Goal: Task Accomplishment & Management: Manage account settings

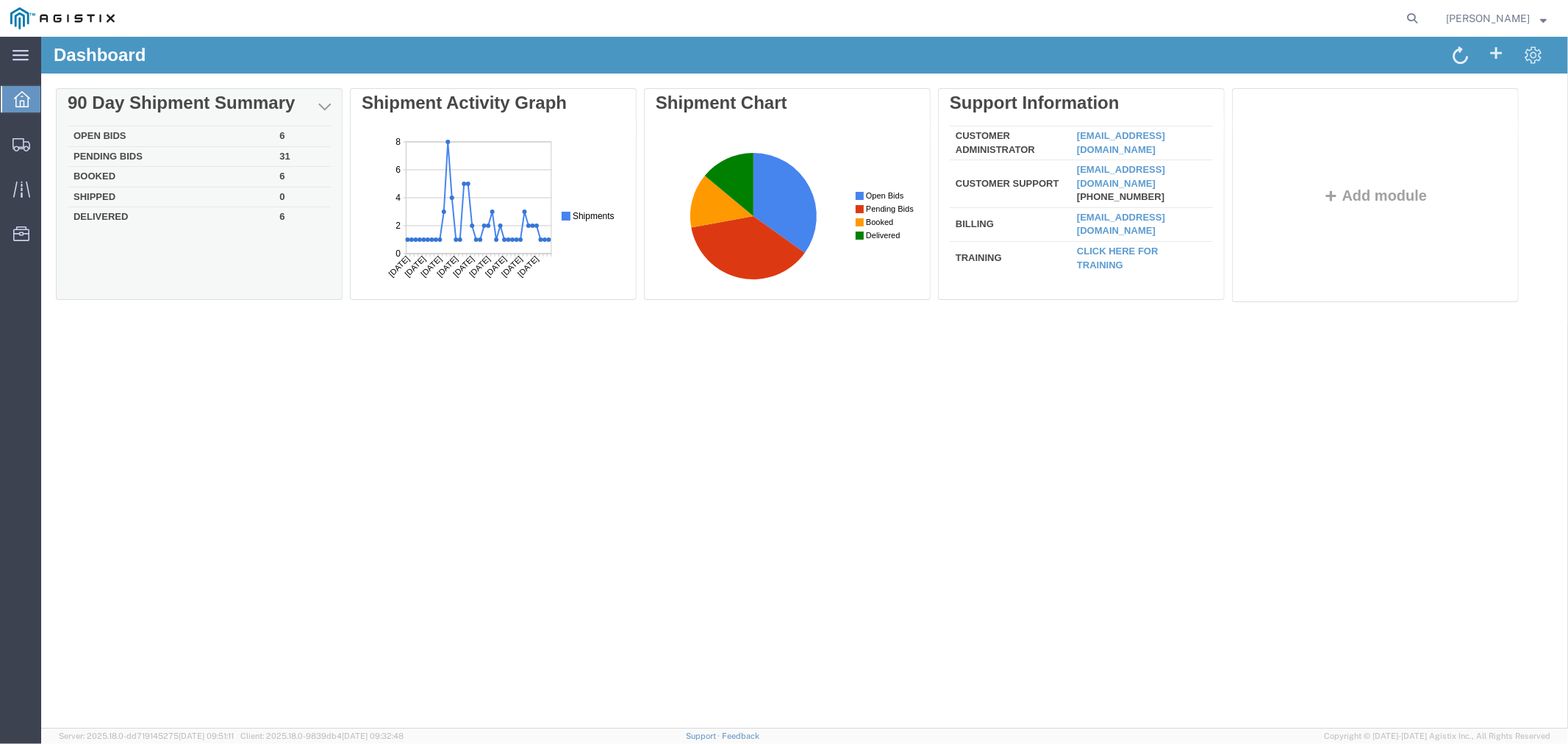
click at [125, 150] on td "Pending Bids" at bounding box center [170, 156] width 206 height 21
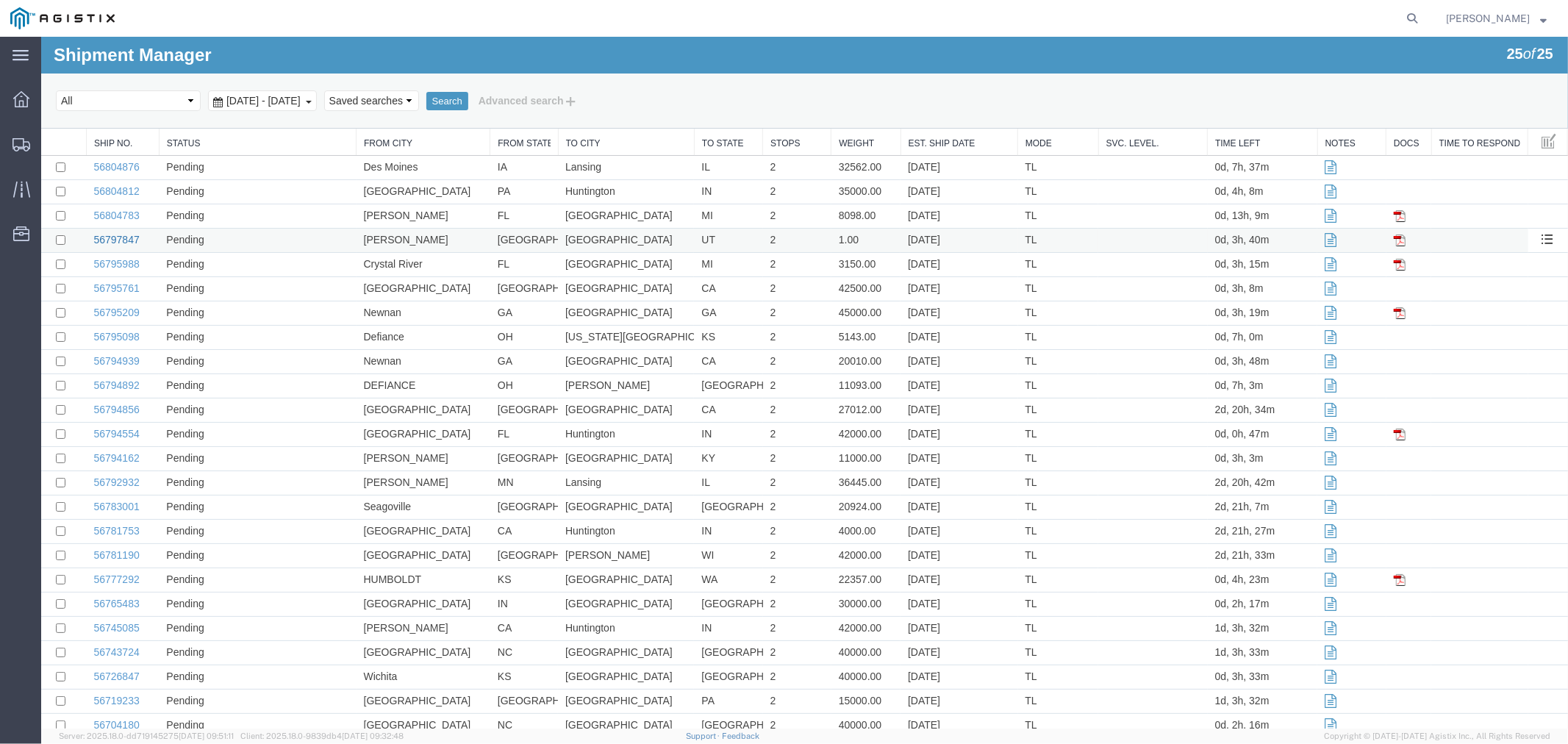
click at [120, 237] on link "56797847" at bounding box center [116, 239] width 46 height 12
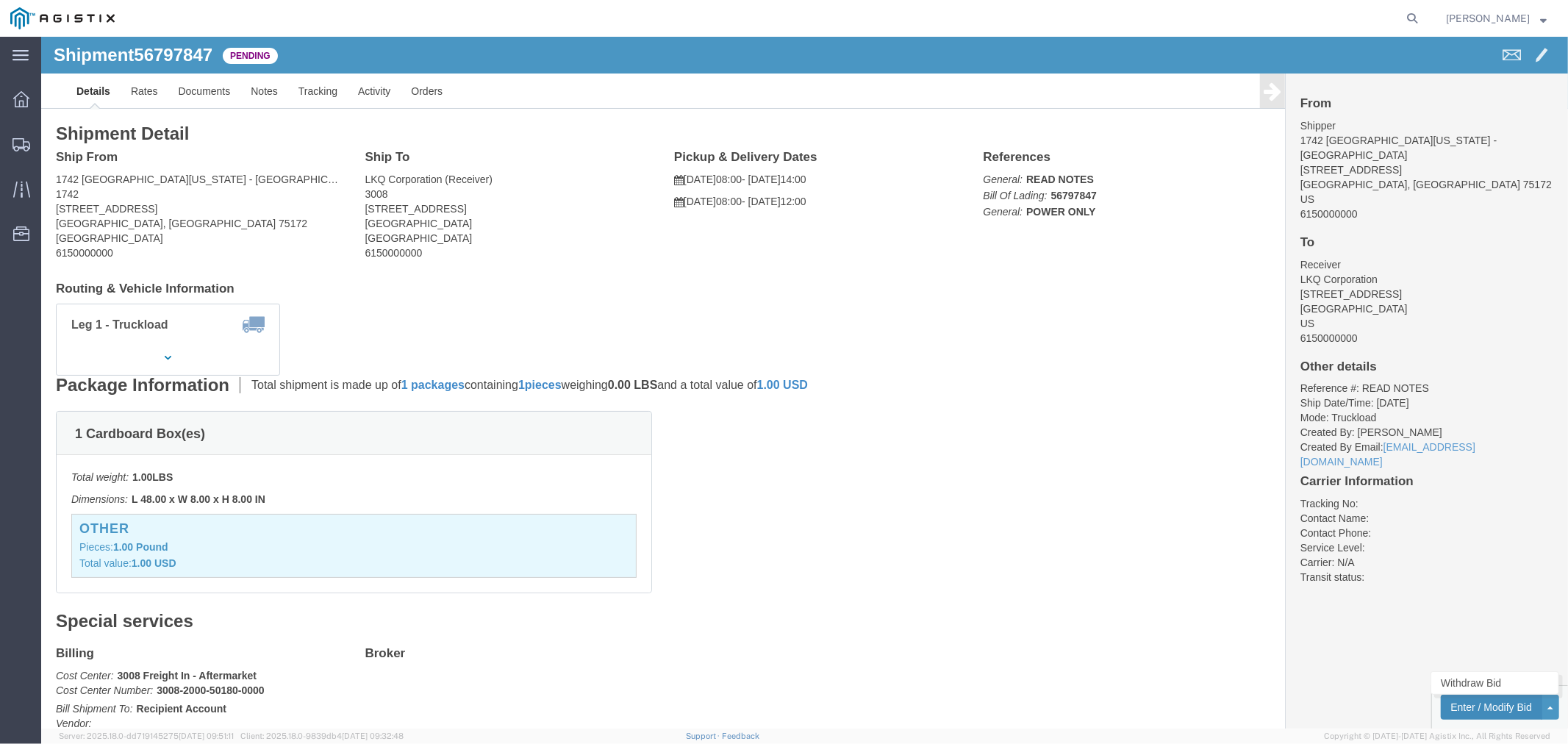
click button "Enter / Modify Bid"
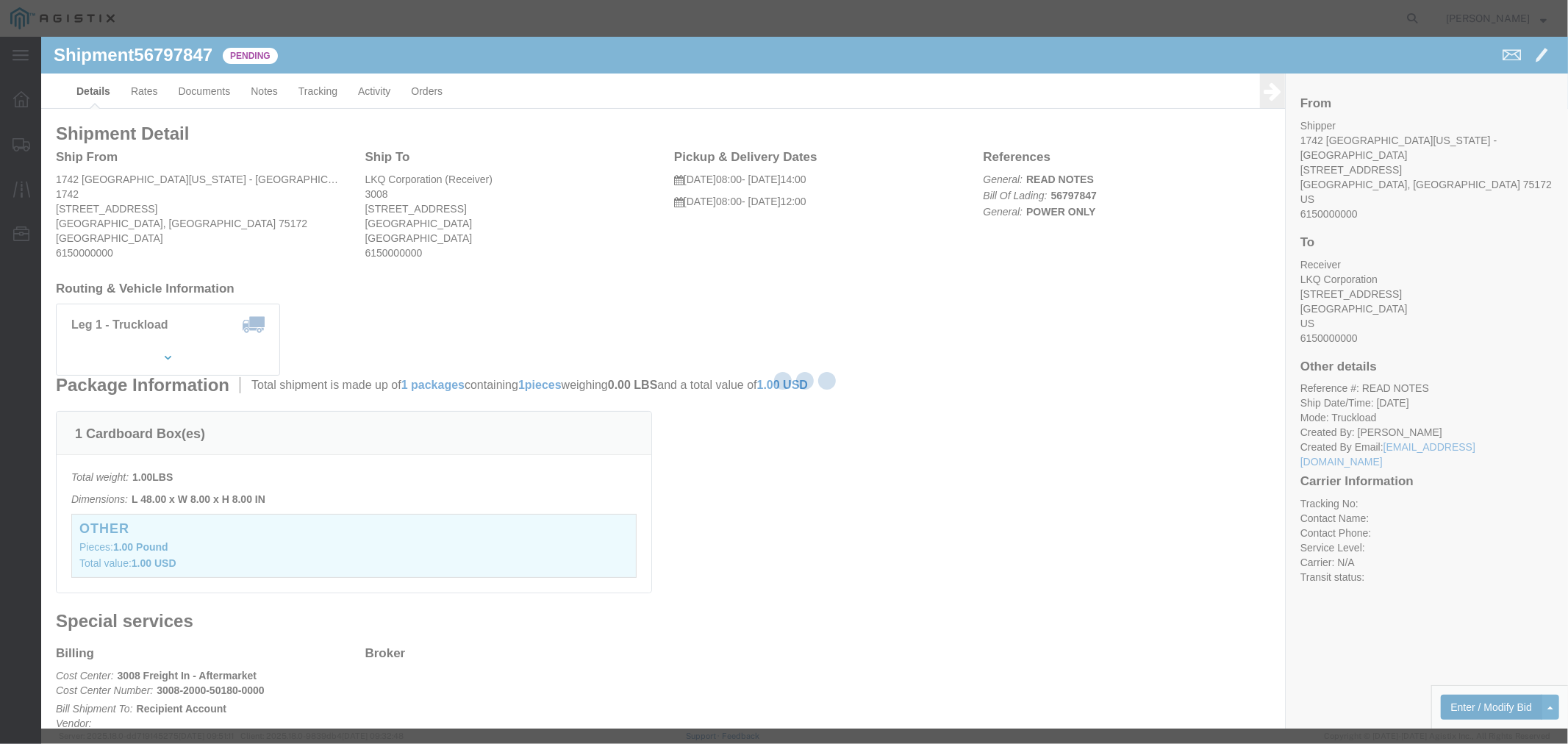
select select "4506"
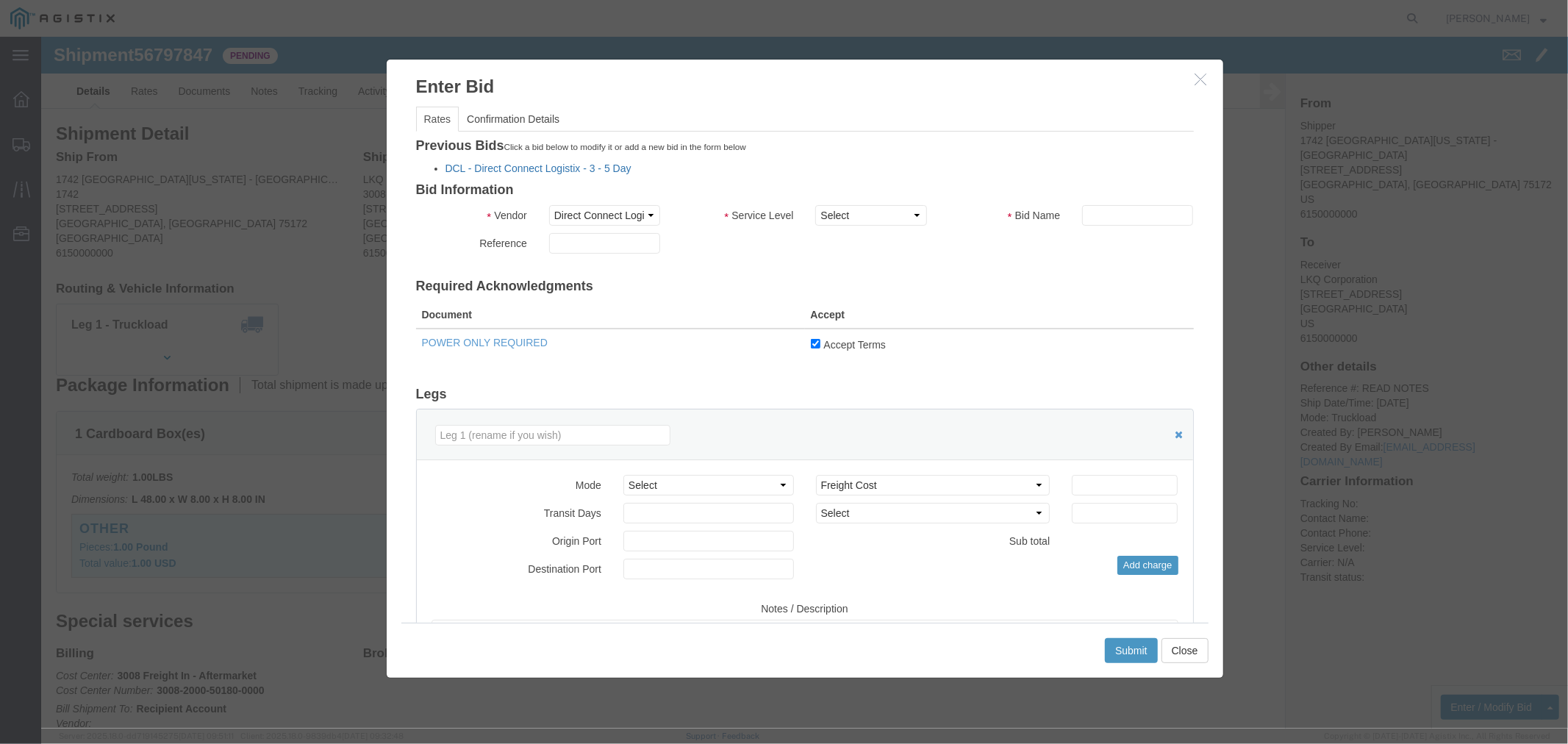
click link "DCL - Direct Connect Logistix - 3 - 5 Day"
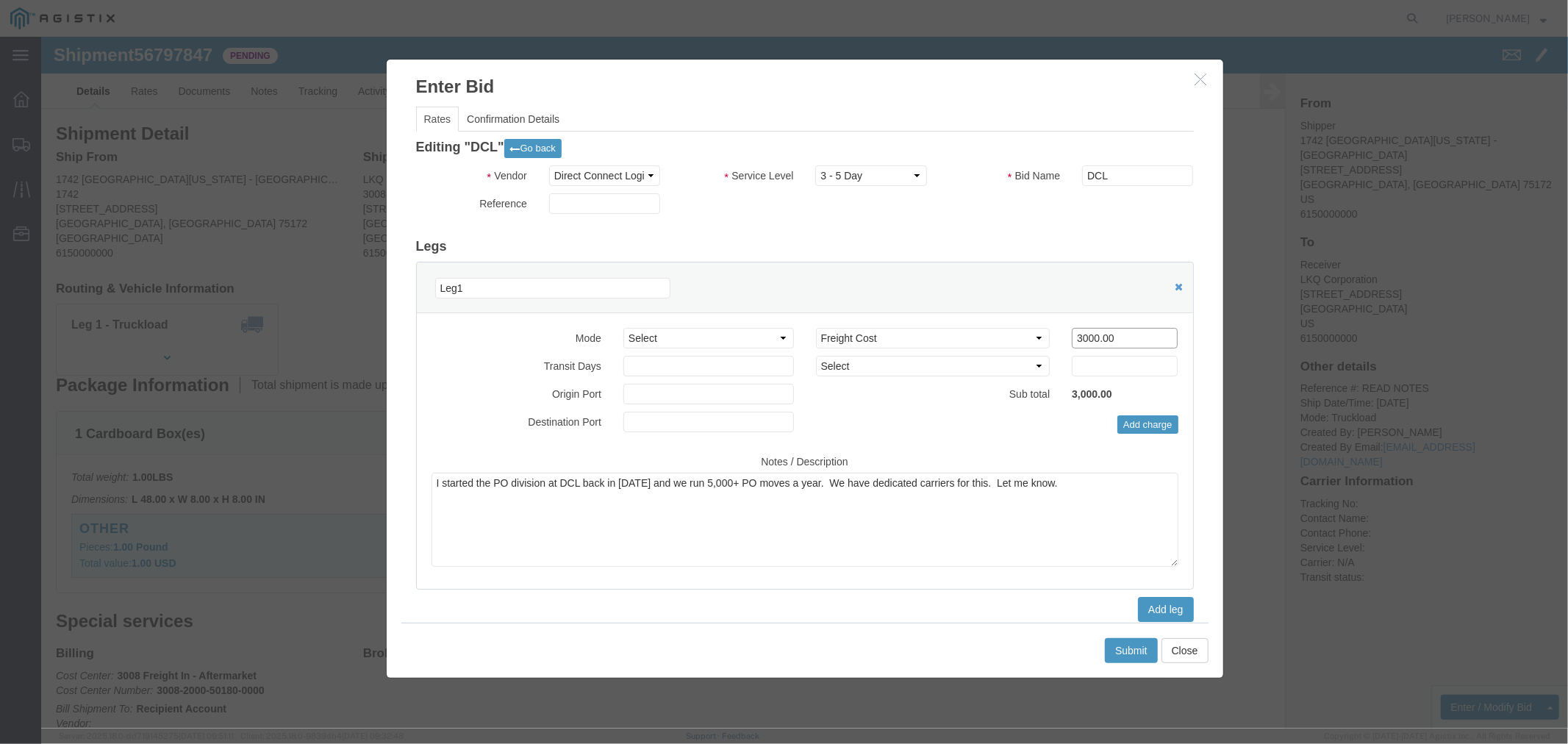
click input "3000.00"
type input "2850"
click button "Submit"
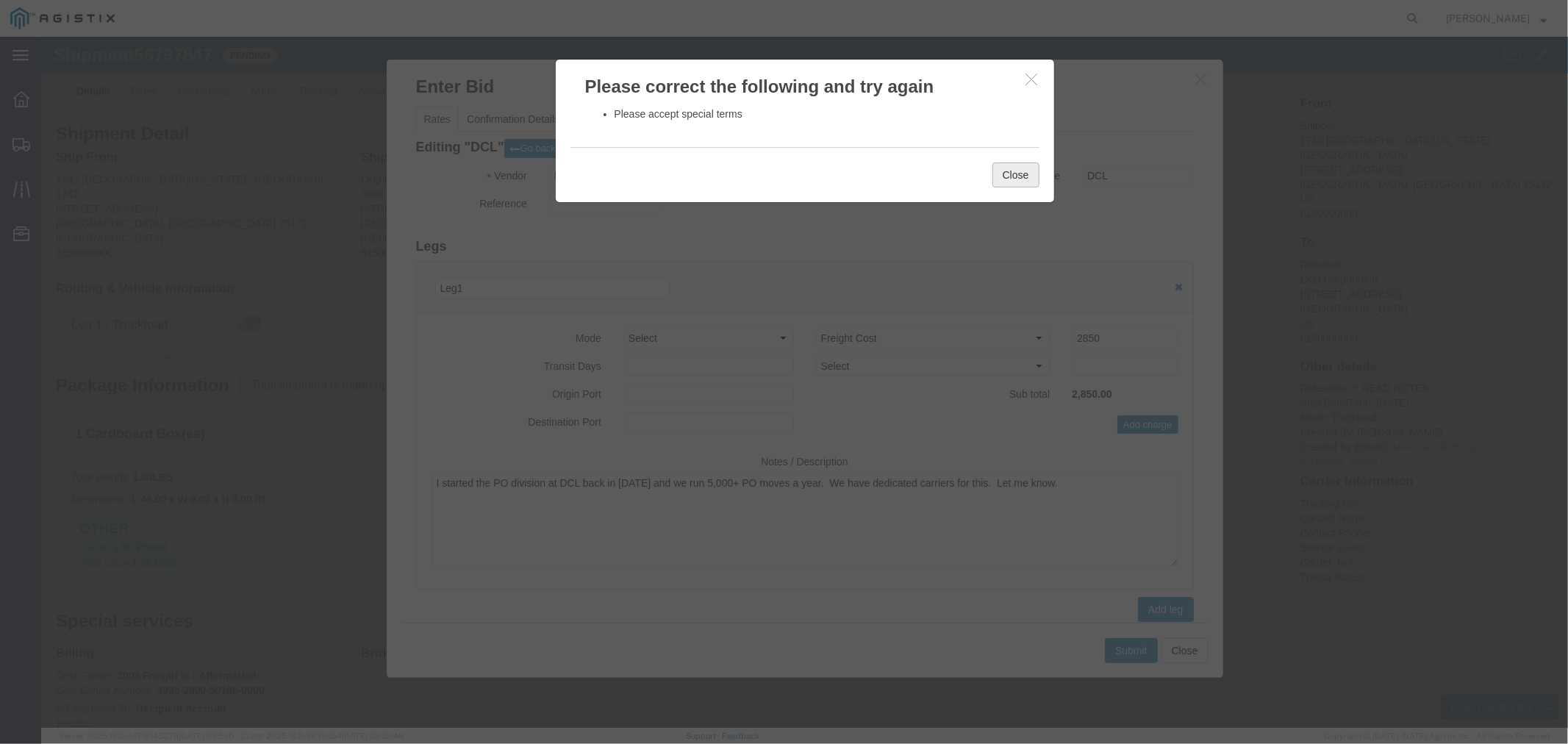
click button "Close"
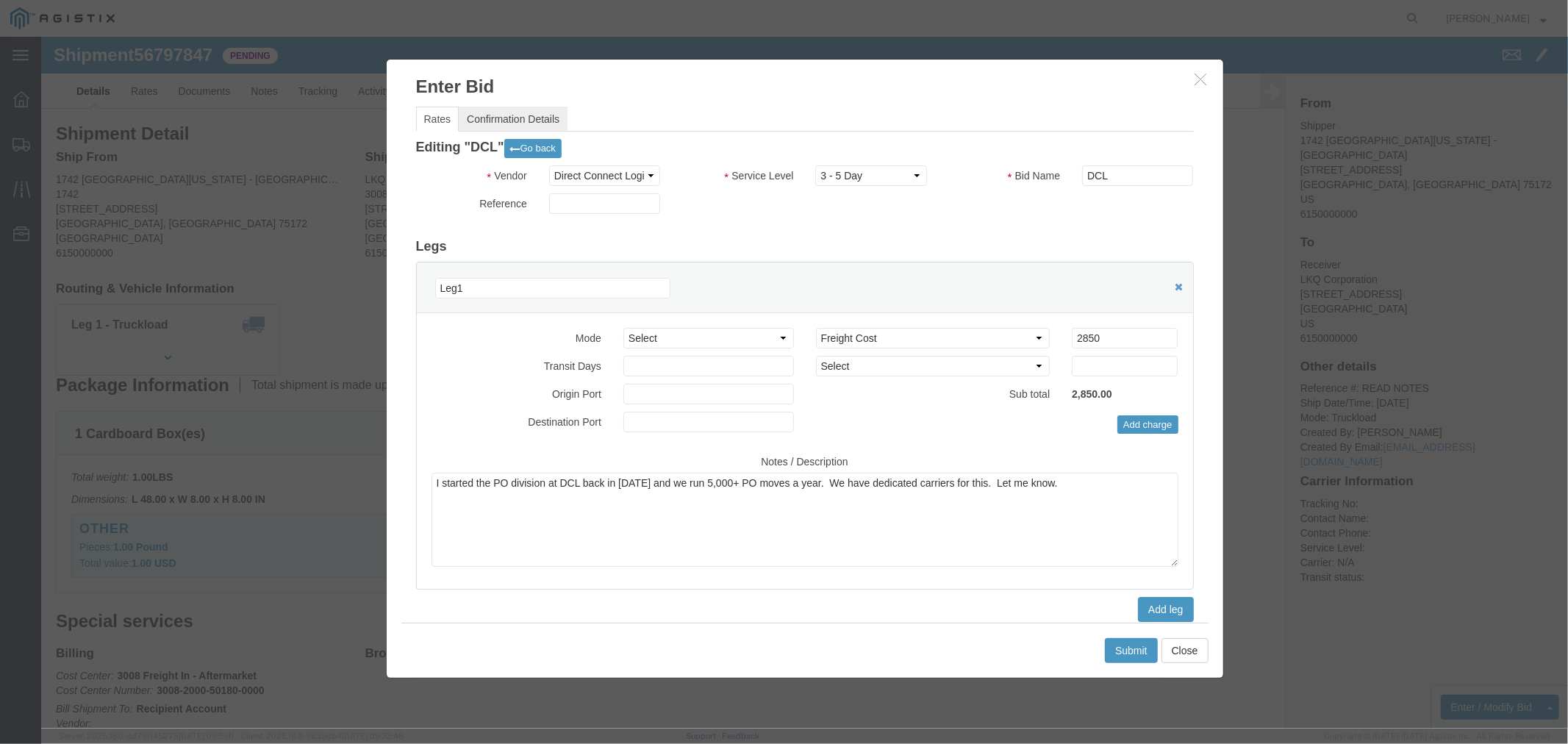
click link "Confirmation Details"
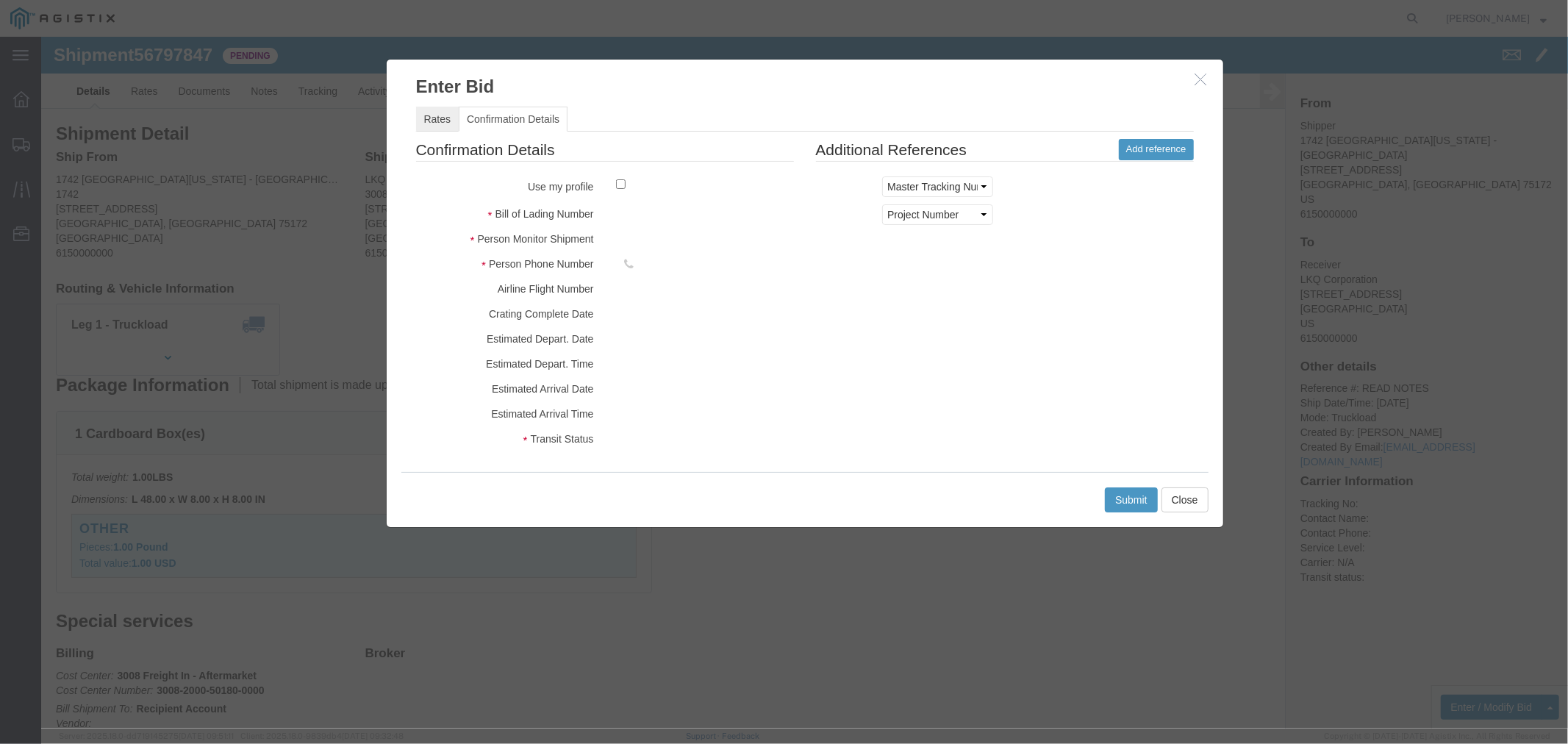
click link "Rates"
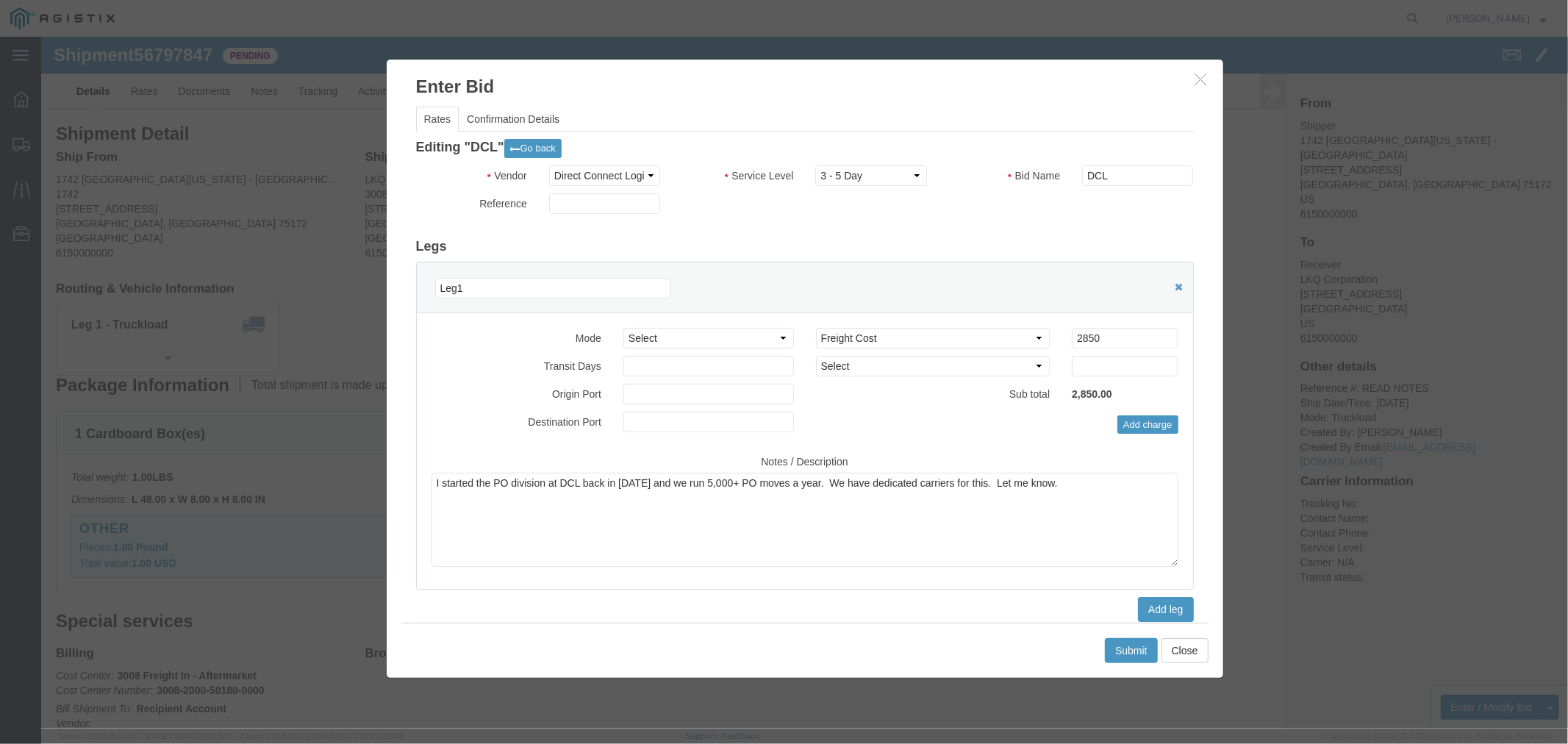
drag, startPoint x: 1004, startPoint y: 212, endPoint x: 991, endPoint y: 203, distance: 15.8
click h3 "Legs"
drag, startPoint x: 845, startPoint y: 173, endPoint x: 806, endPoint y: 178, distance: 39.3
click div "Reference"
drag, startPoint x: 785, startPoint y: 177, endPoint x: 773, endPoint y: 174, distance: 12.4
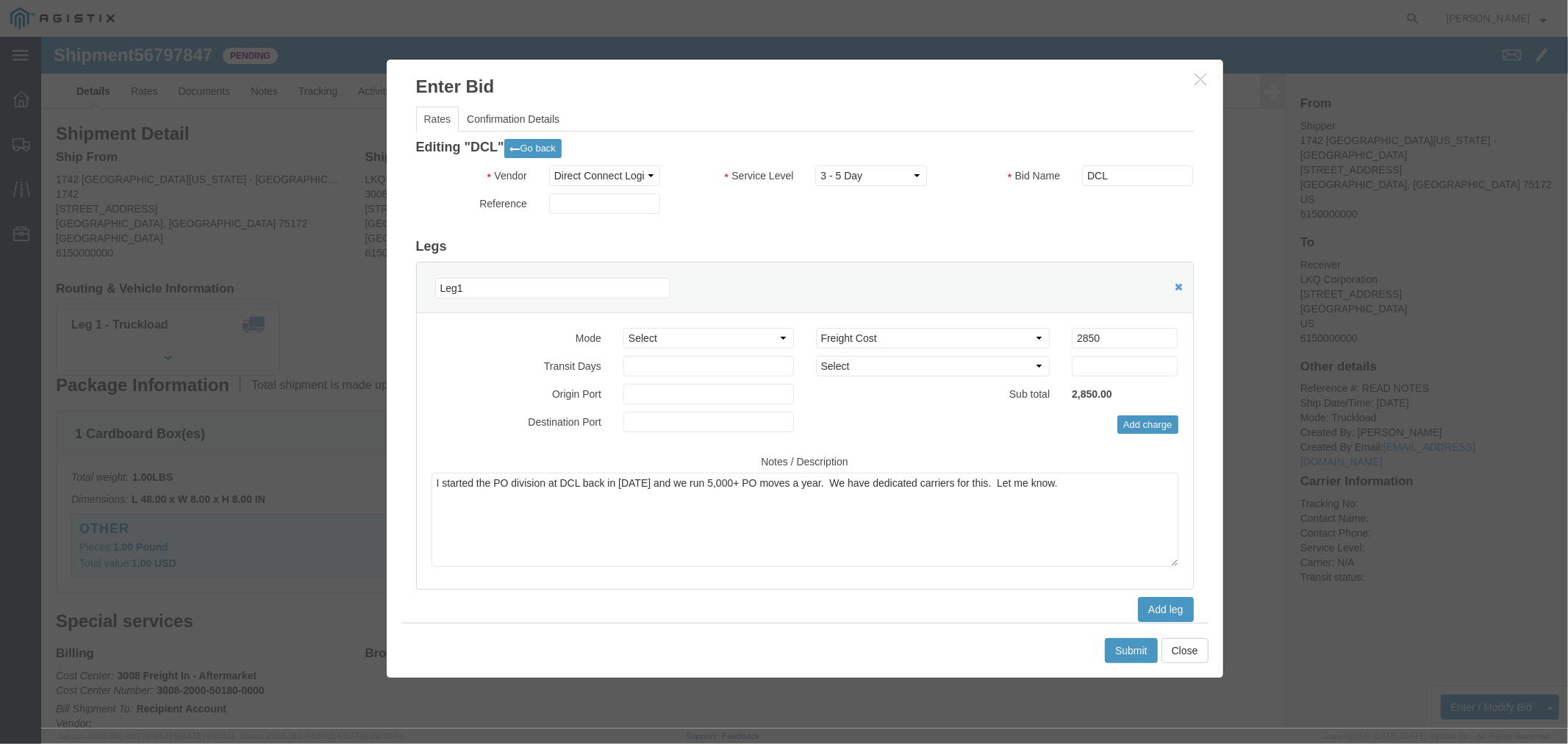
click div "Reference"
click button "Go back"
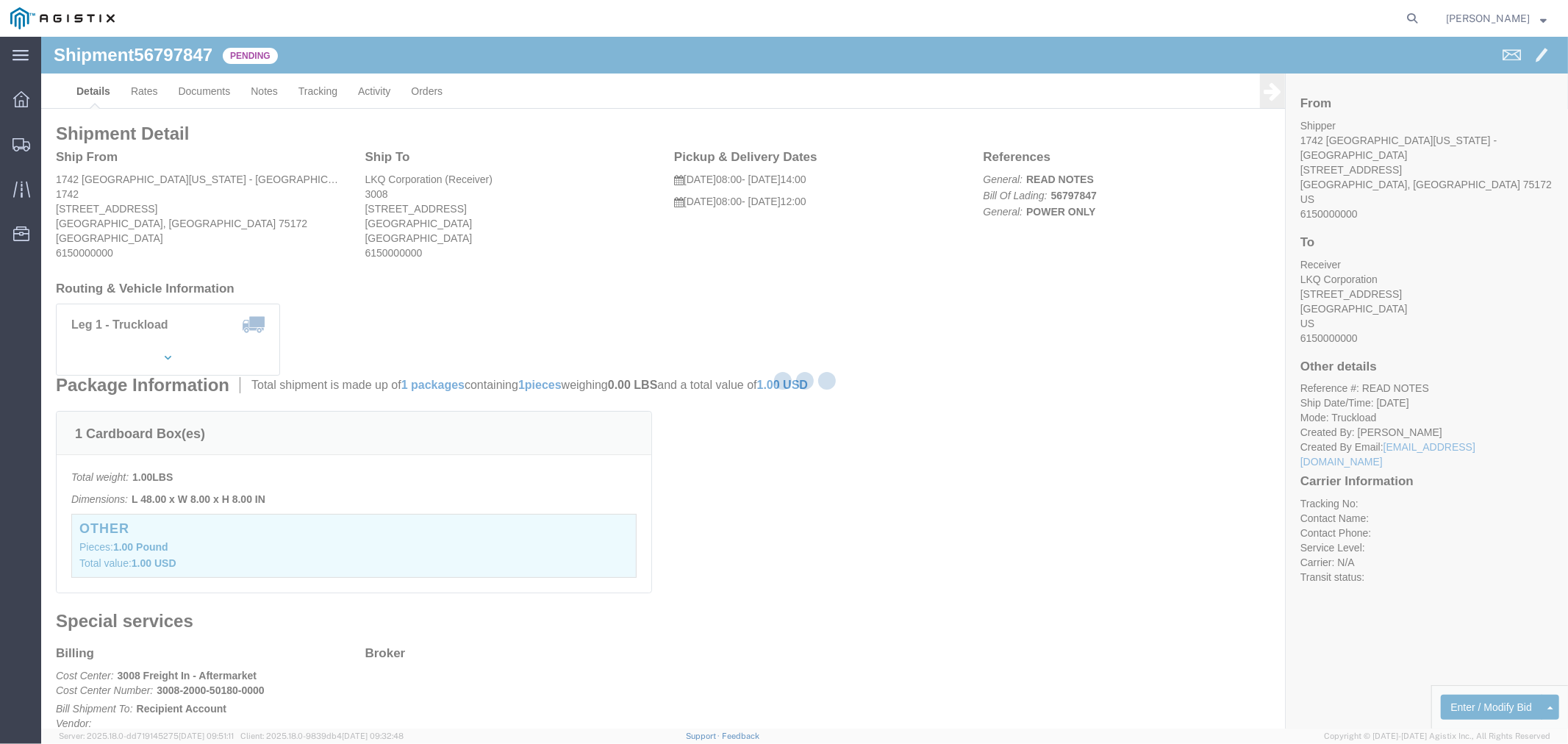
select select "4506"
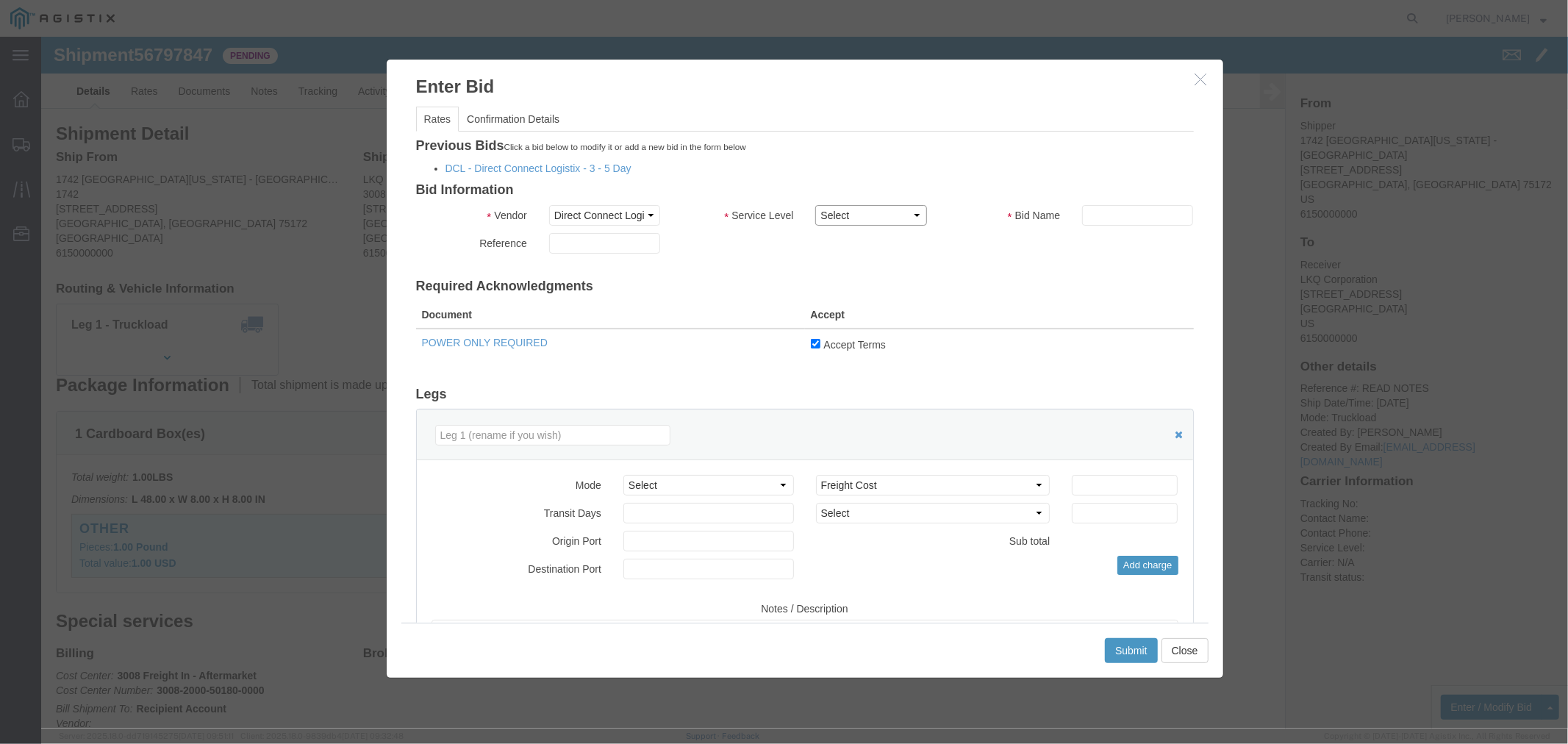
click select "Select 3 - 5 Day Rail TL Standard 3- 5 Day"
select select "15907"
click select "Select 3 - 5 Day Rail TL Standard 3- 5 Day"
click input "text"
type input "DCL"
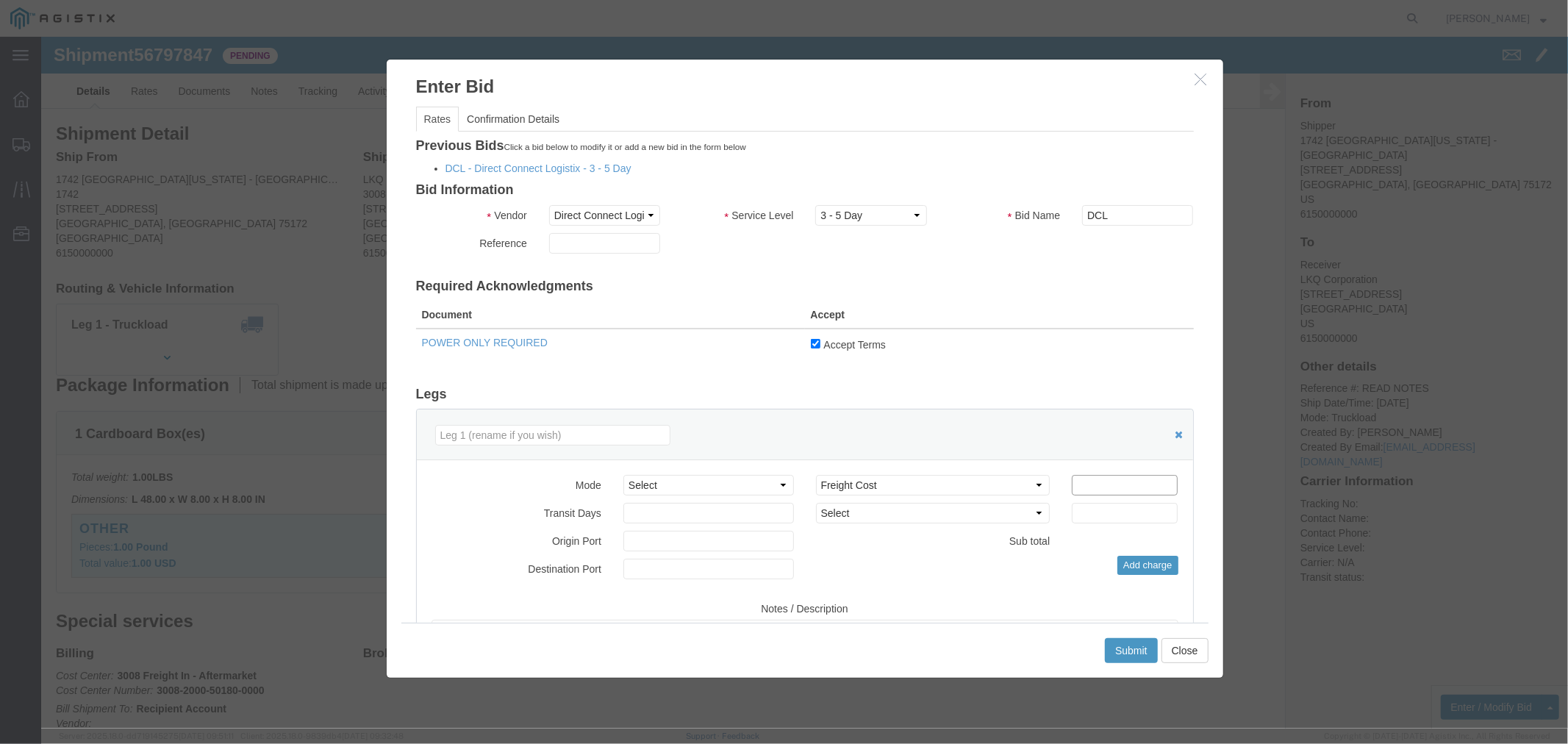
click div "Mode Select Air Less than Truckload Multi-Leg Ocean Freight Rail Small Parcel T…"
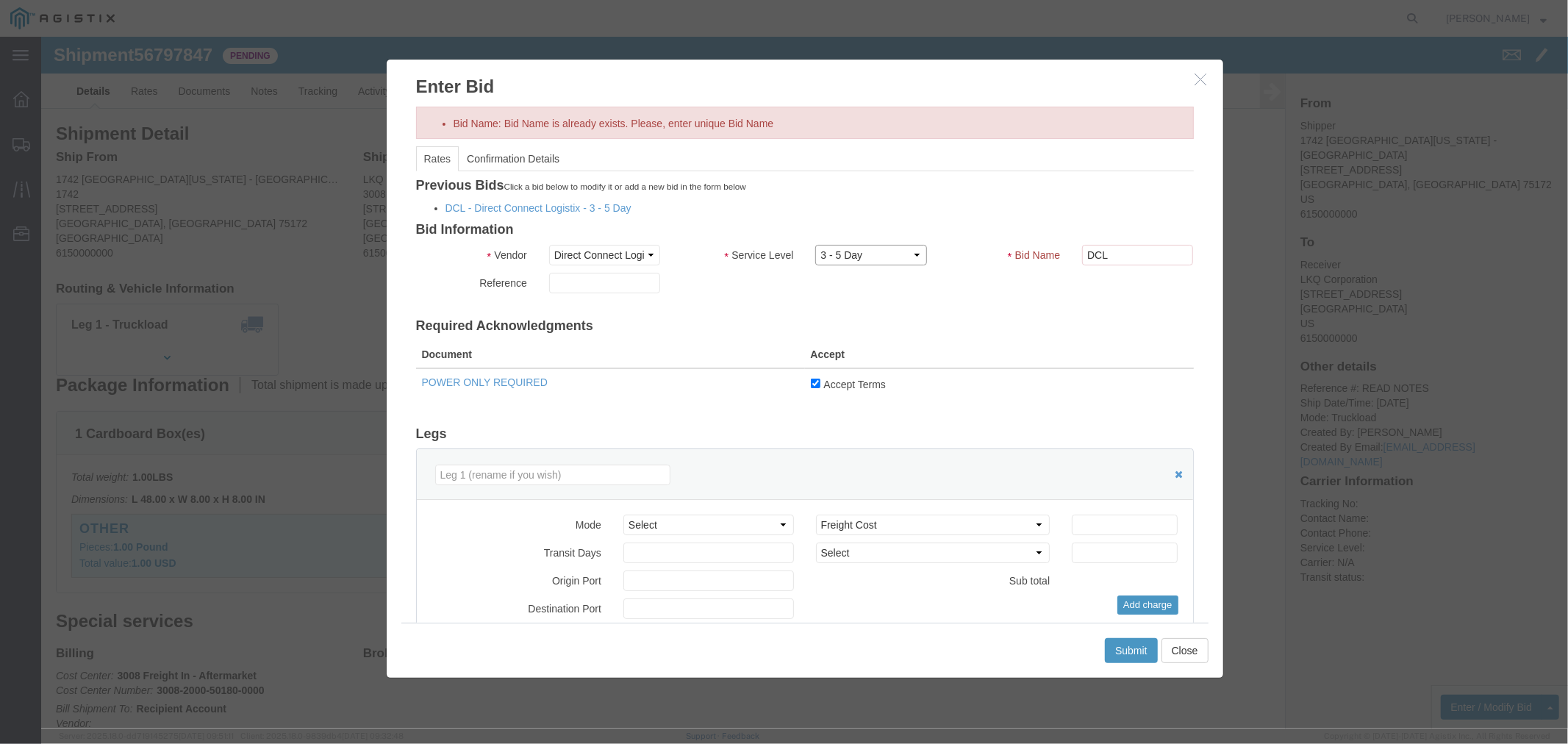
click select "Select 3 - 5 Day Rail TL Standard 3- 5 Day"
select select "13778"
click select "Select 3 - 5 Day Rail TL Standard 3- 5 Day"
click input "number"
type input "2850"
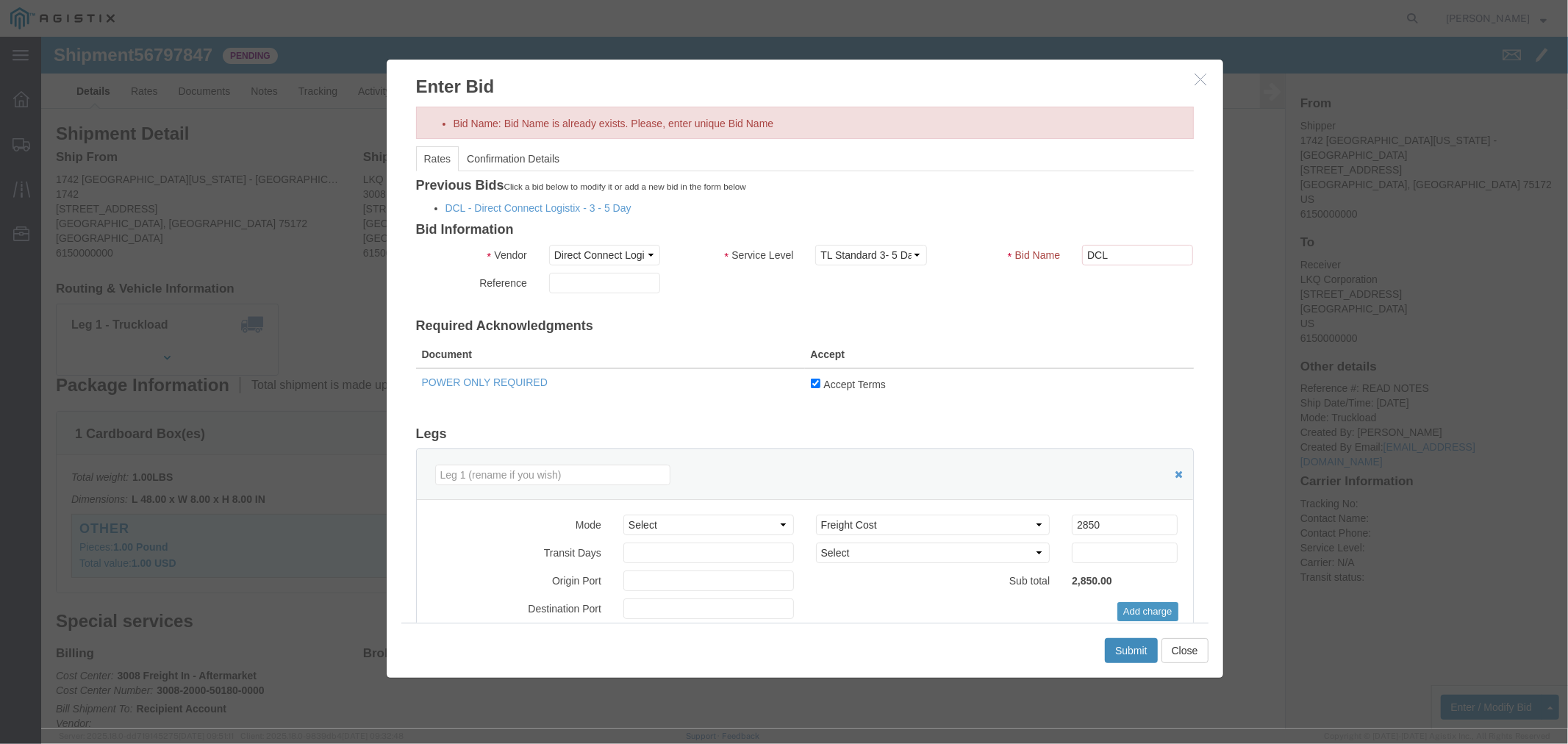
click button "Submit"
click input "DCL"
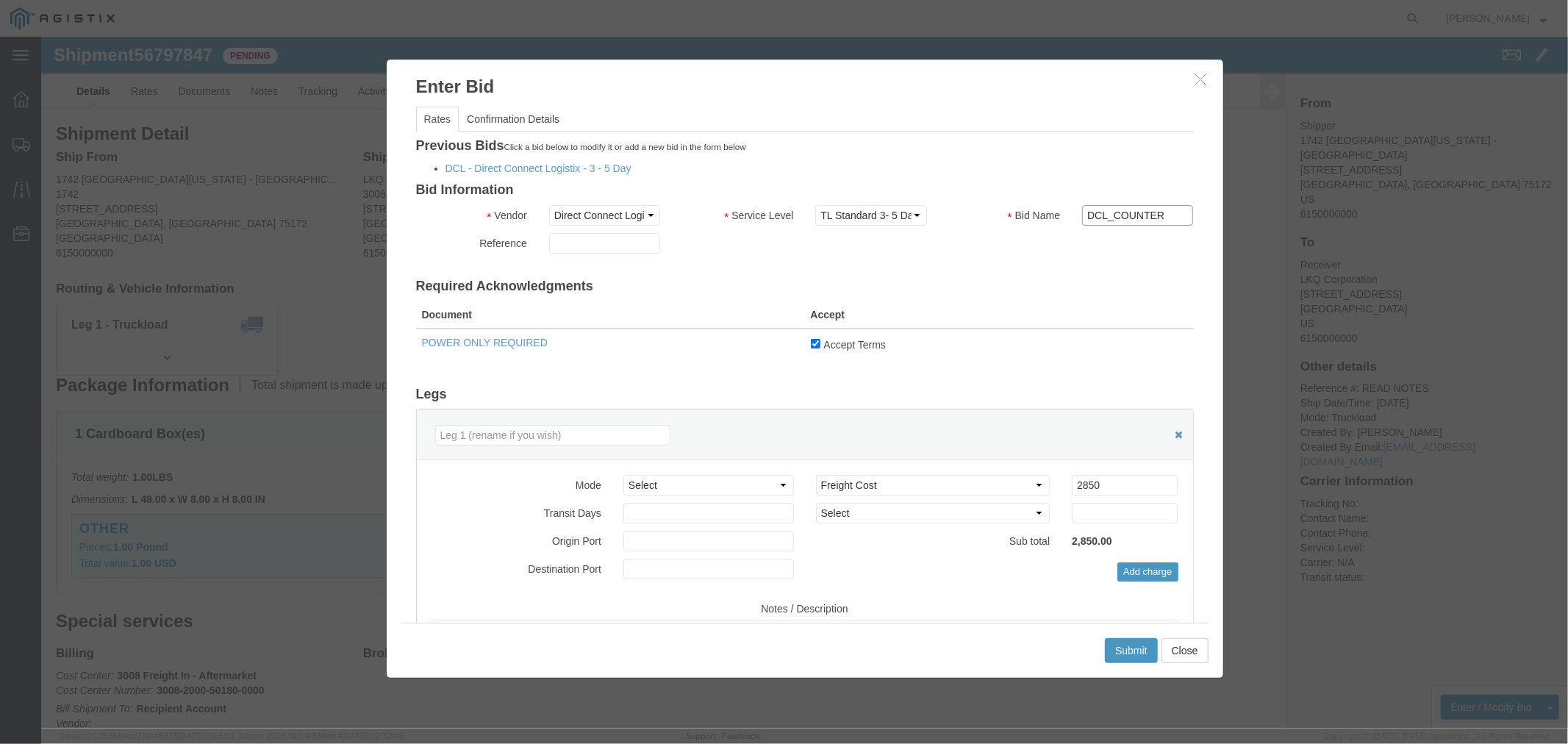
type input "DCL_COUNTER"
click select "Select 3 - 5 Day Rail TL Standard 3- 5 Day"
select select "15907"
click select "Select 3 - 5 Day Rail TL Standard 3- 5 Day"
click button "Submit"
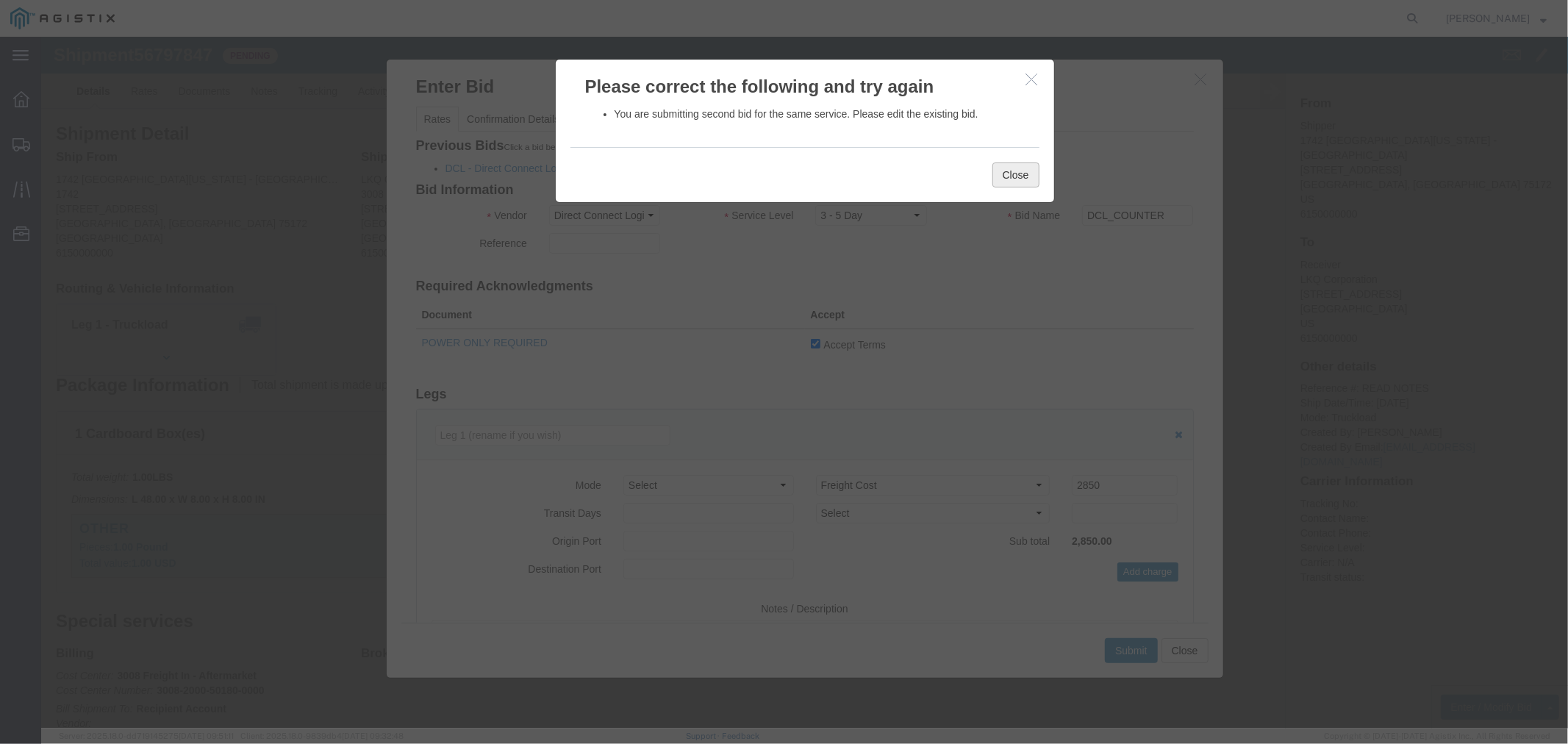
click button "Close"
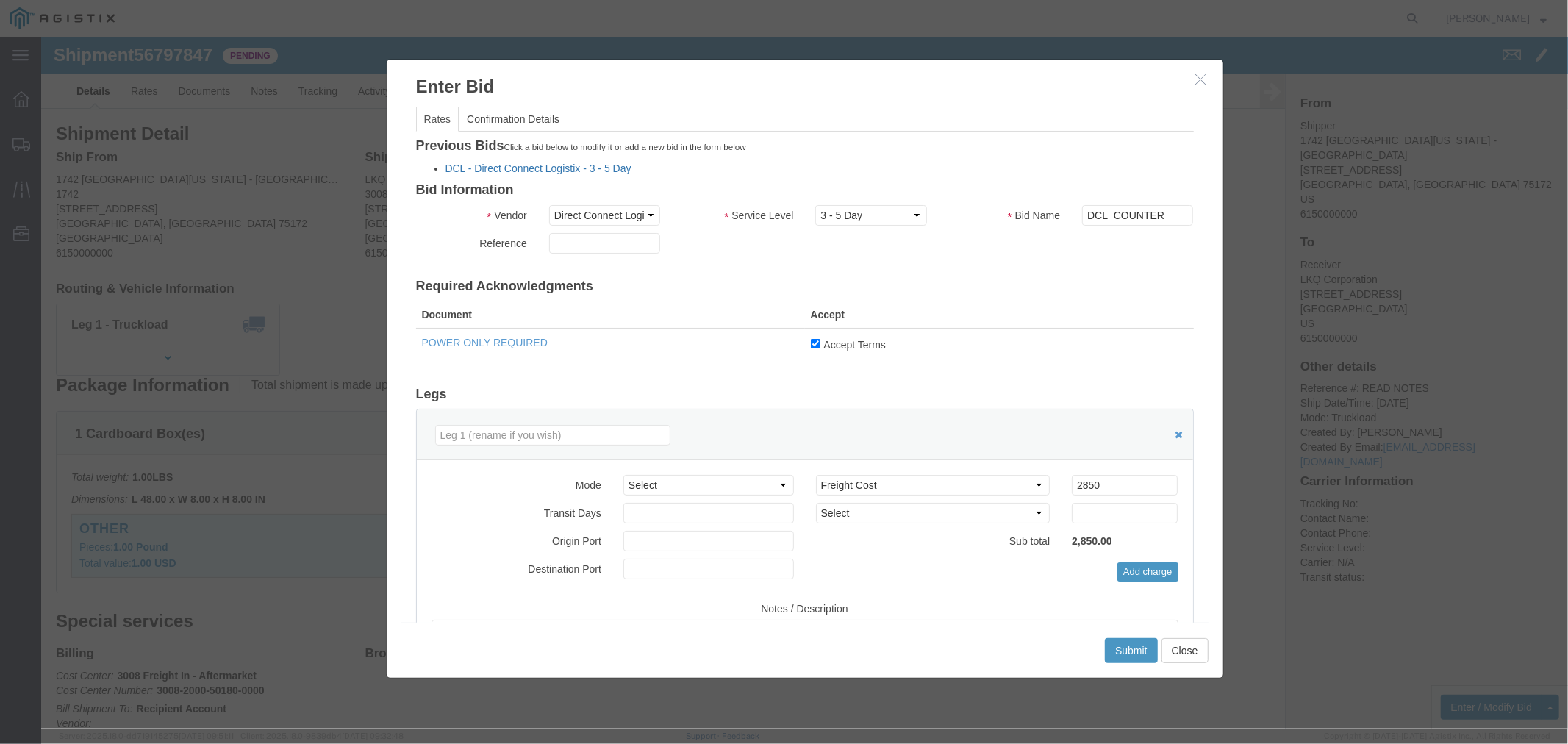
click link "DCL - Direct Connect Logistix - 3 - 5 Day"
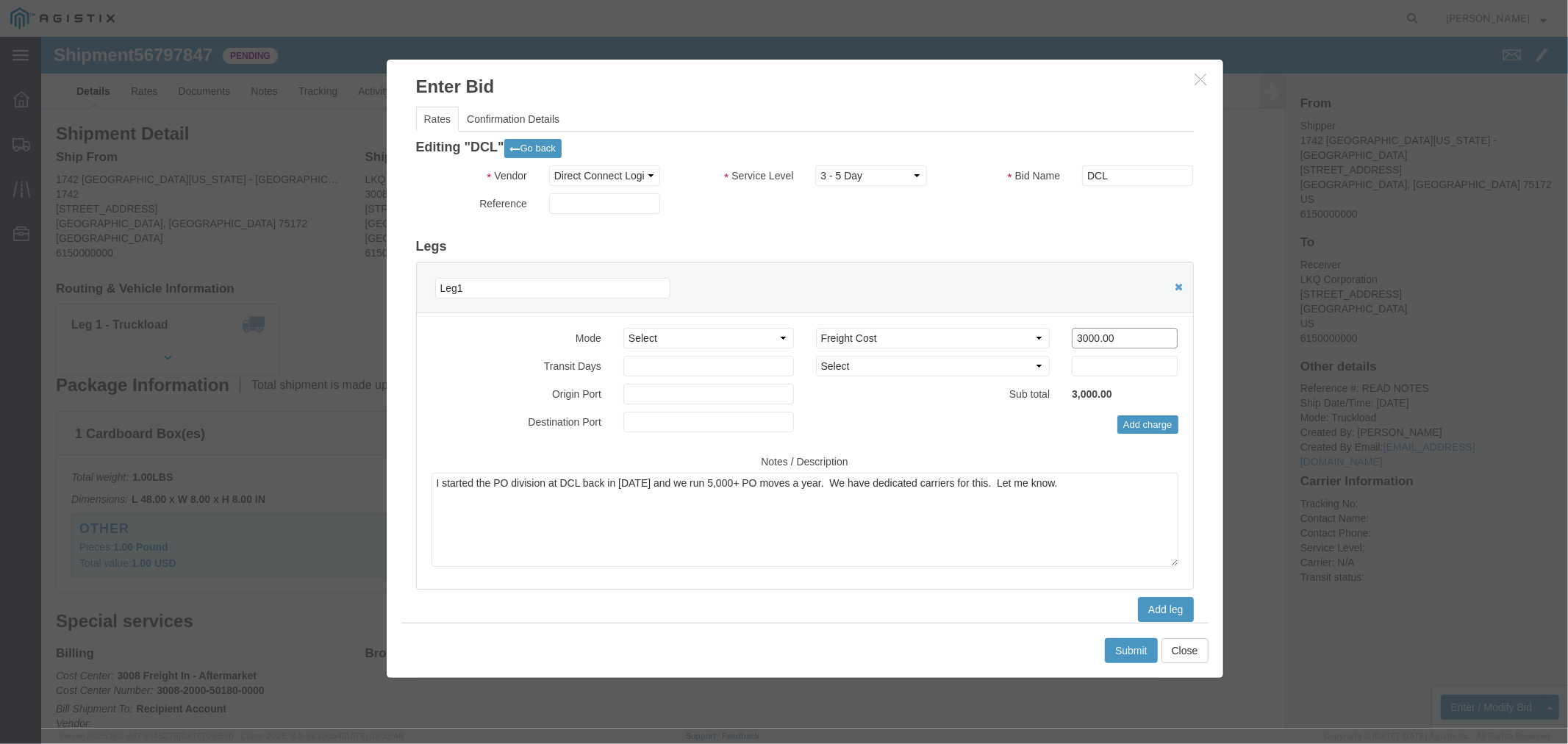
click input "3000.00"
type input "2850"
click button "Submit"
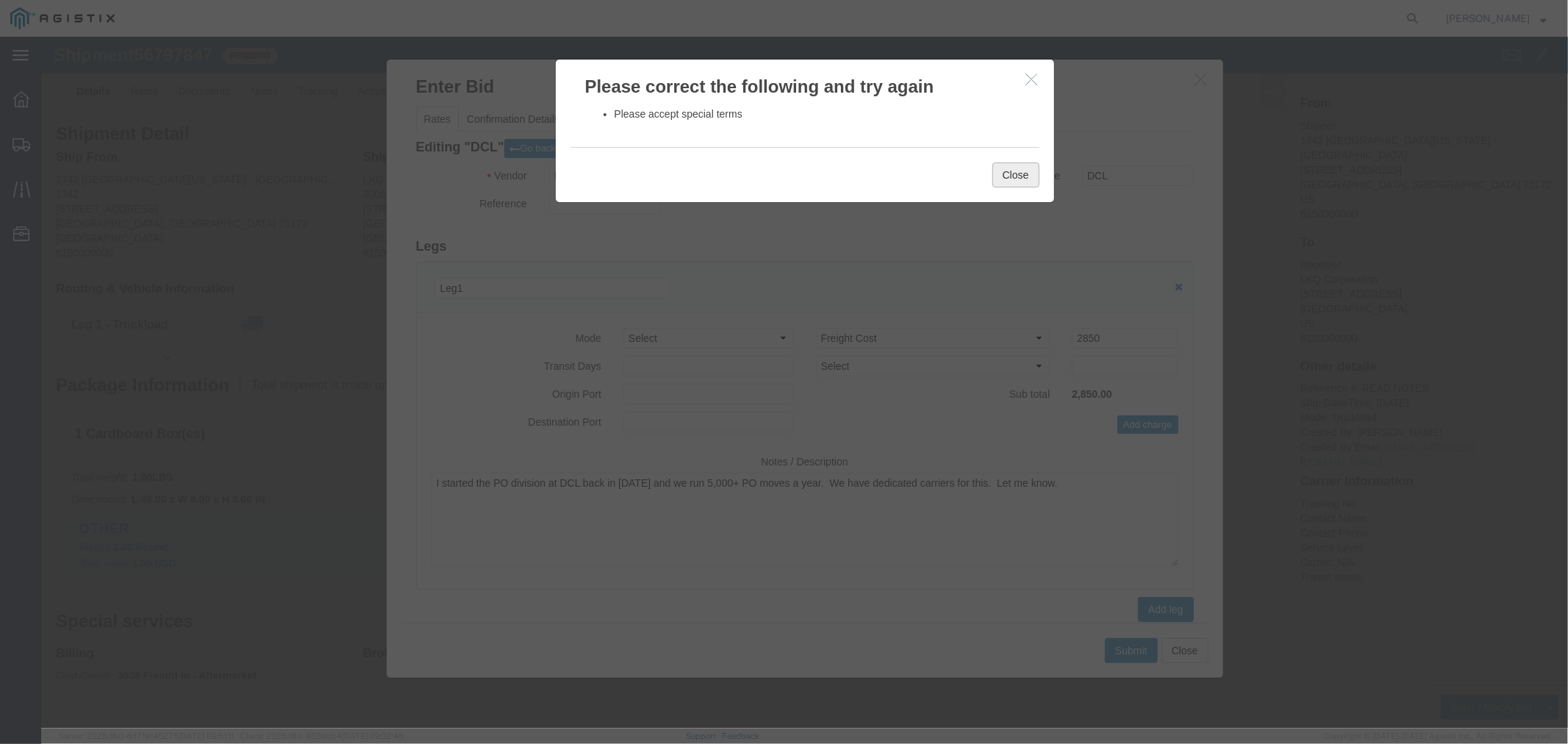
click button "Close"
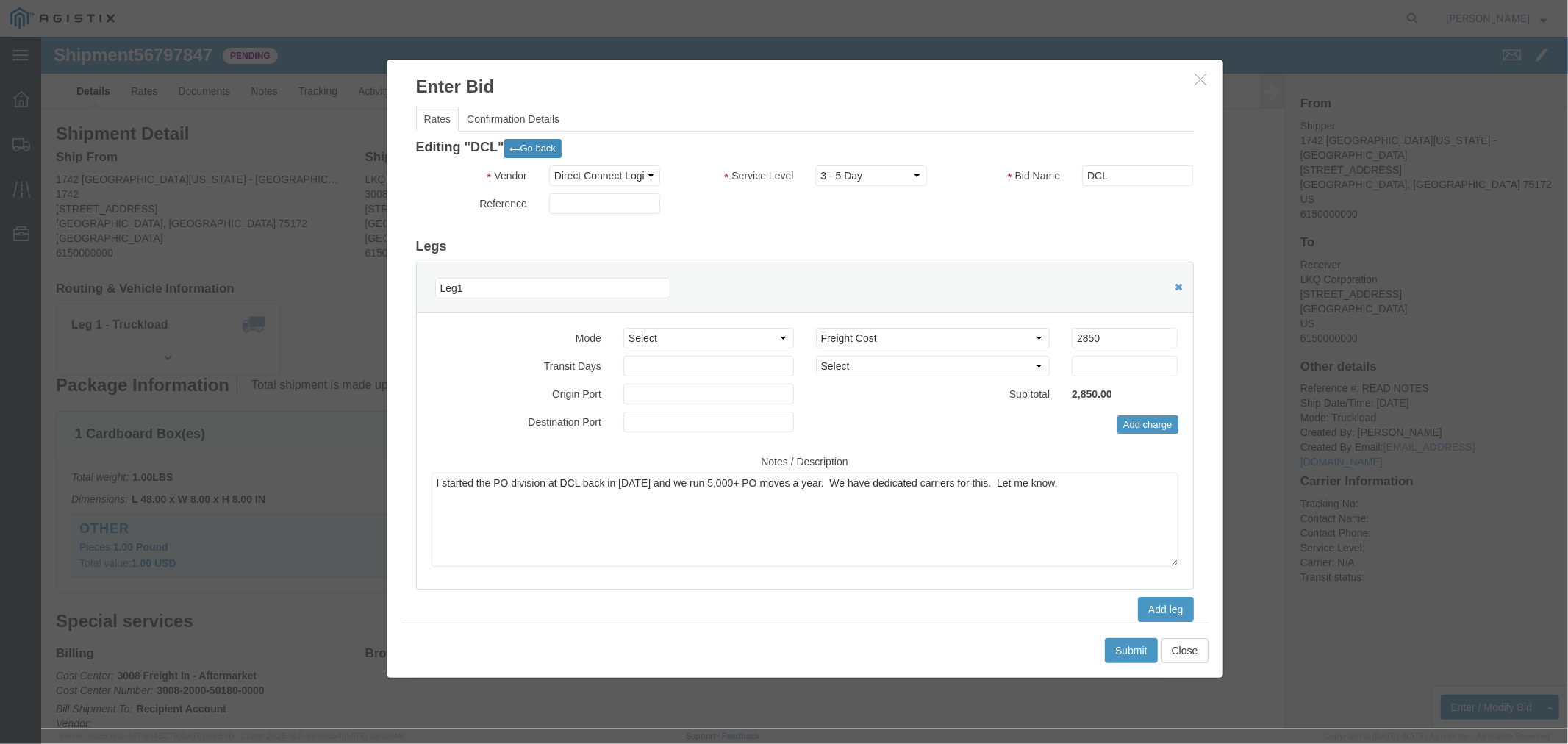
click button "Go back"
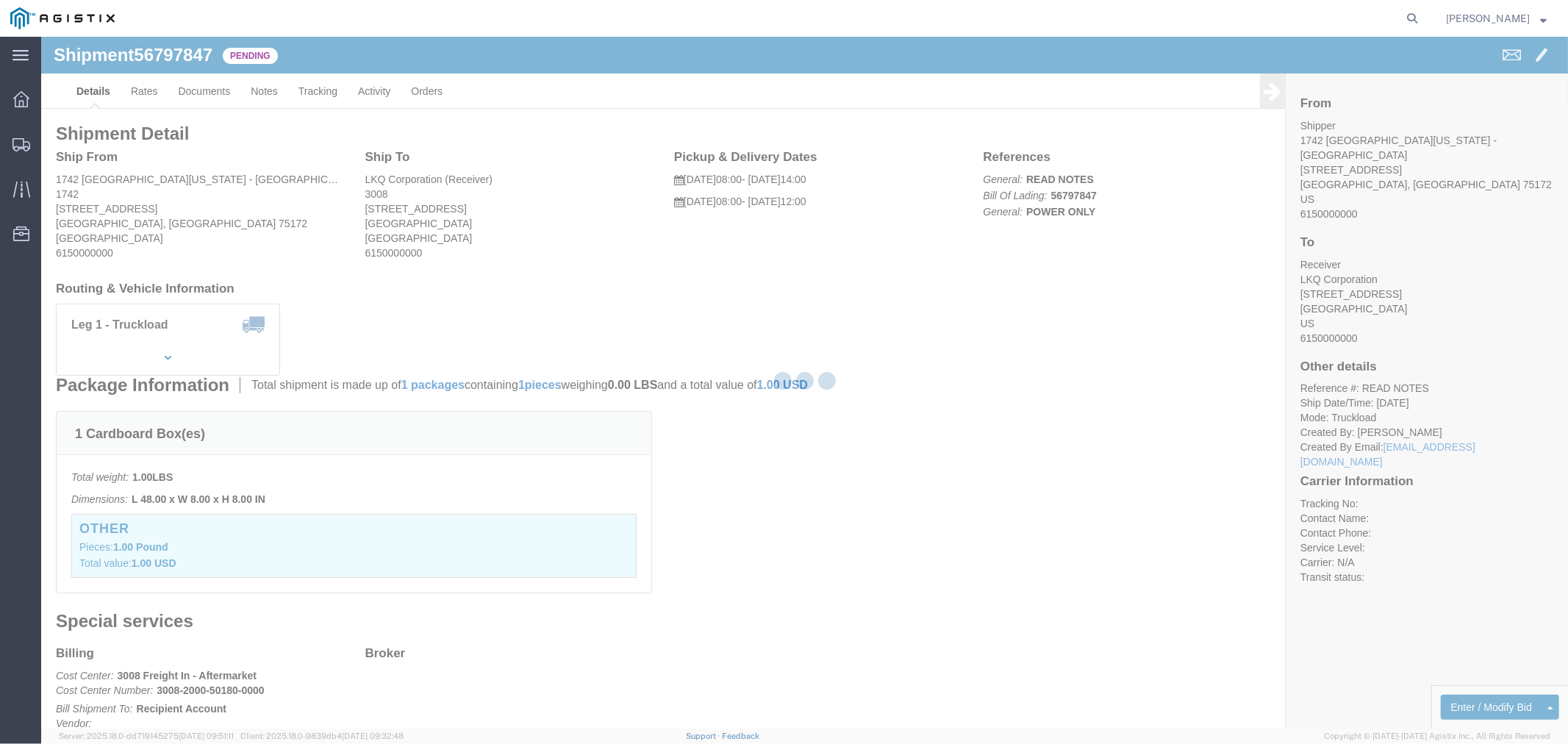
select select "4506"
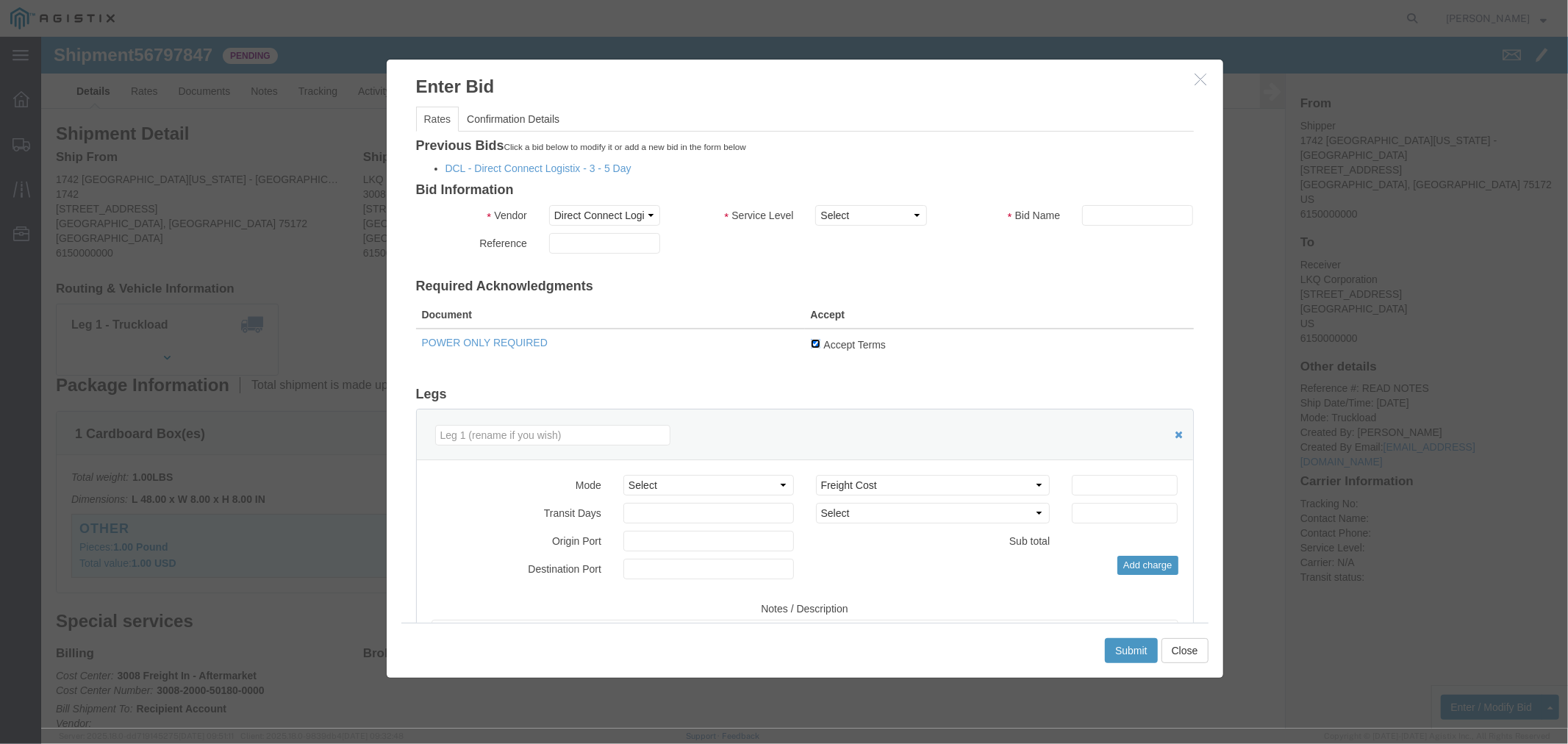
click input "Accept Terms"
checkbox input "true"
click select "Select 3 - 5 Day Rail TL Standard 3- 5 Day"
select select "15907"
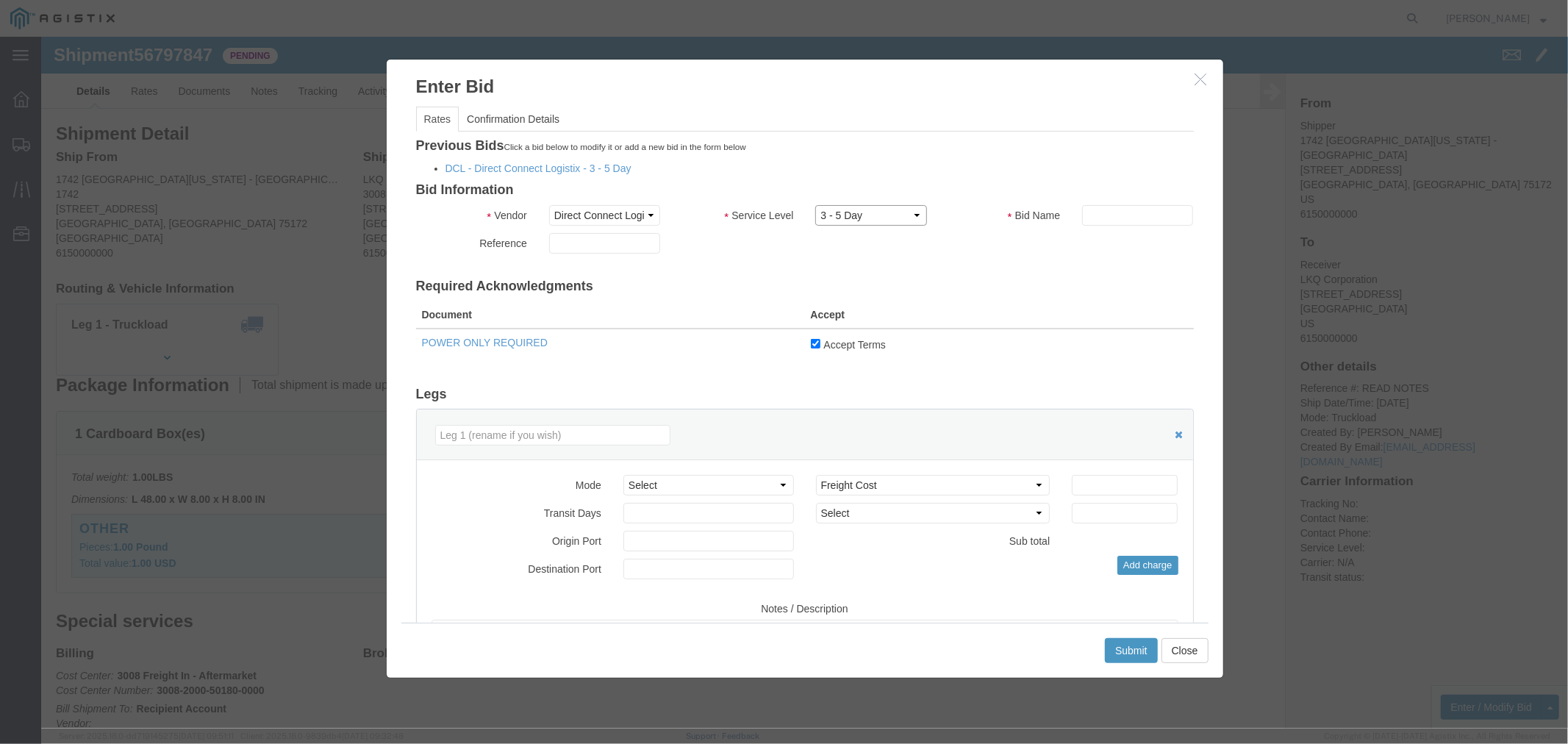
click select "Select 3 - 5 Day Rail TL Standard 3- 5 Day"
click input "text"
type input "COUNTER OFFER"
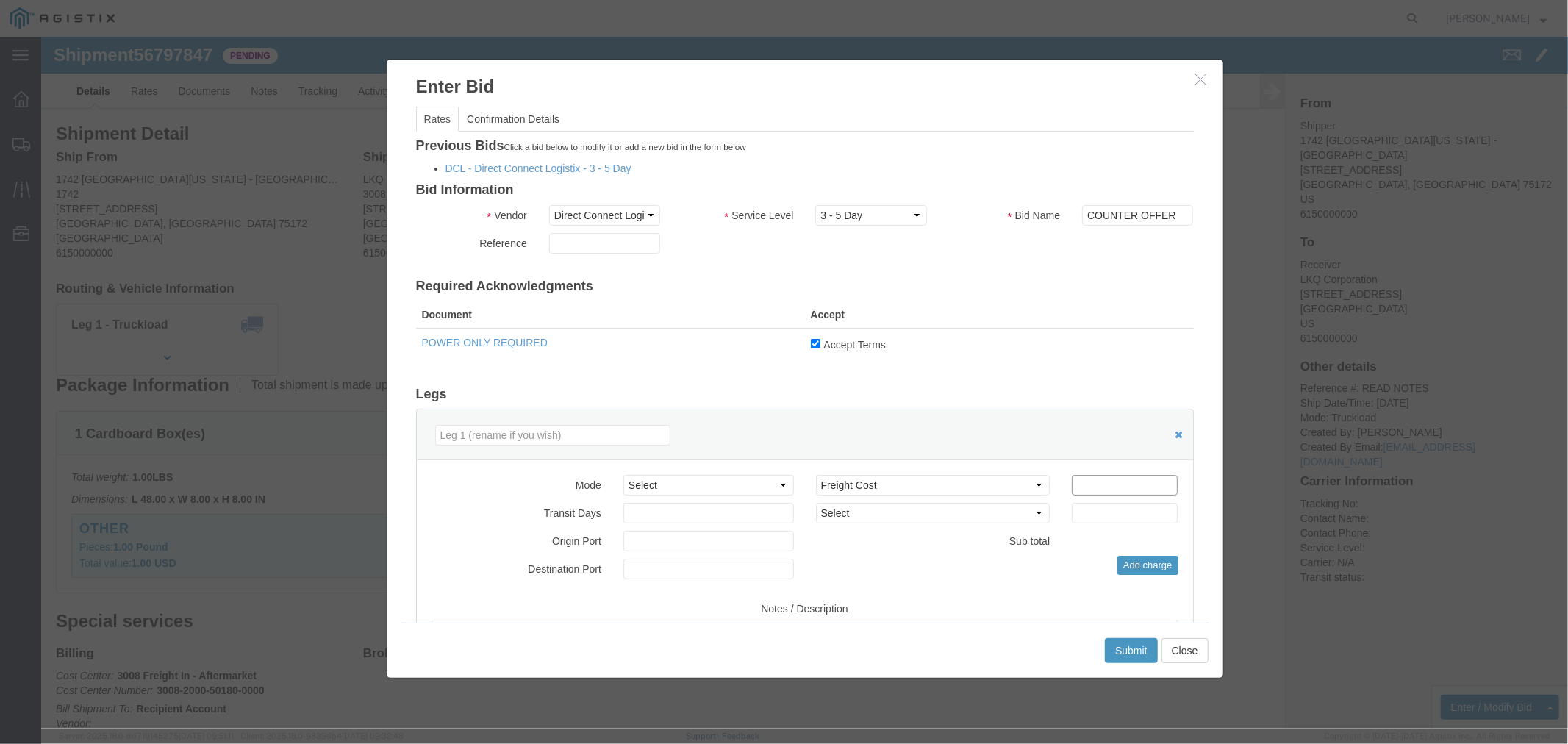
click input "number"
type input "2850"
click button "Submit"
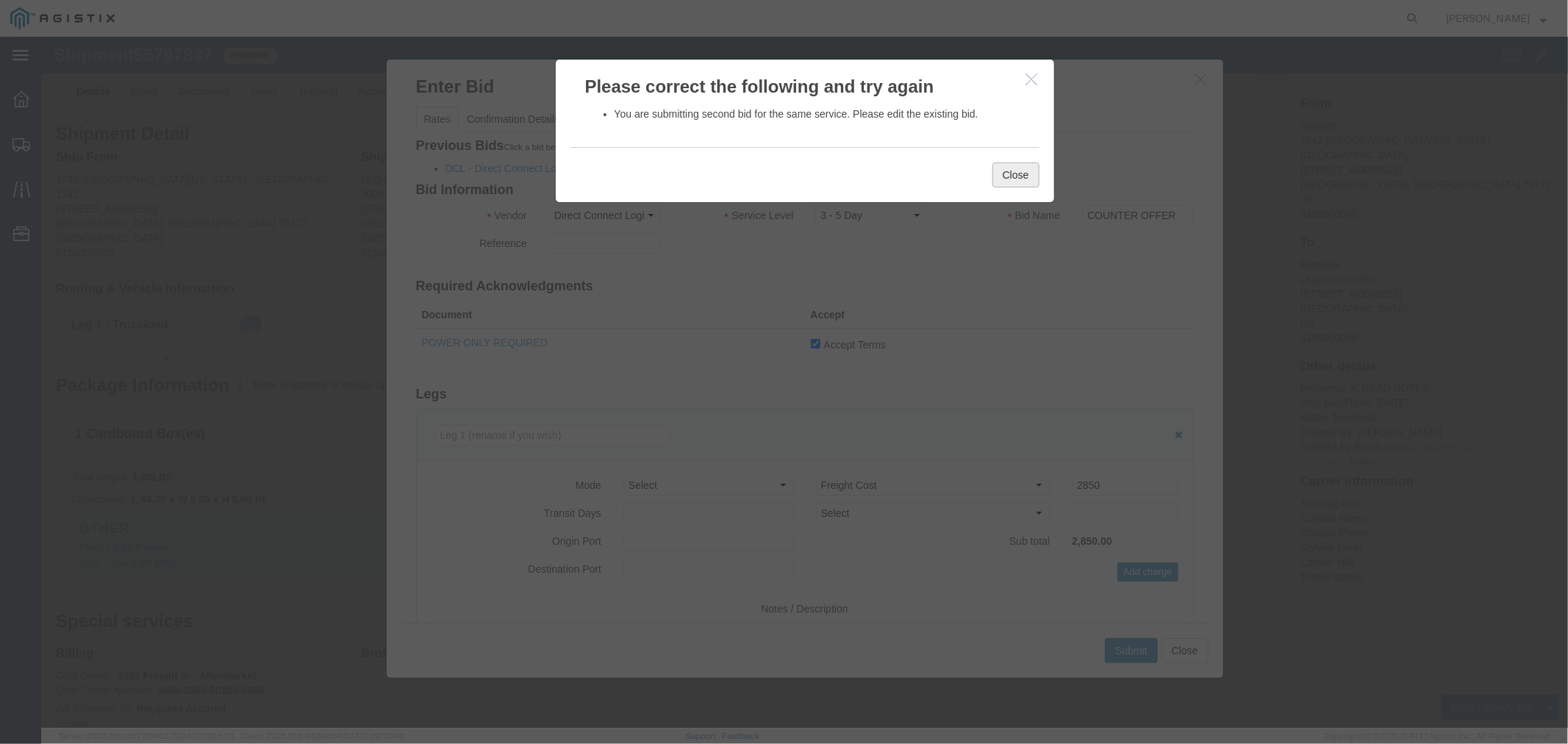
click button "Close"
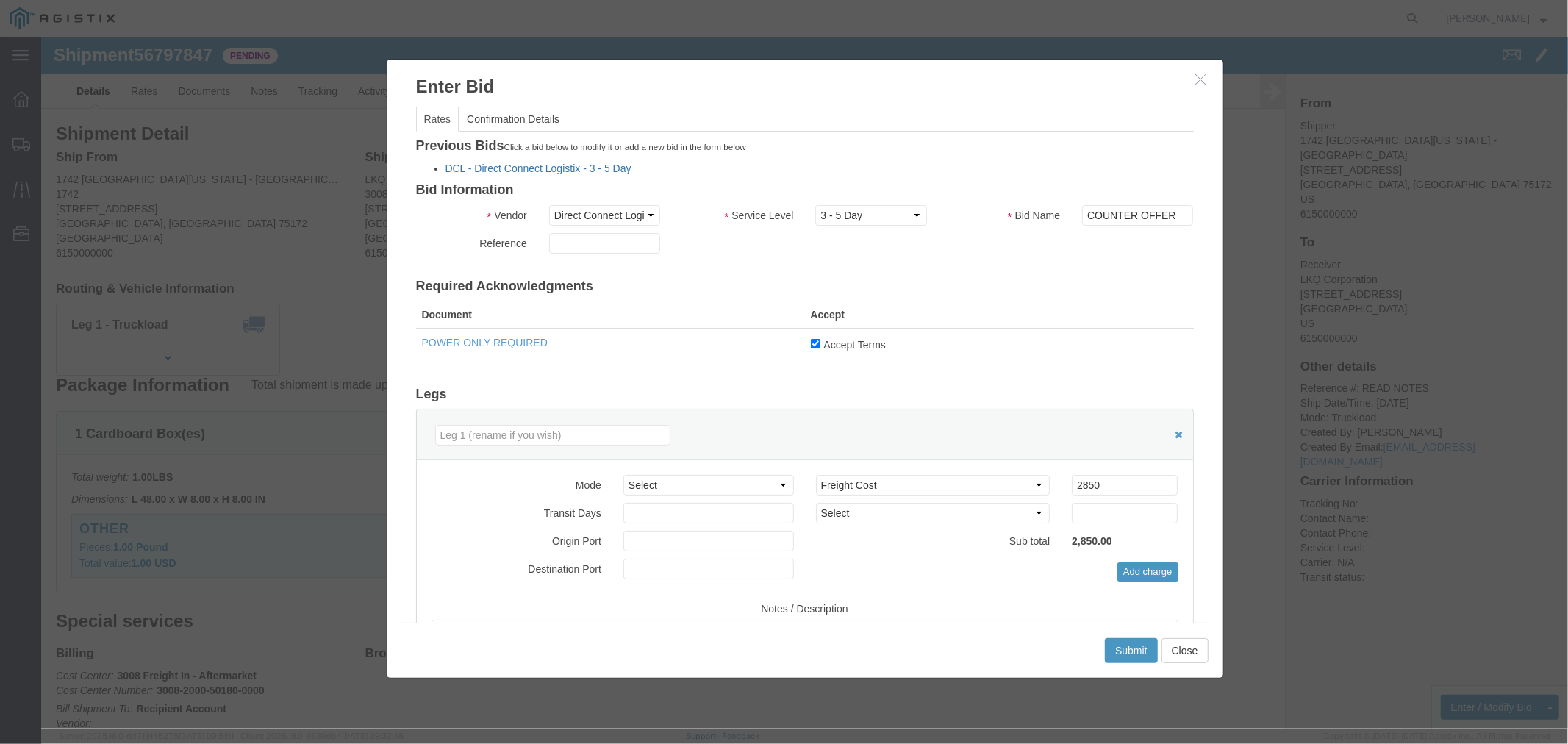
click link "DCL - Direct Connect Logistix - 3 - 5 Day"
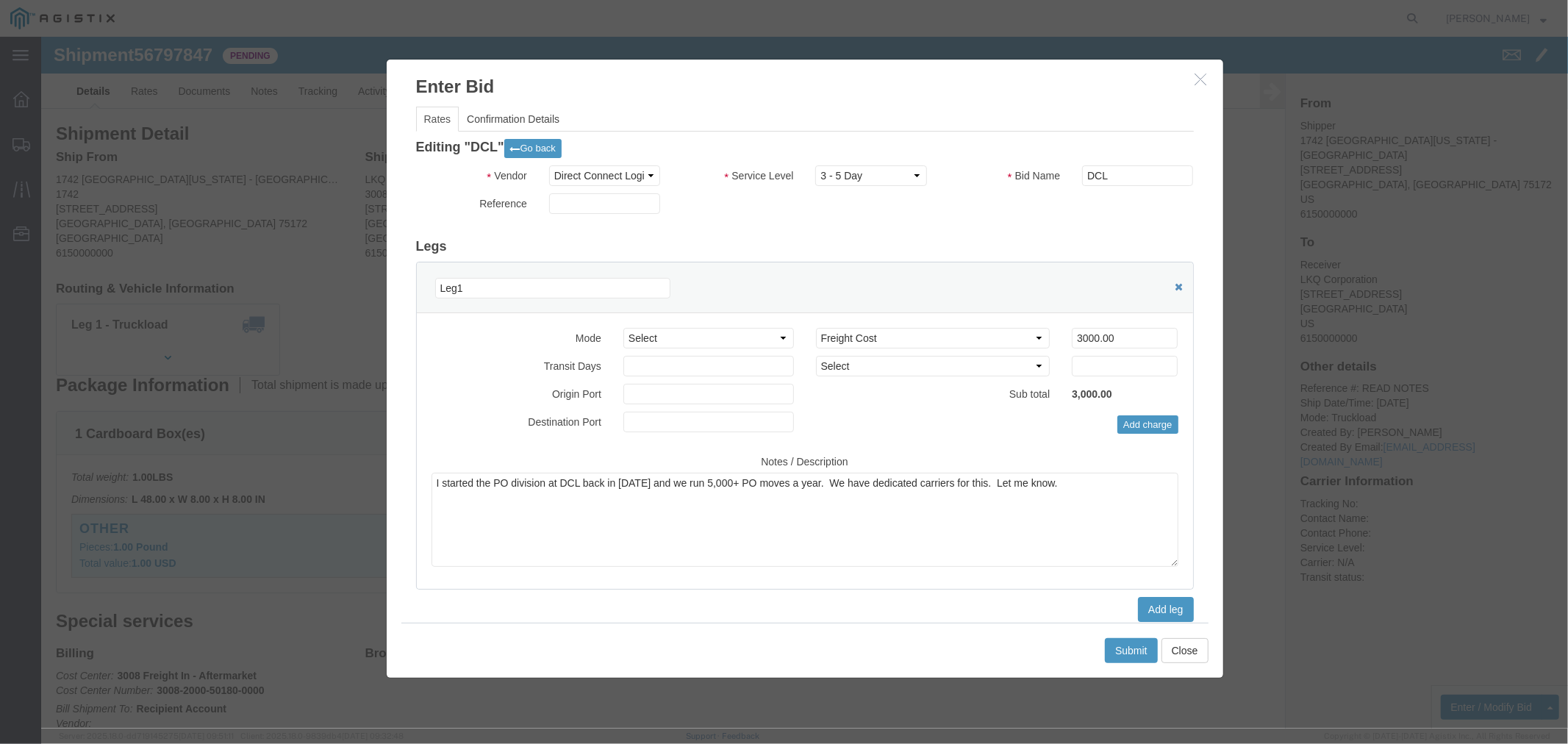
click icon
click button "Add leg"
select select
click icon
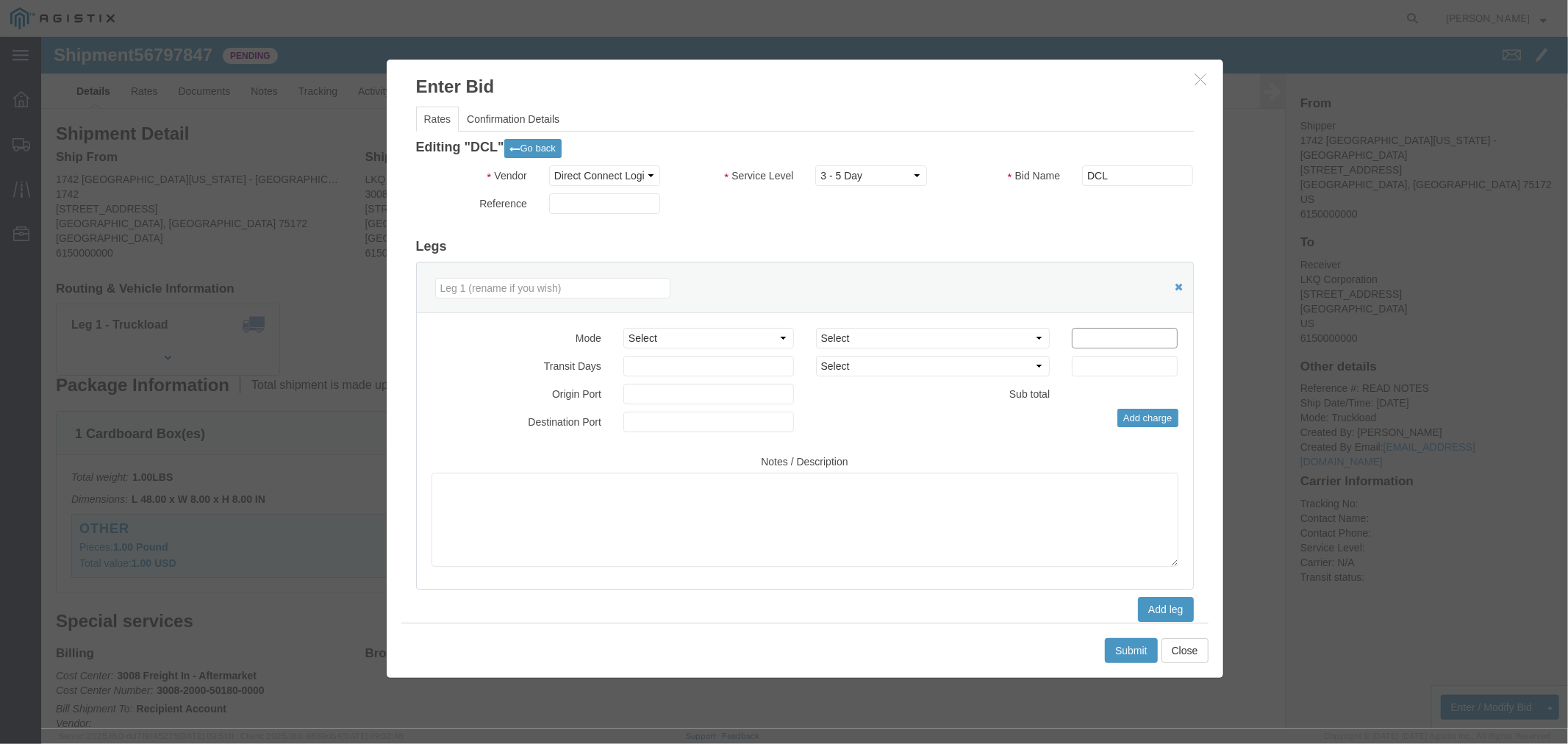
click input "number"
type input "2850"
click button "Submit"
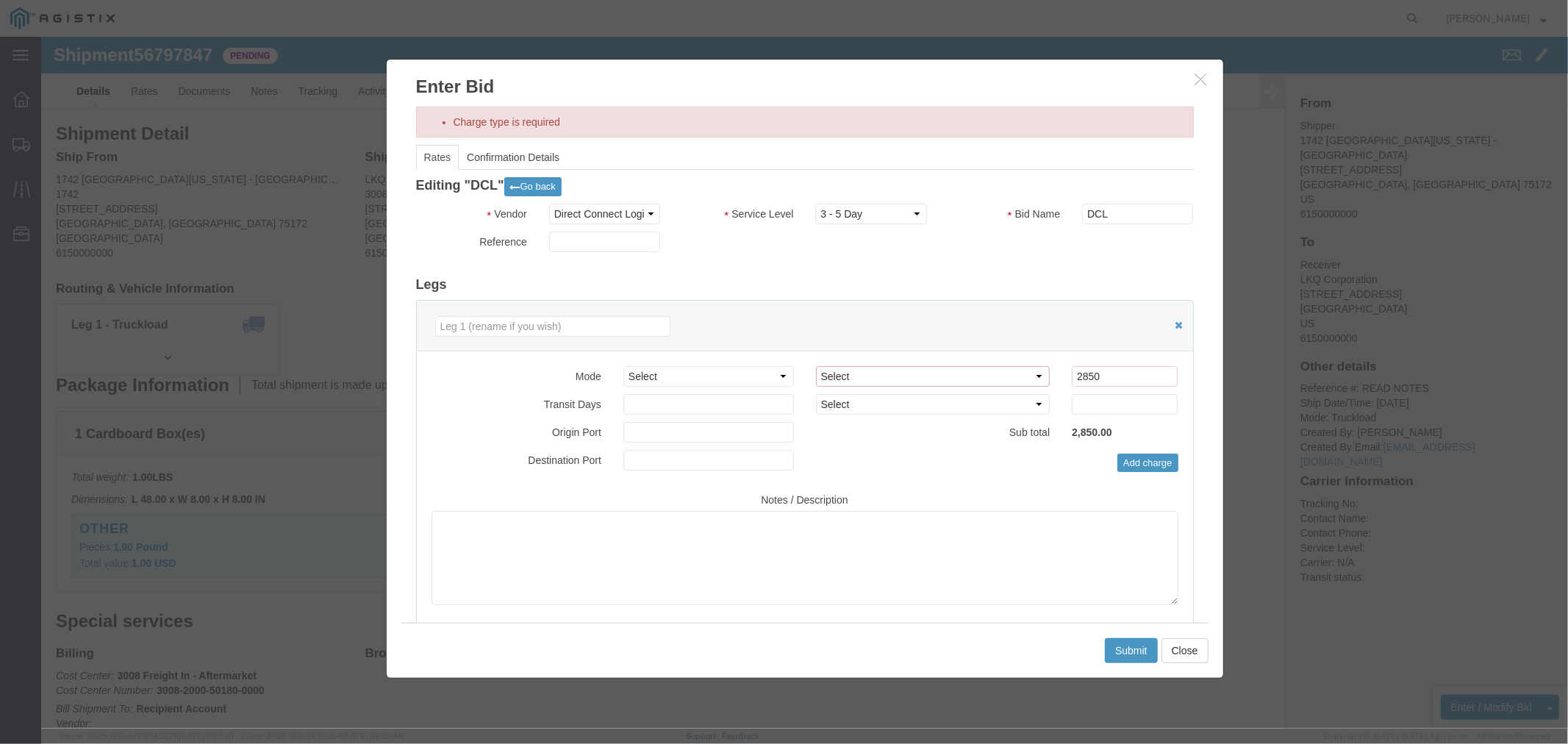
click select "Select 2 Day Service 3 Axle Winch Truck 3 to 5 Day Service 96L Domestic Flat Ra…"
click select "Select Air Less than Truckload Multi-Leg Ocean Freight Rail Small Parcel Truckl…"
select select "TL"
click select "Select Air Less than Truckload Multi-Leg Ocean Freight Rail Small Parcel Truckl…"
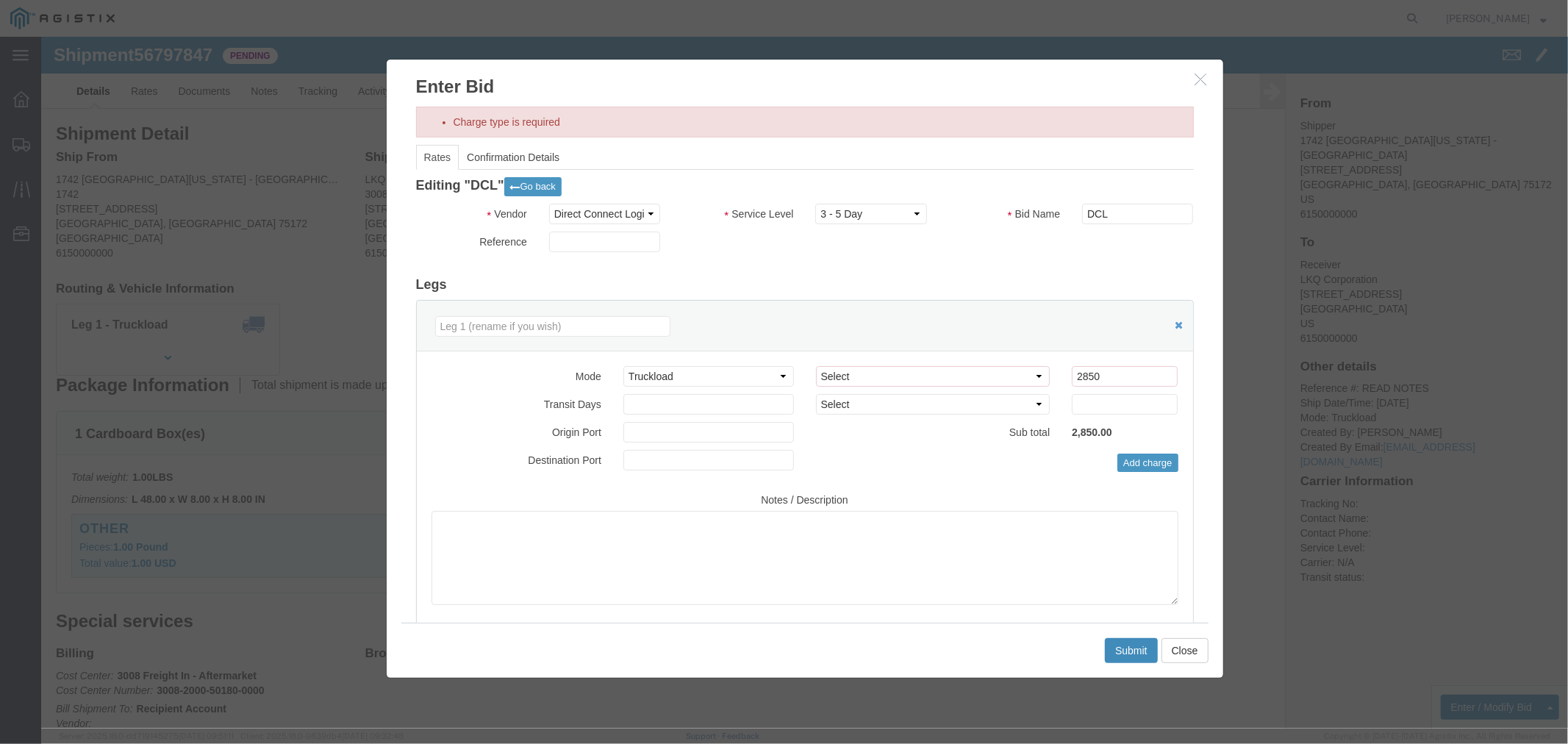
click button "Submit"
click select "Select 2 Day Service 3 Axle Winch Truck 3 to 5 Day Service 96L Domestic Flat Ra…"
click div "Editing "DCL" Go back Vendor Select Direct Connect Logistix Service Level Selec…"
click link "Confirmation Details"
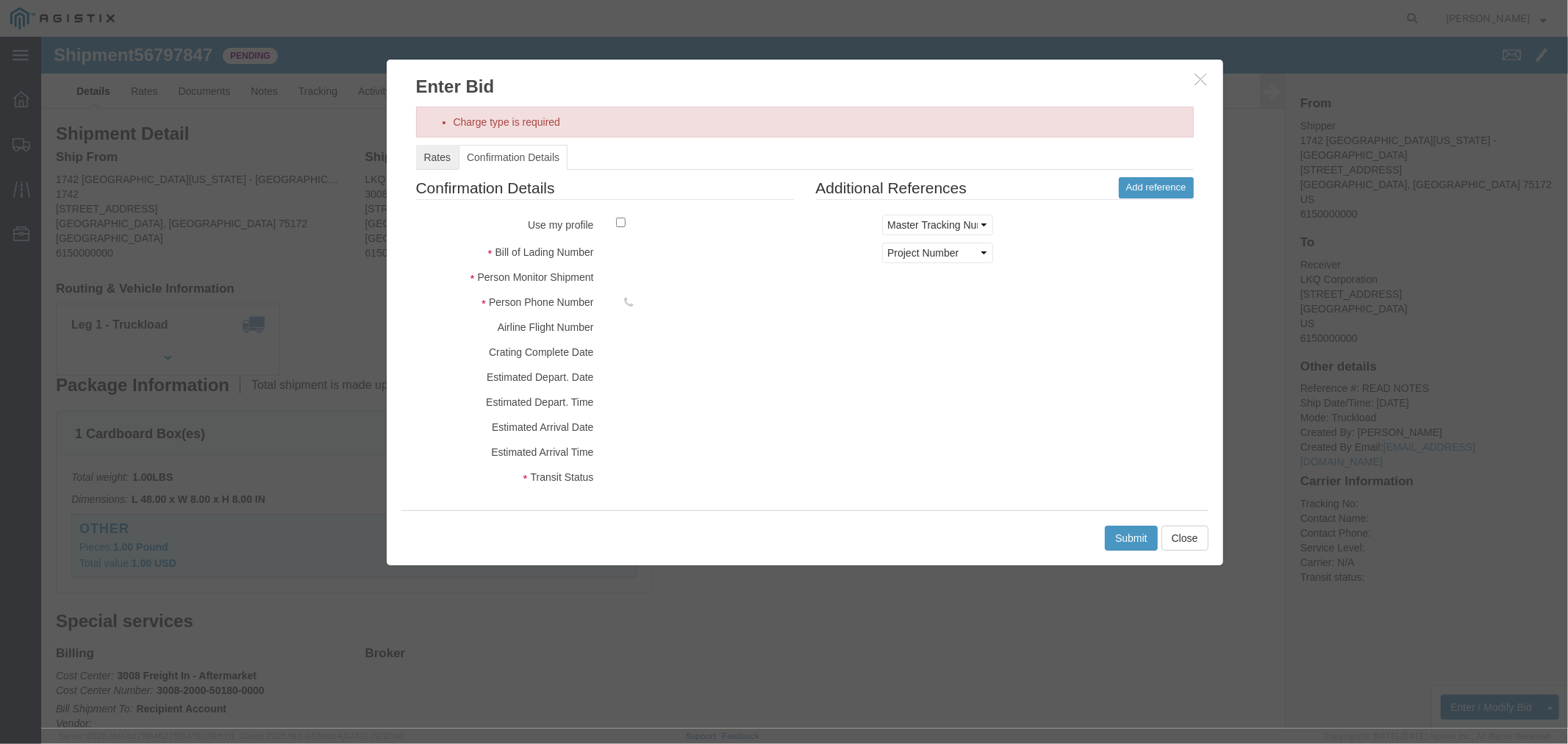
click link "Rates"
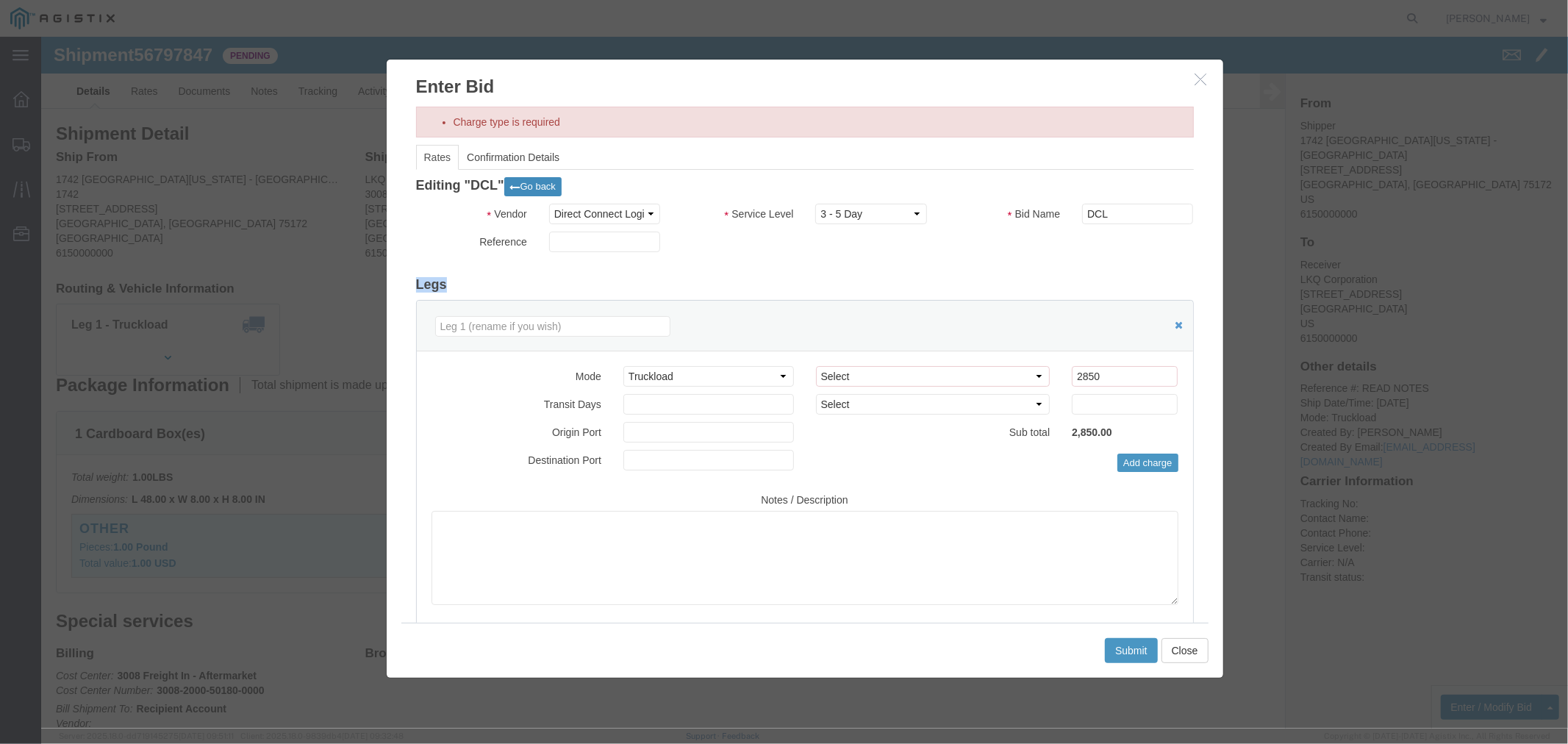
click button "Go back"
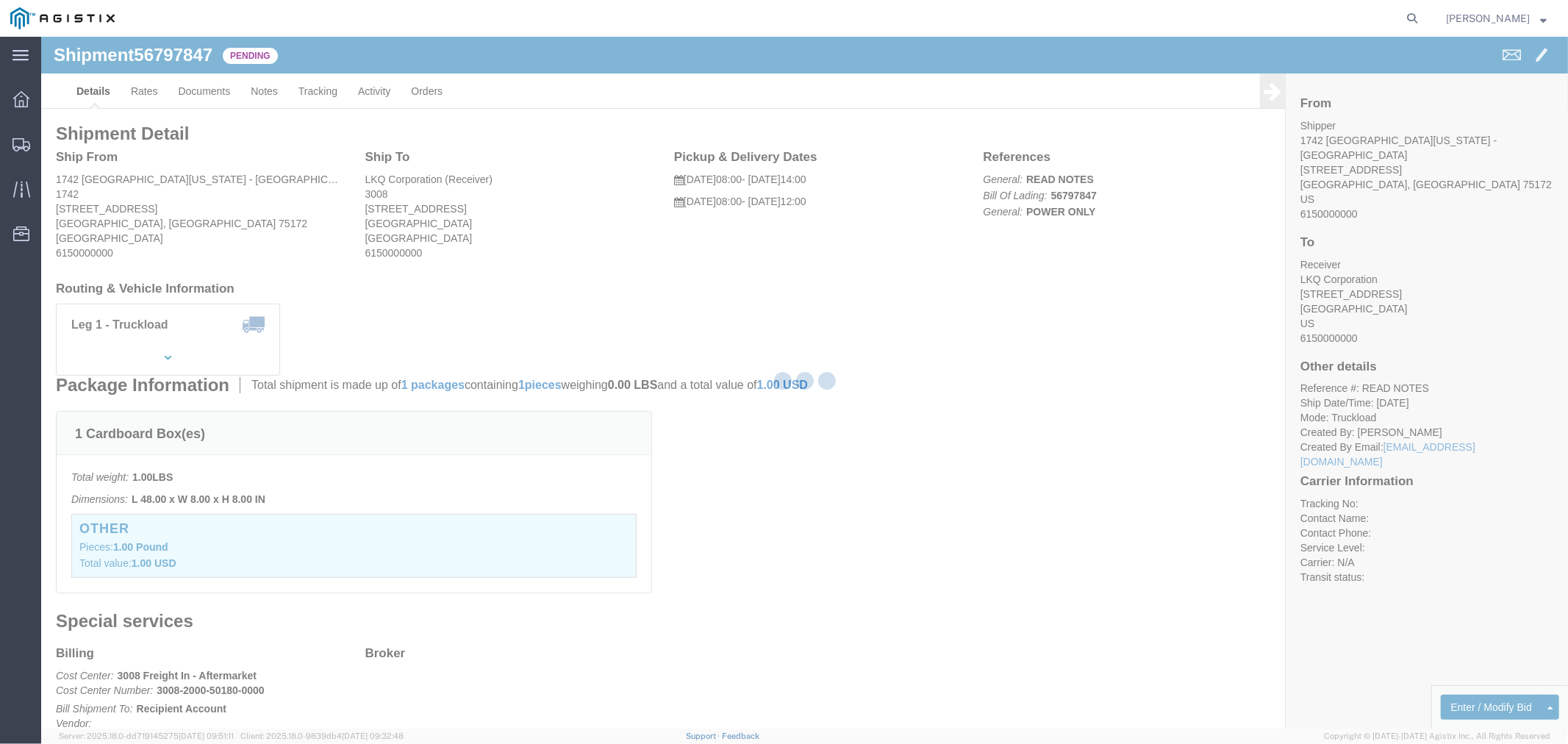
select select "4506"
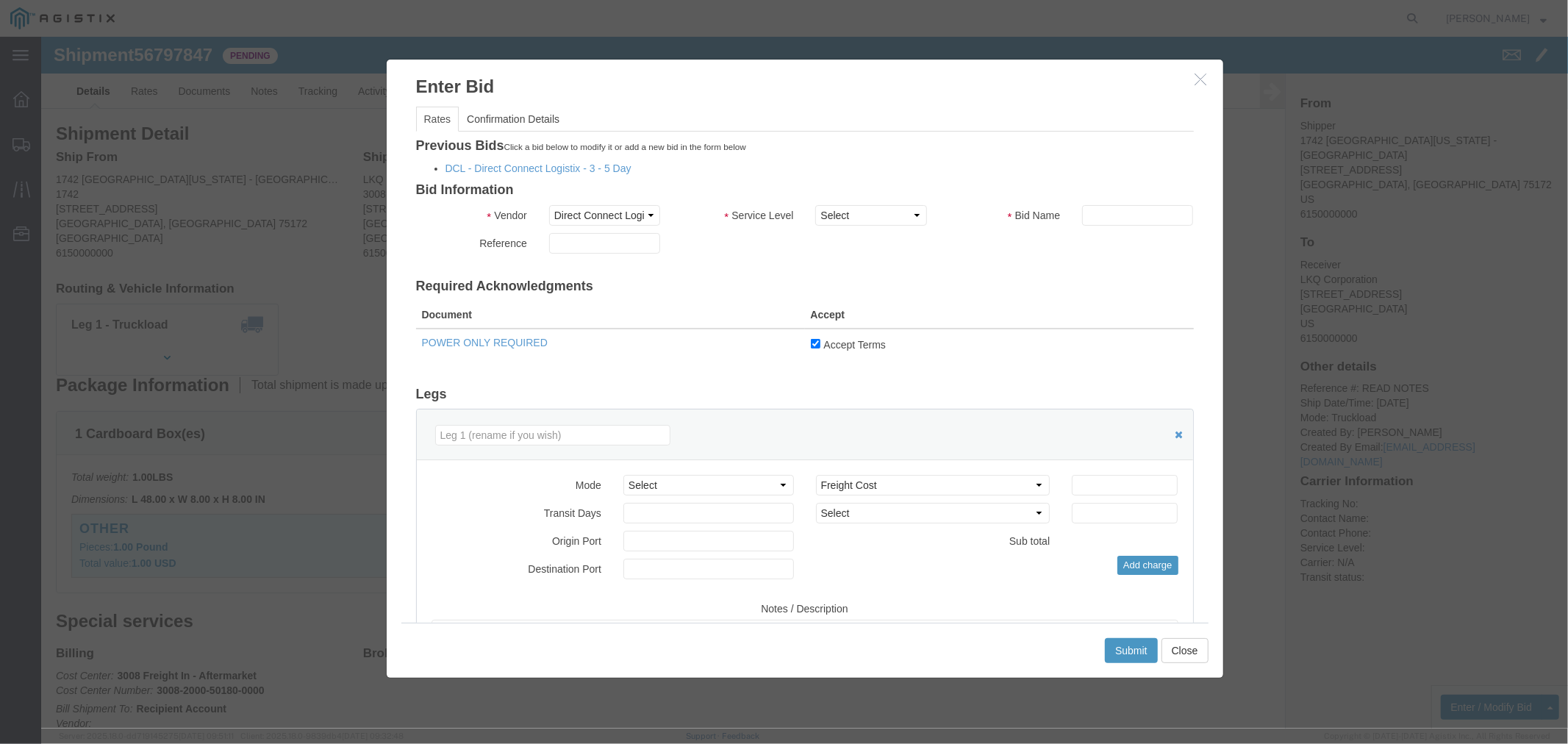
drag, startPoint x: 1151, startPoint y: 43, endPoint x: 1115, endPoint y: 32, distance: 37.6
click icon "button"
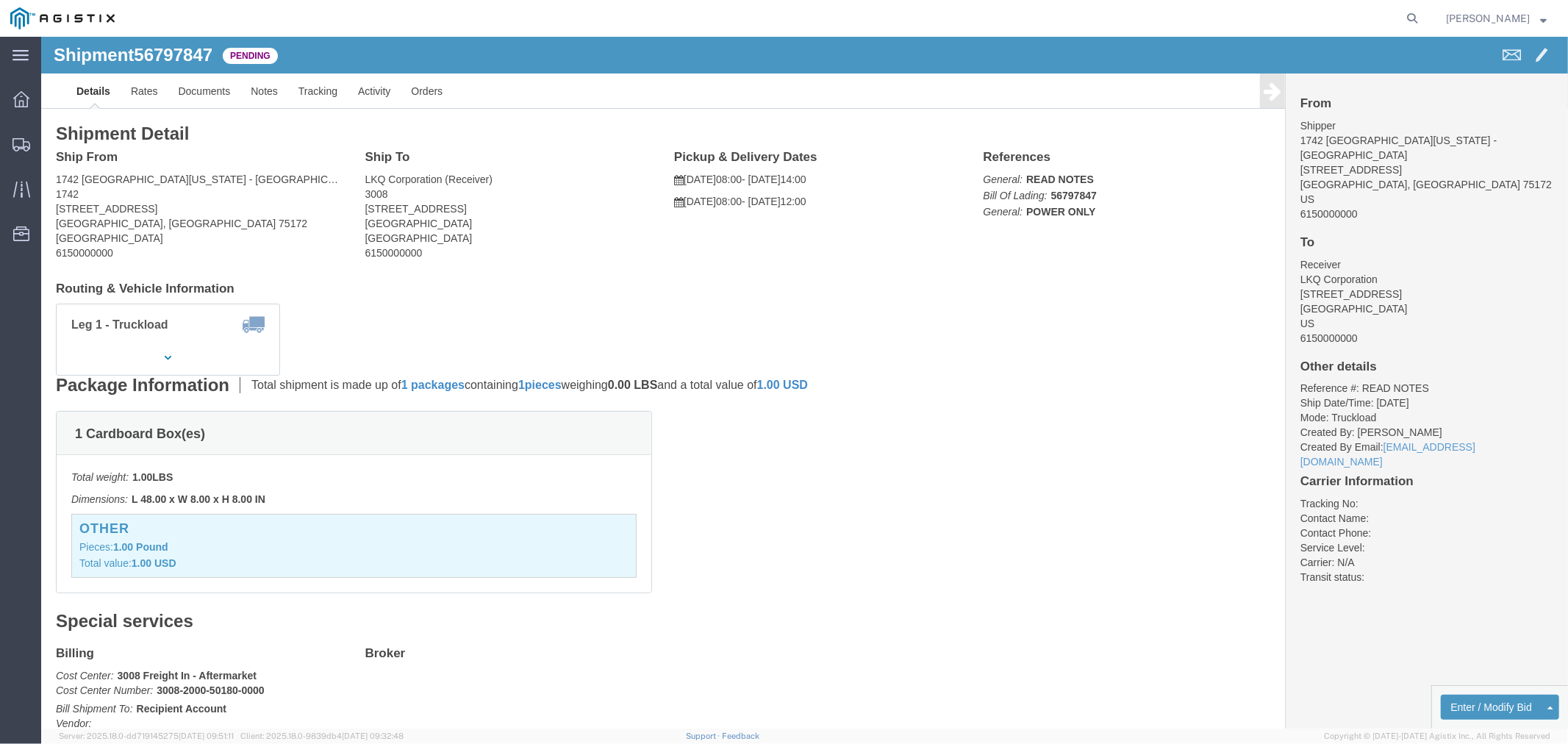
click span "56797847"
copy span "56797847"
click button "Enter / Modify Bid"
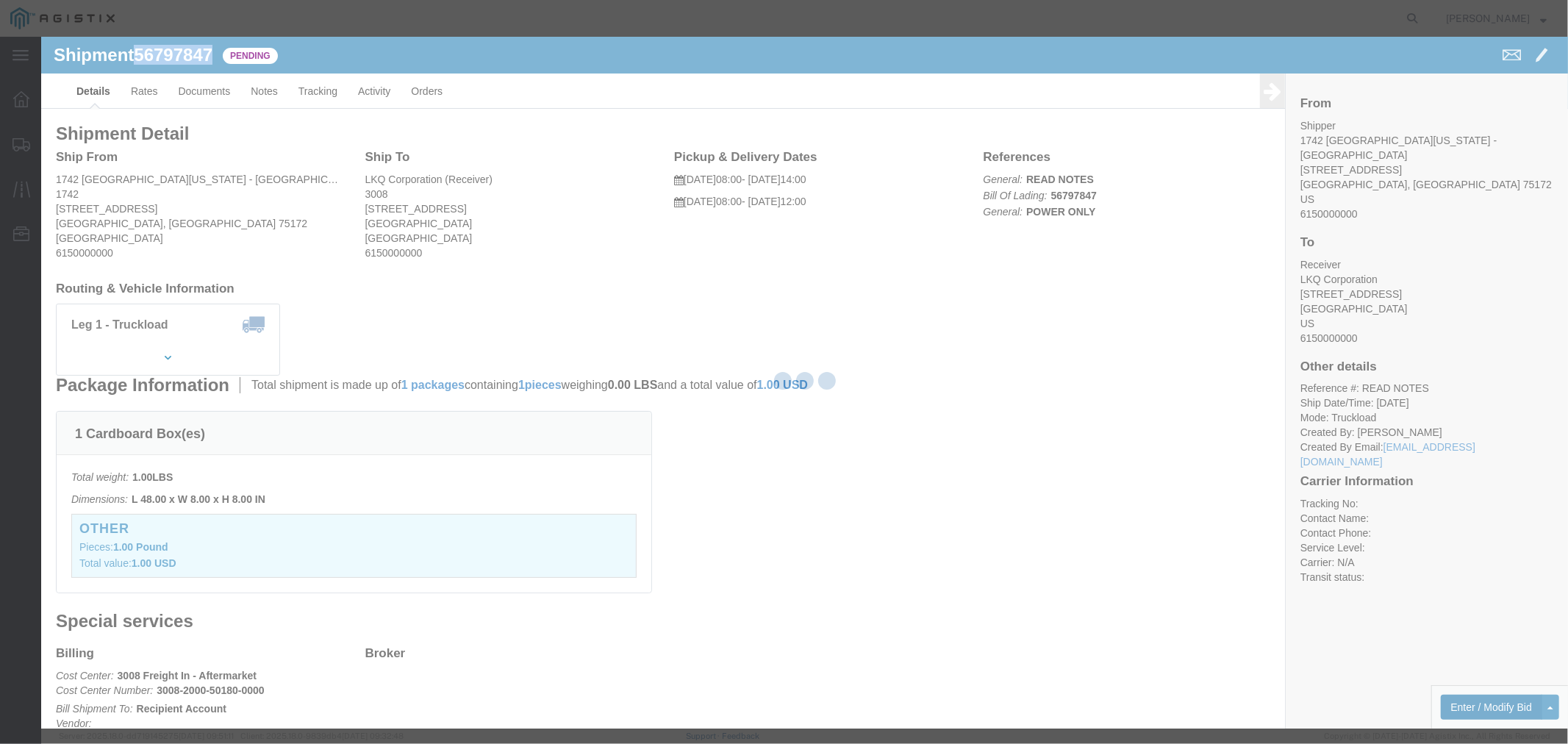
select select "4506"
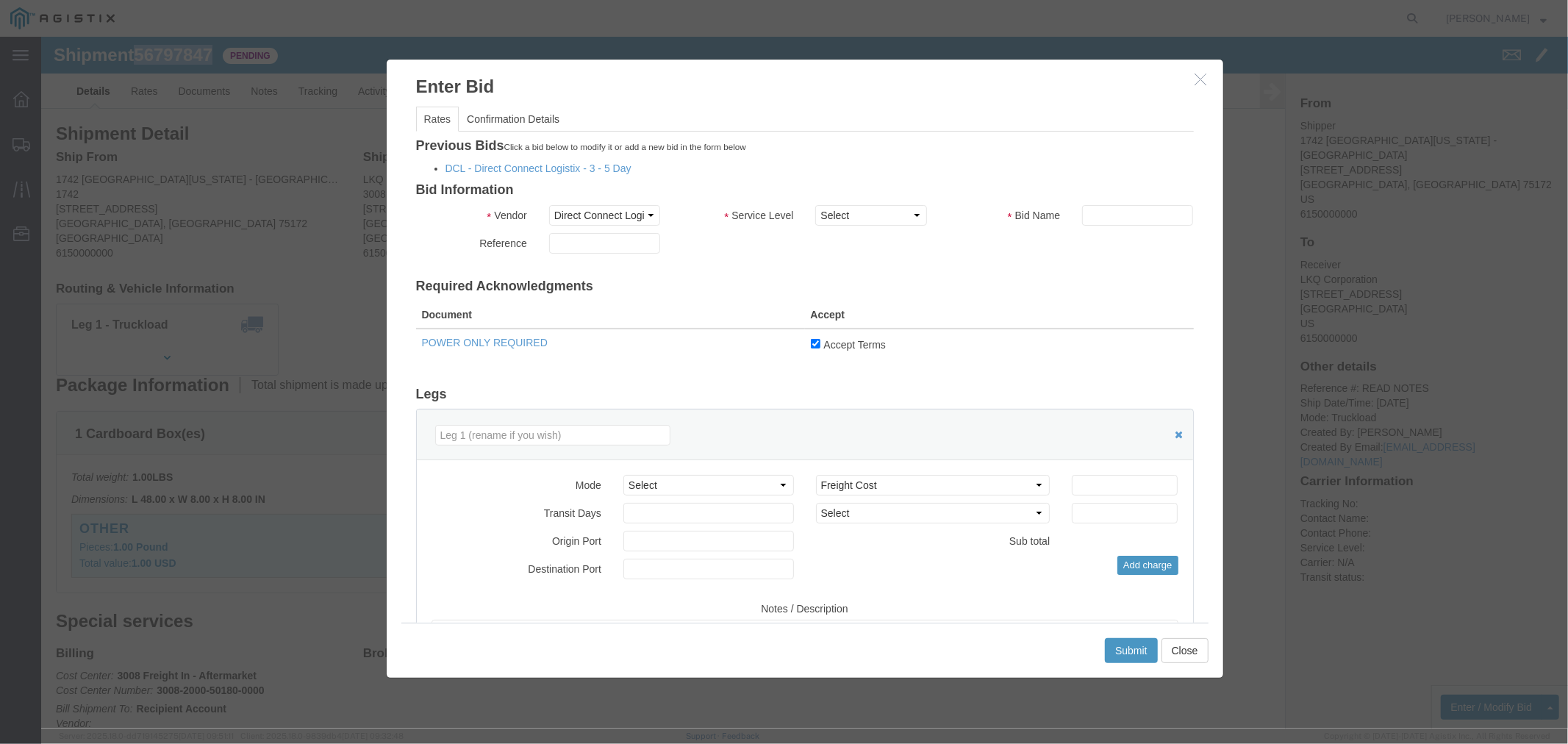
click icon "button"
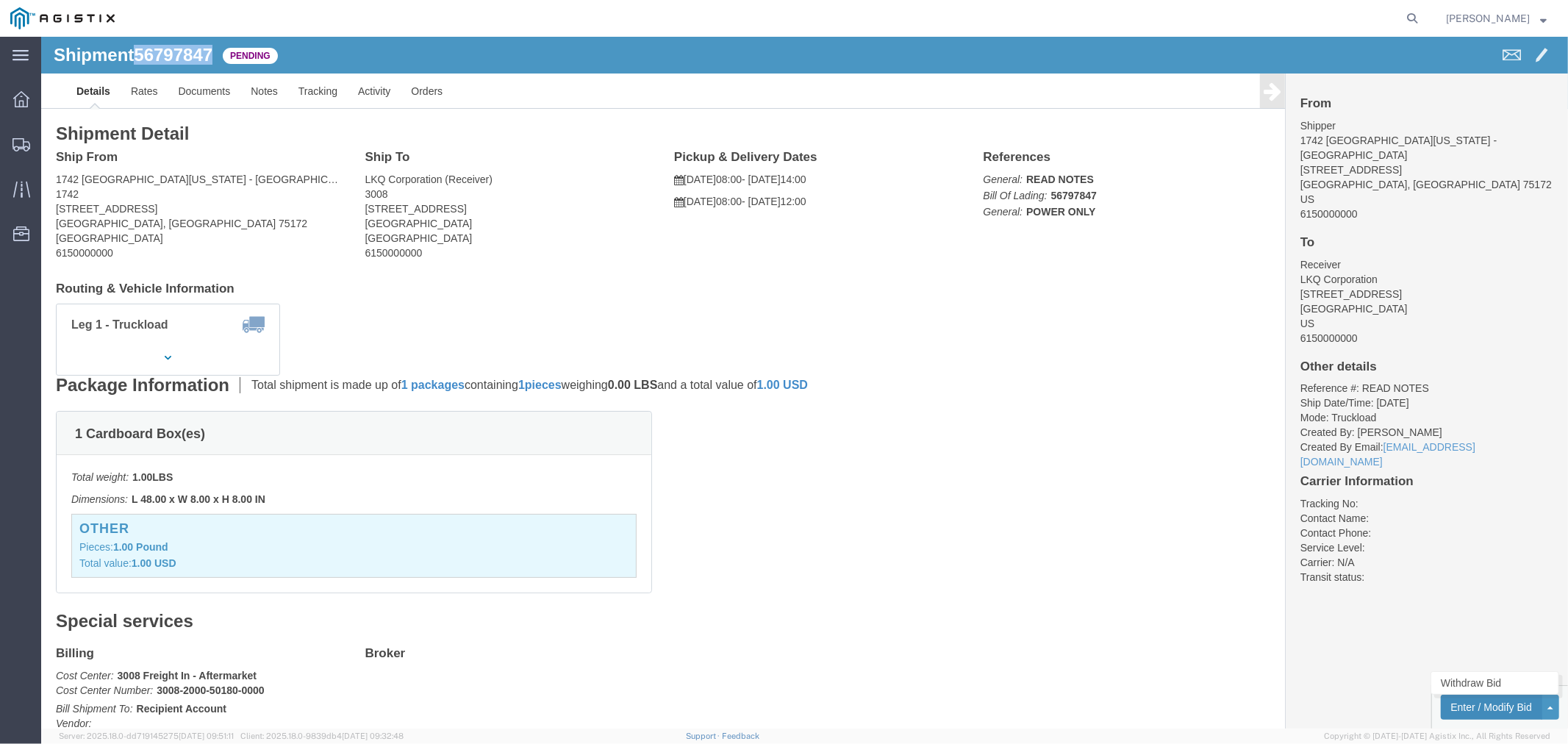
click button "Enter / Modify Bid"
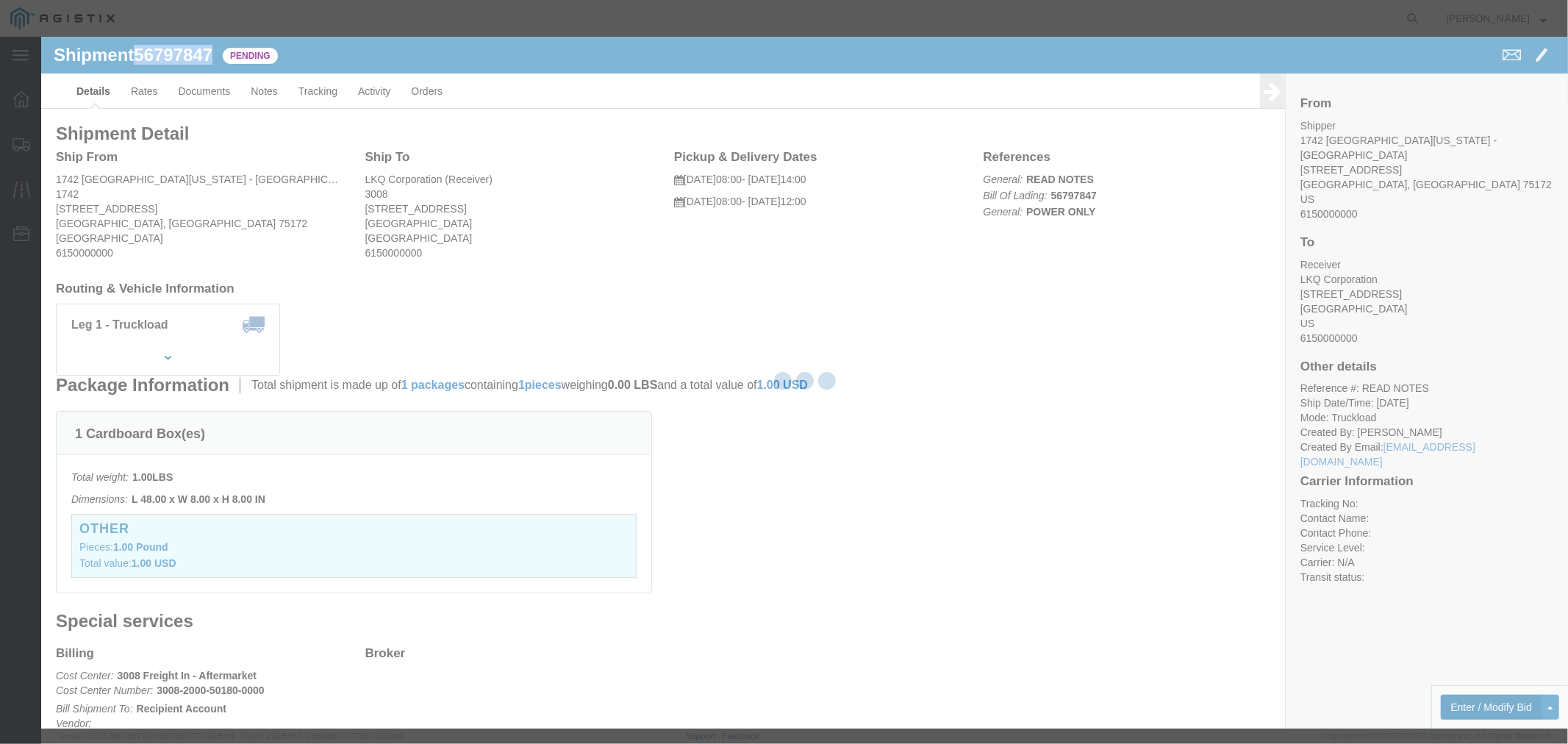
select select "4506"
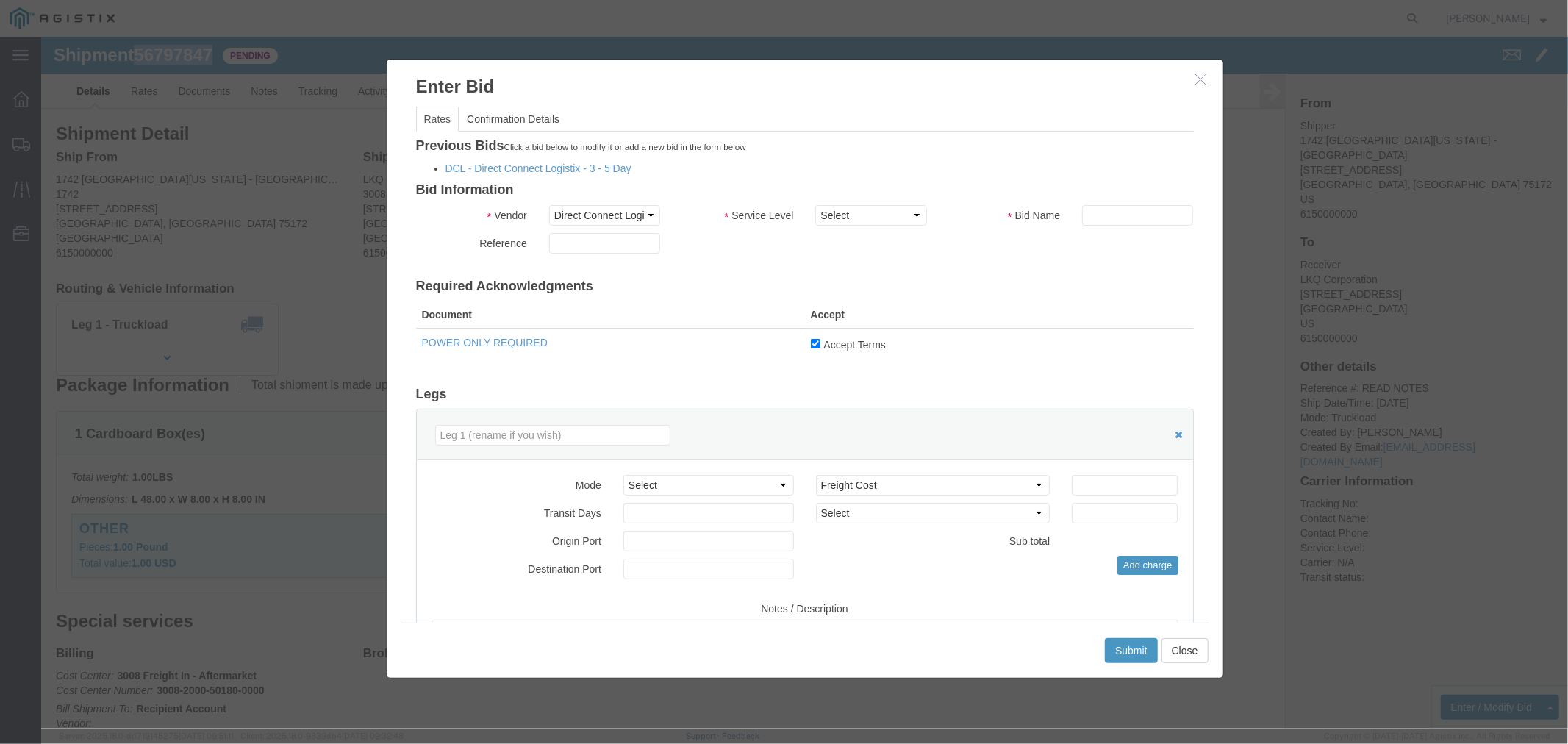
click icon "button"
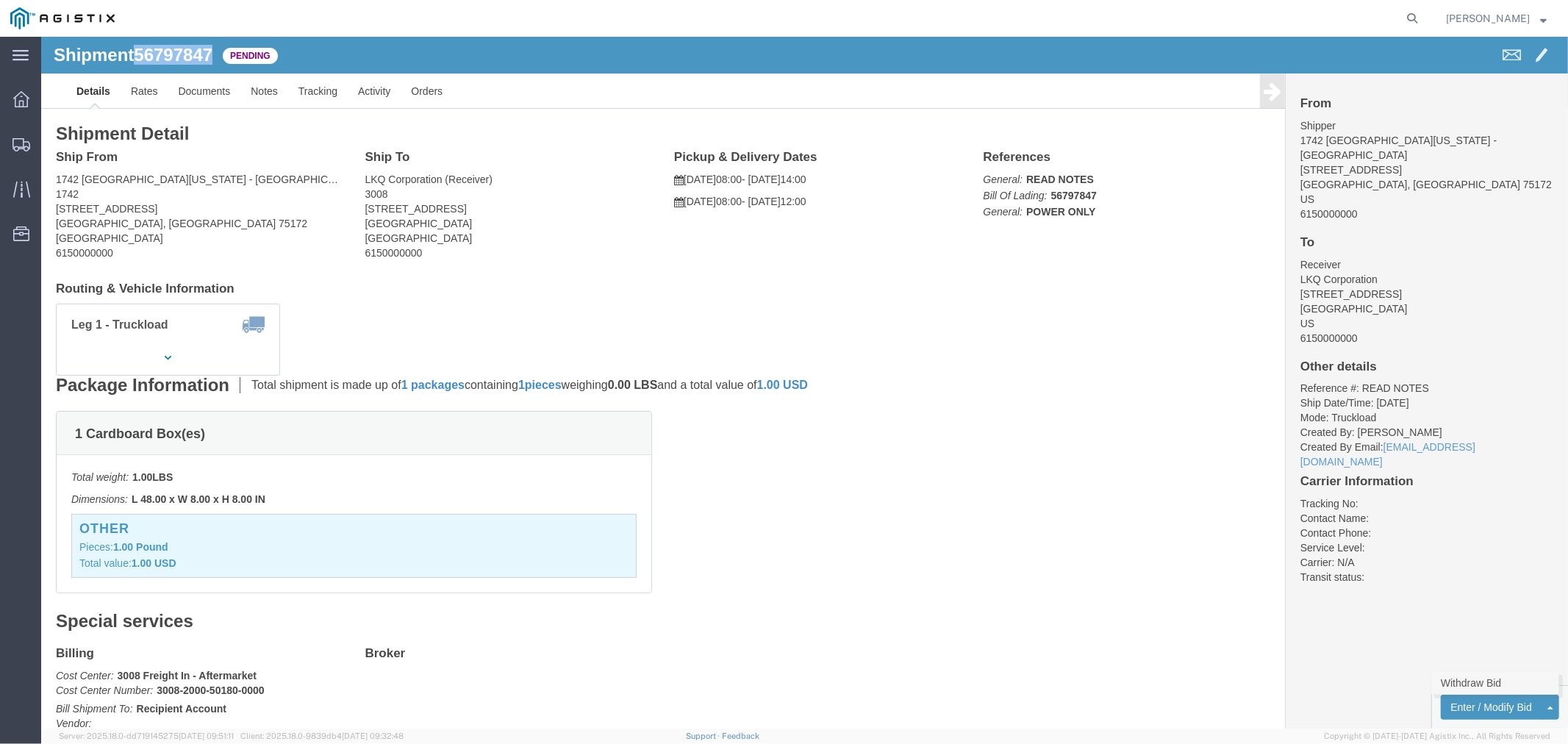
click link "Withdraw Bid"
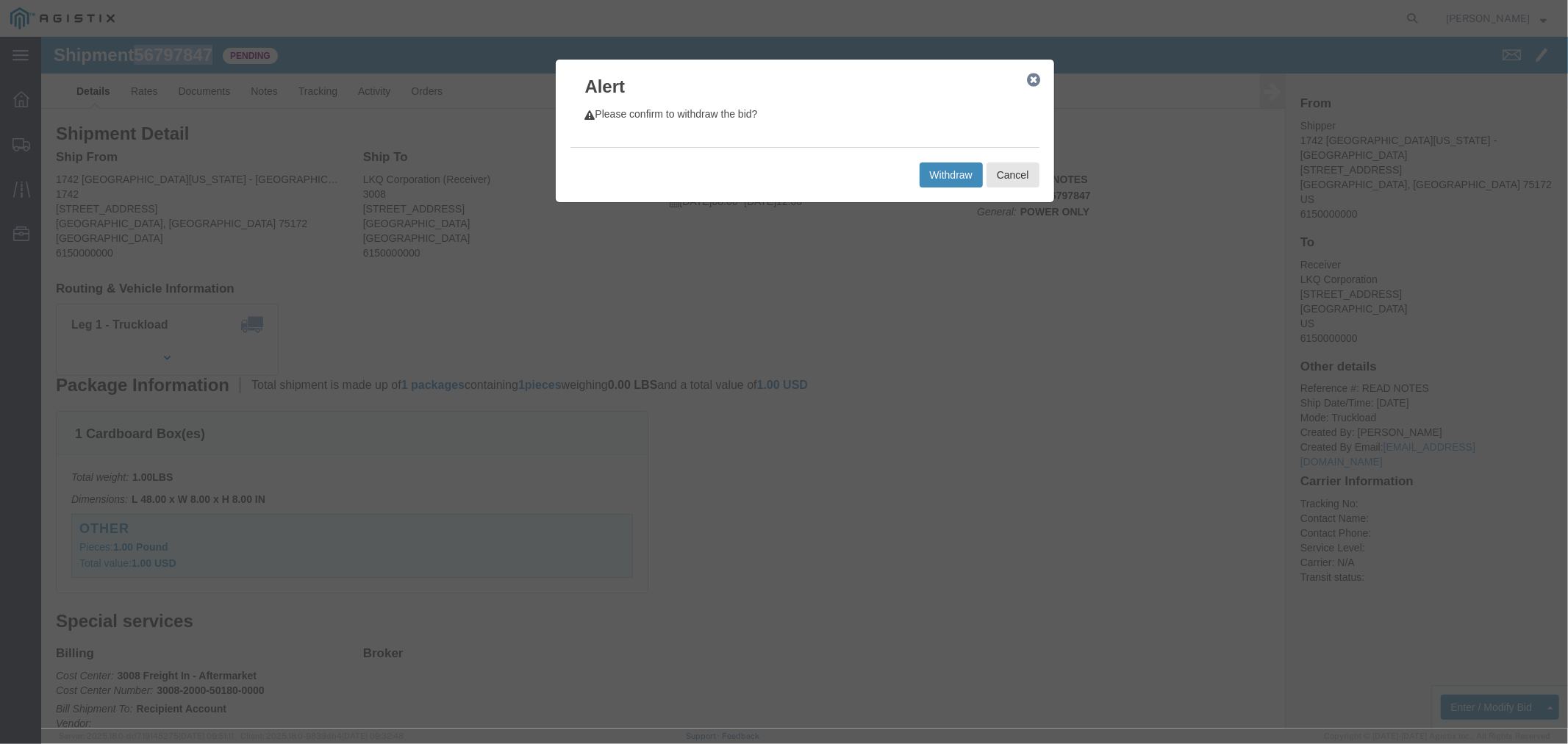
click button "Withdraw"
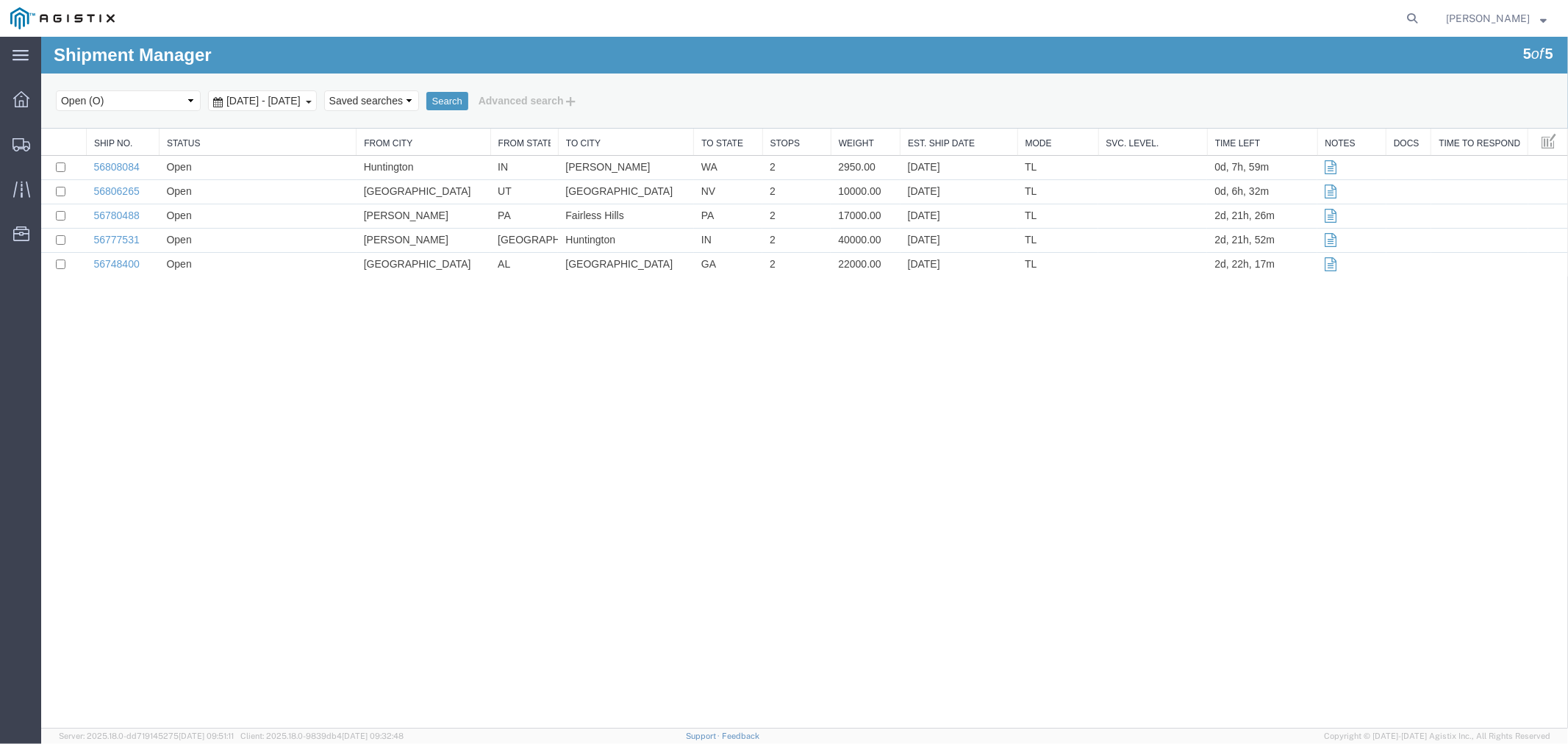
click at [137, 88] on div "Select status Active (AC, O, P) All Approved Awaiting Confirmation (AC) Booked …" at bounding box center [804, 100] width 1497 height 25
click at [140, 105] on select "Select status Active (AC, O, P) All Approved Awaiting Confirmation (AC) Booked …" at bounding box center [128, 100] width 144 height 21
select select "WDRW"
click at [55, 90] on select "Select status Active (AC, O, P) All Approved Awaiting Confirmation (AC) Booked …" at bounding box center [128, 100] width 144 height 21
click at [467, 100] on button "Search" at bounding box center [446, 101] width 42 height 19
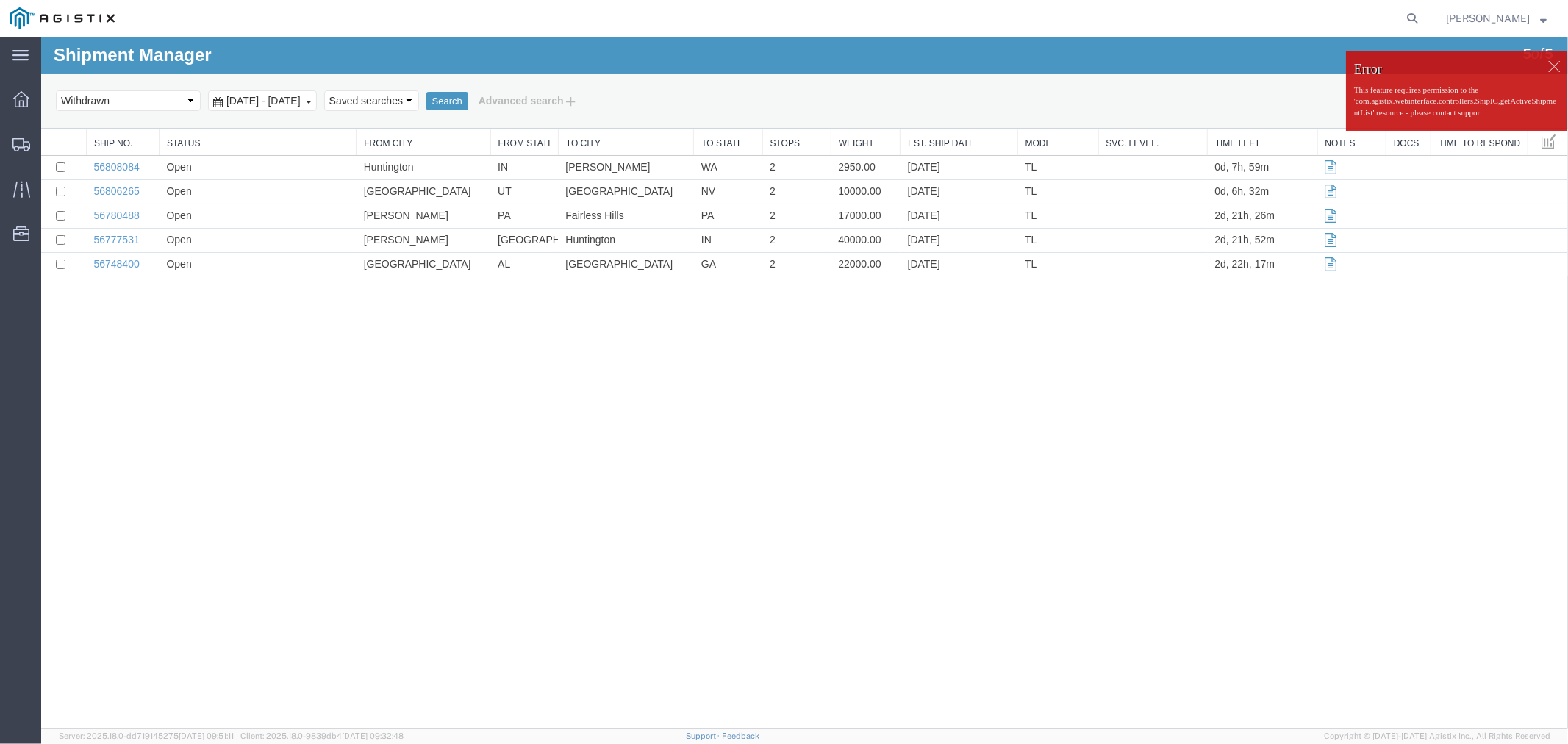
click at [1555, 64] on div at bounding box center [1553, 66] width 22 height 22
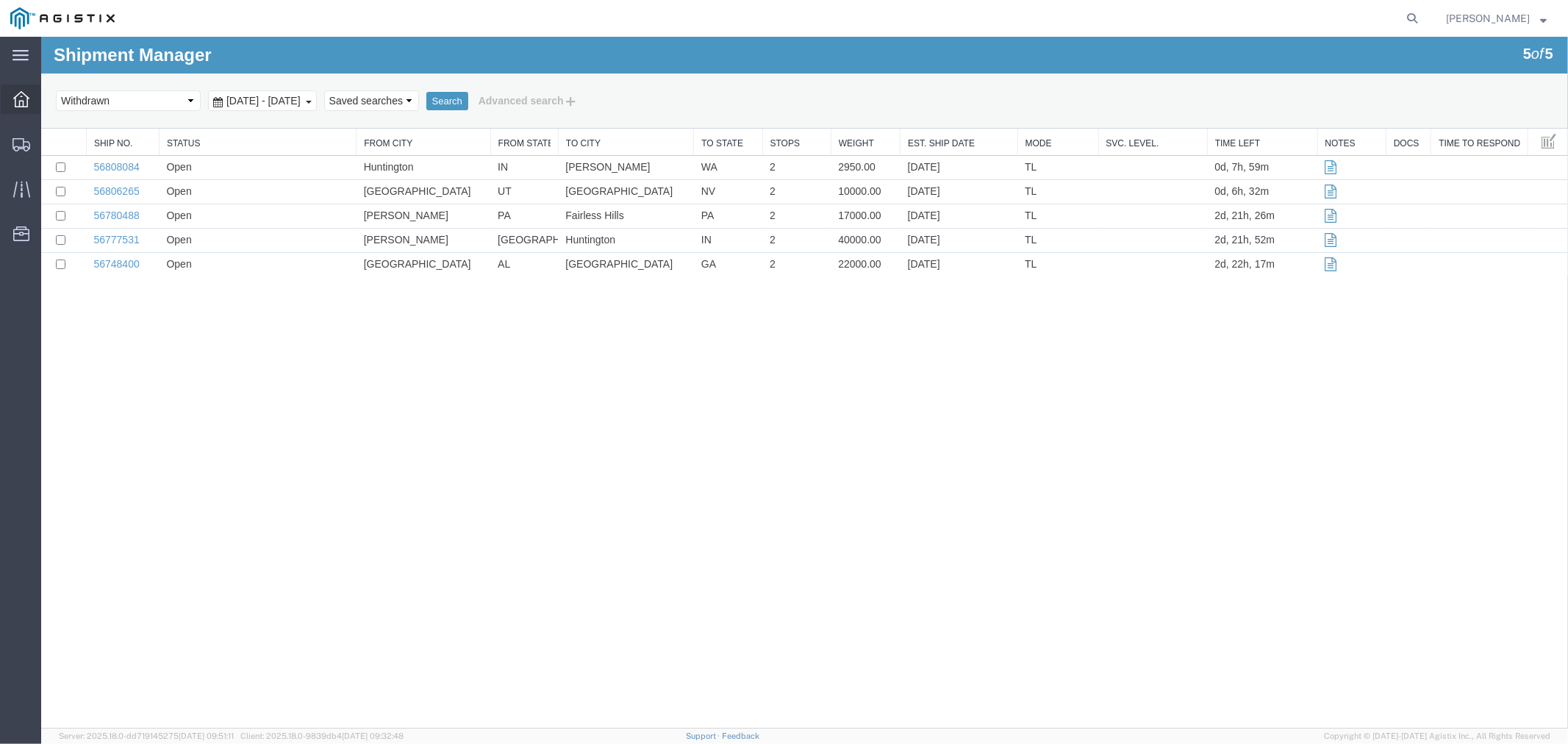
click at [32, 105] on div at bounding box center [21, 100] width 41 height 29
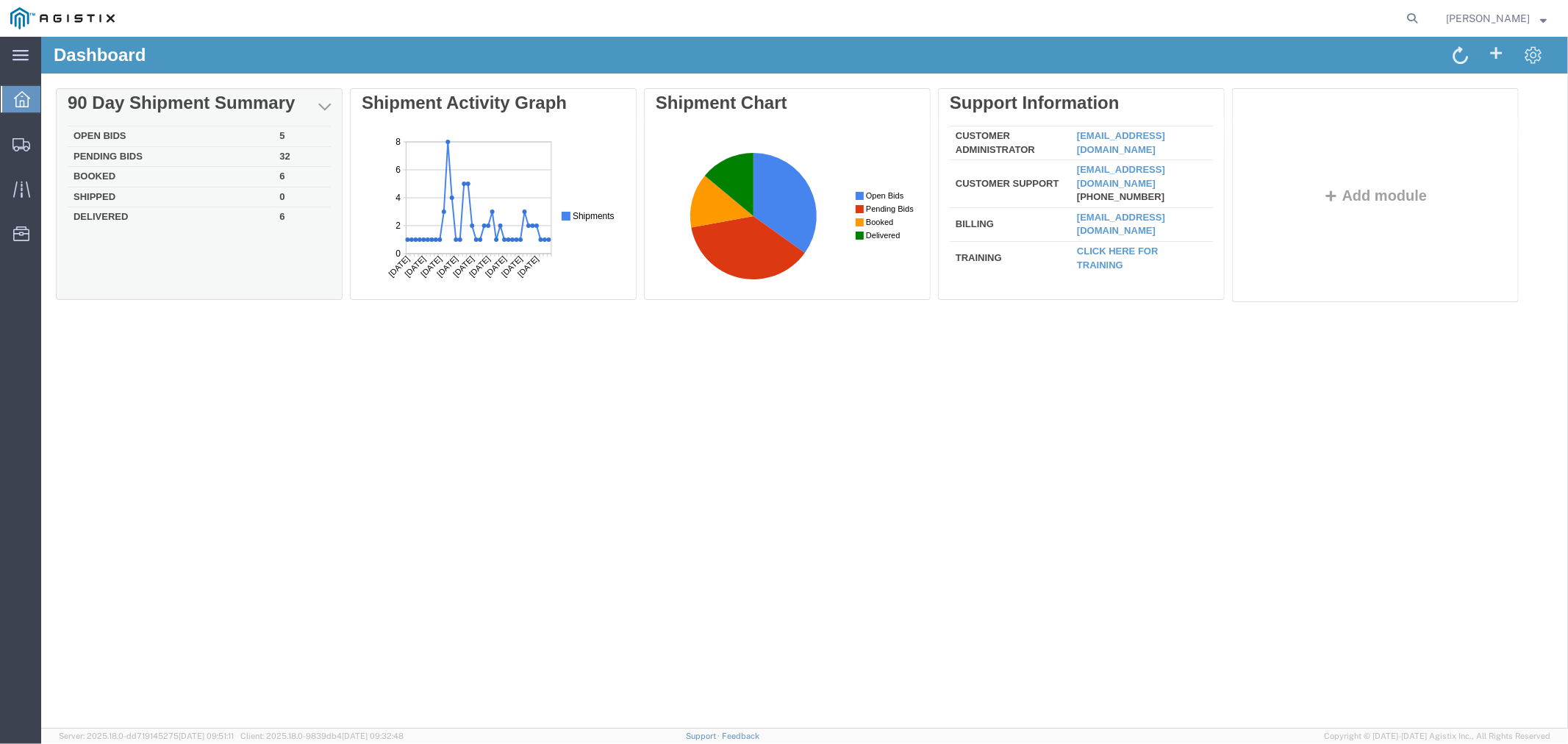
click at [130, 156] on td "Pending Bids" at bounding box center [170, 156] width 206 height 21
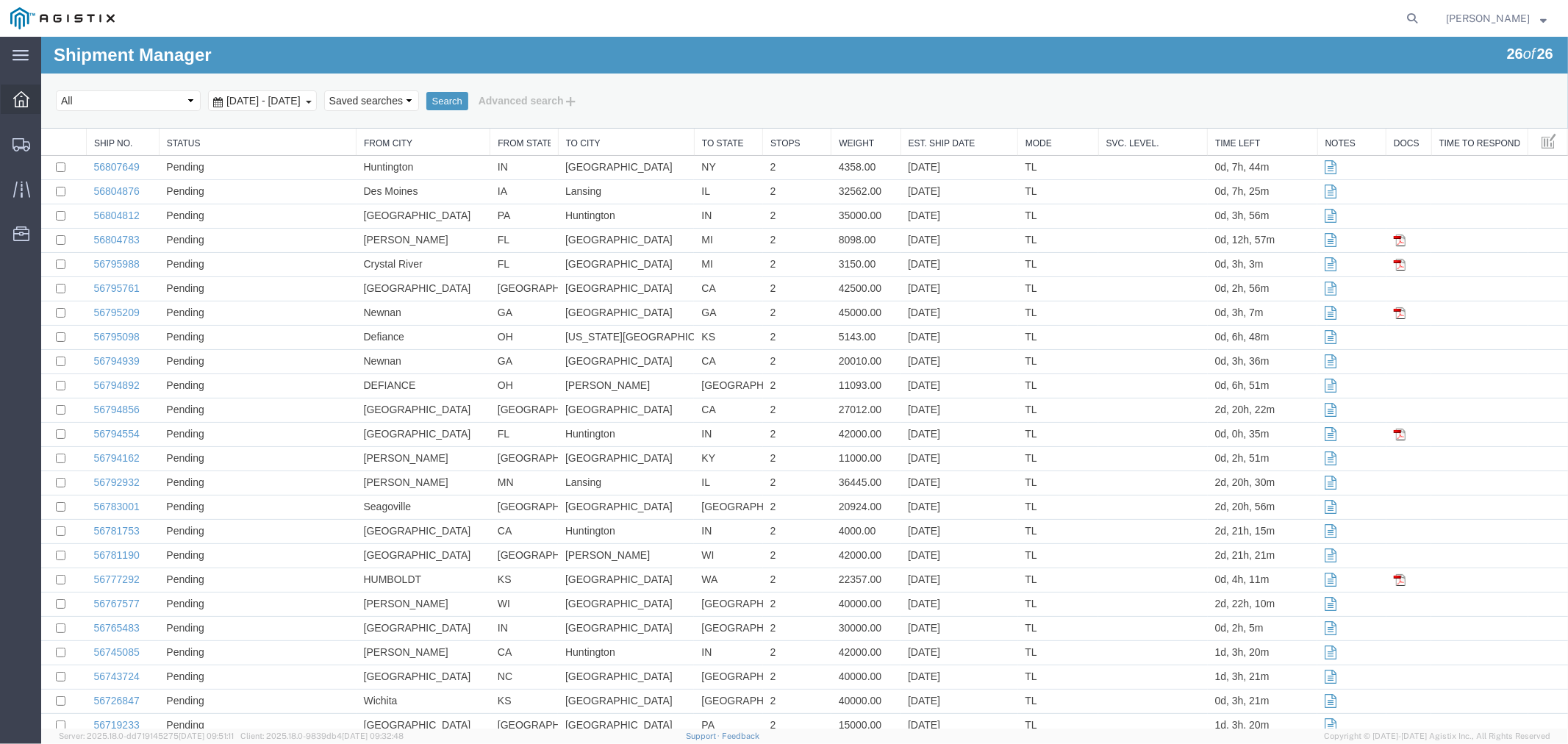
click at [19, 98] on icon at bounding box center [21, 100] width 16 height 16
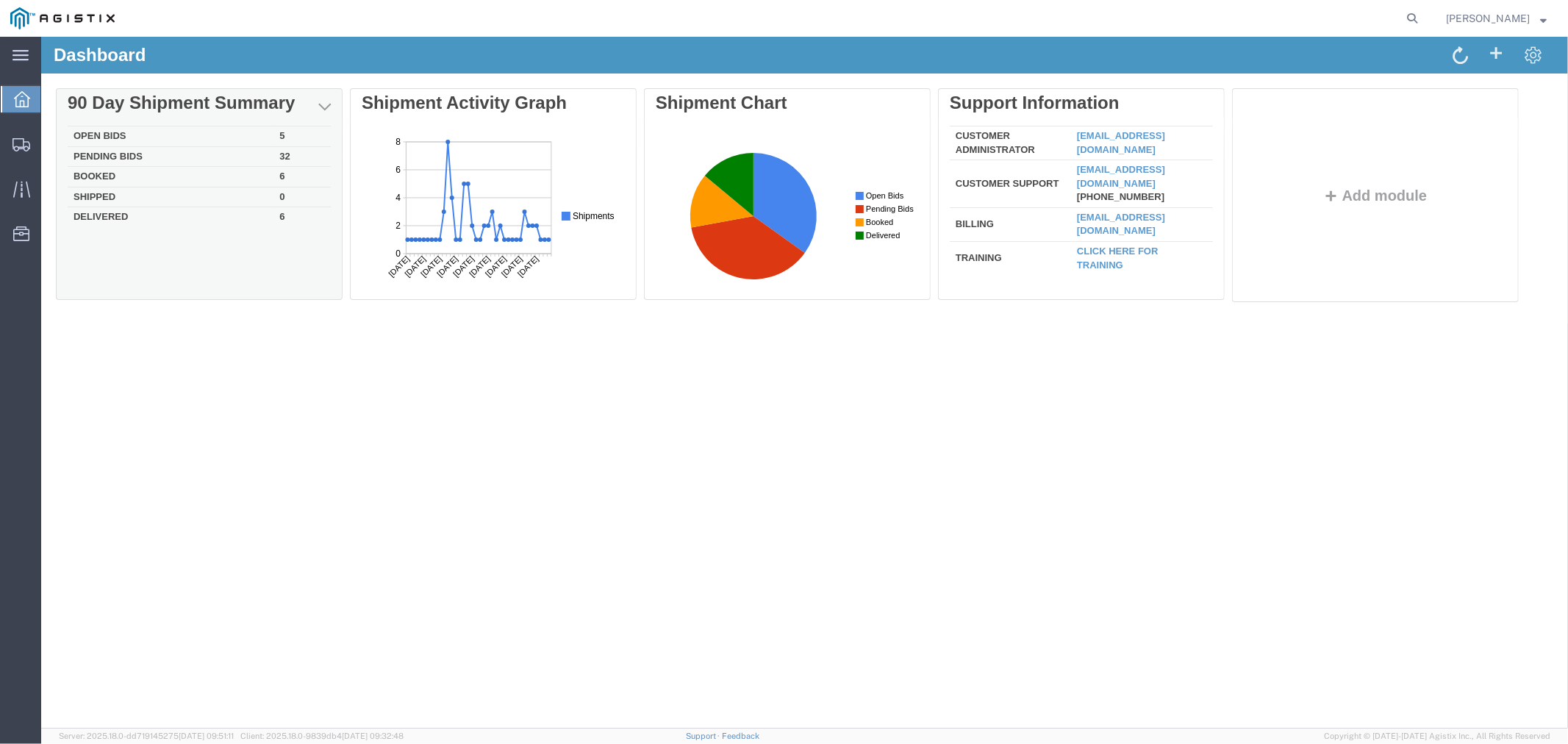
click at [126, 135] on td "Open Bids" at bounding box center [170, 136] width 206 height 21
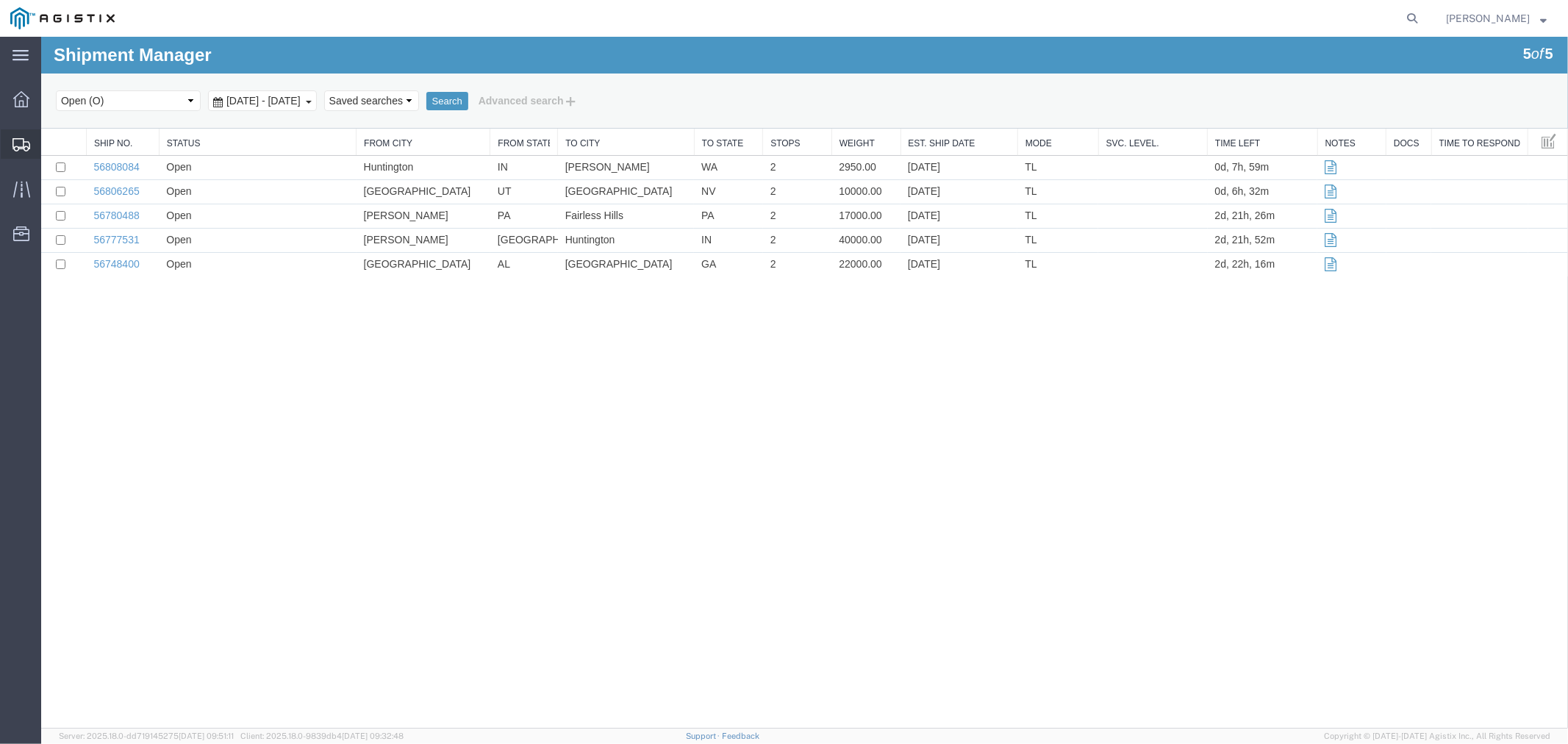
click at [16, 142] on icon at bounding box center [21, 145] width 18 height 13
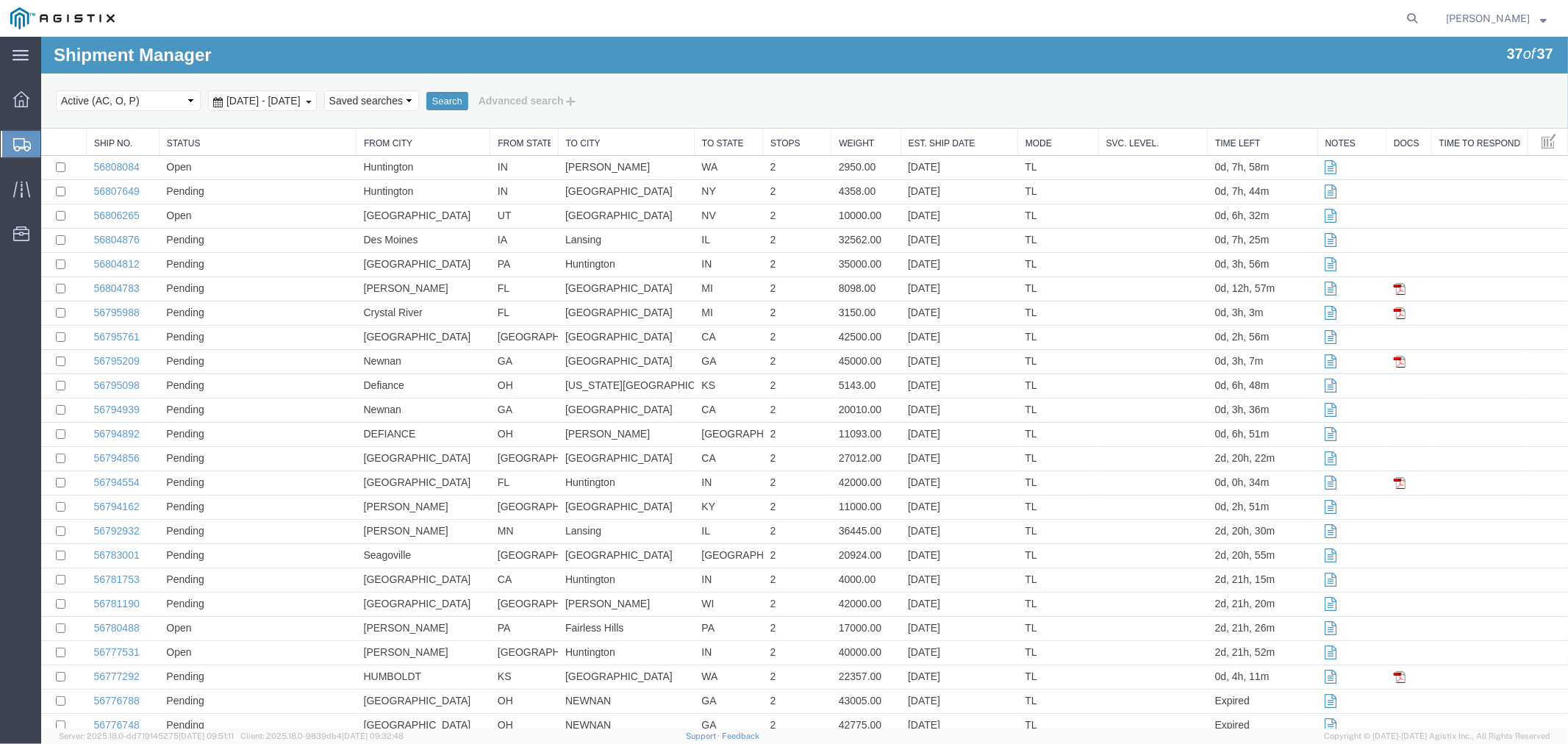
drag, startPoint x: 170, startPoint y: 139, endPoint x: 130, endPoint y: 102, distance: 54.5
click at [130, 102] on select "Select status Active (AC, O, P) All Approved Awaiting Confirmation (AC) Booked …" at bounding box center [128, 100] width 144 height 21
select select "WDRW"
click at [55, 90] on select "Select status Active (AC, O, P) All Approved Awaiting Confirmation (AC) Booked …" at bounding box center [128, 100] width 144 height 21
click at [467, 98] on button "Search" at bounding box center [446, 101] width 42 height 19
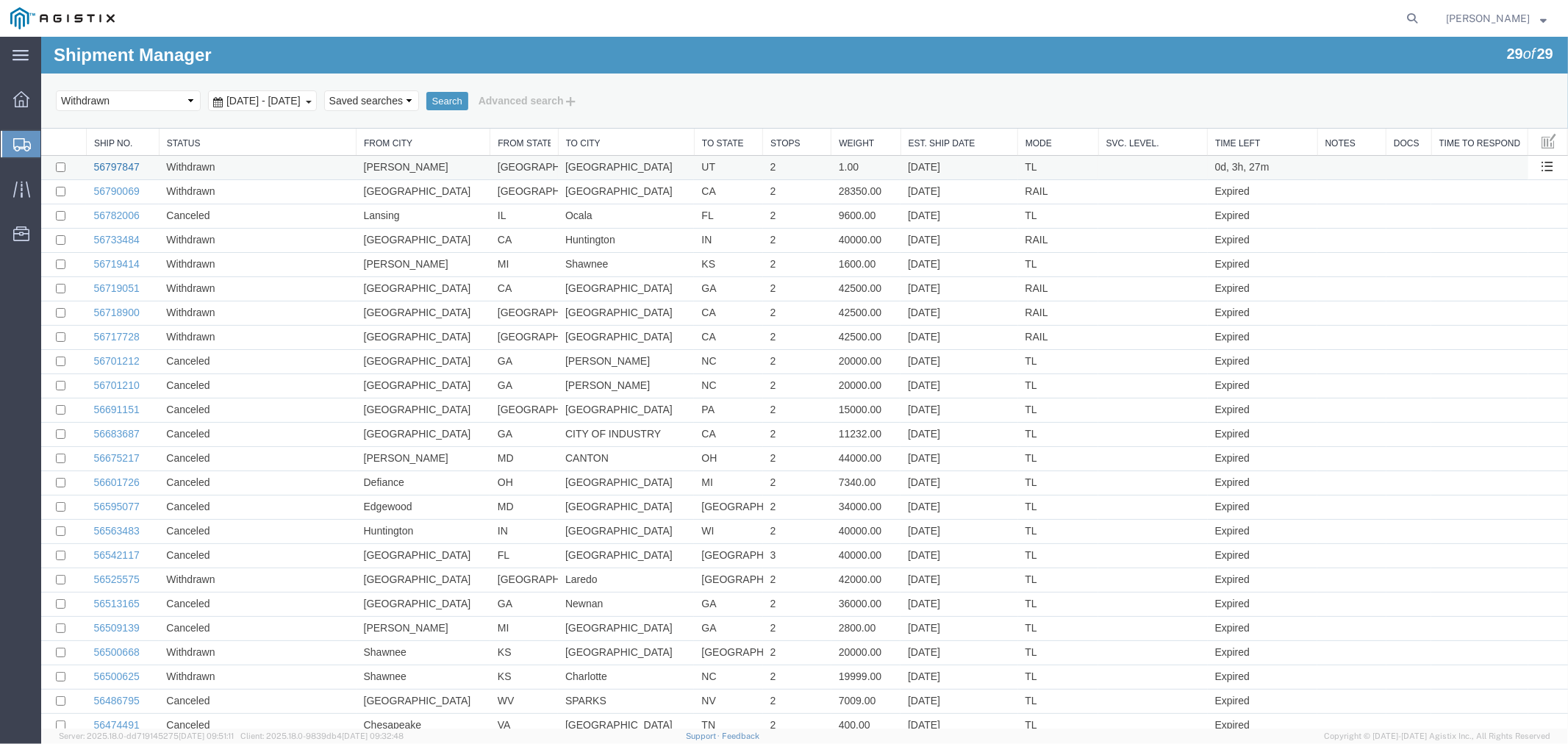
click at [130, 163] on link "56797847" at bounding box center [116, 166] width 46 height 12
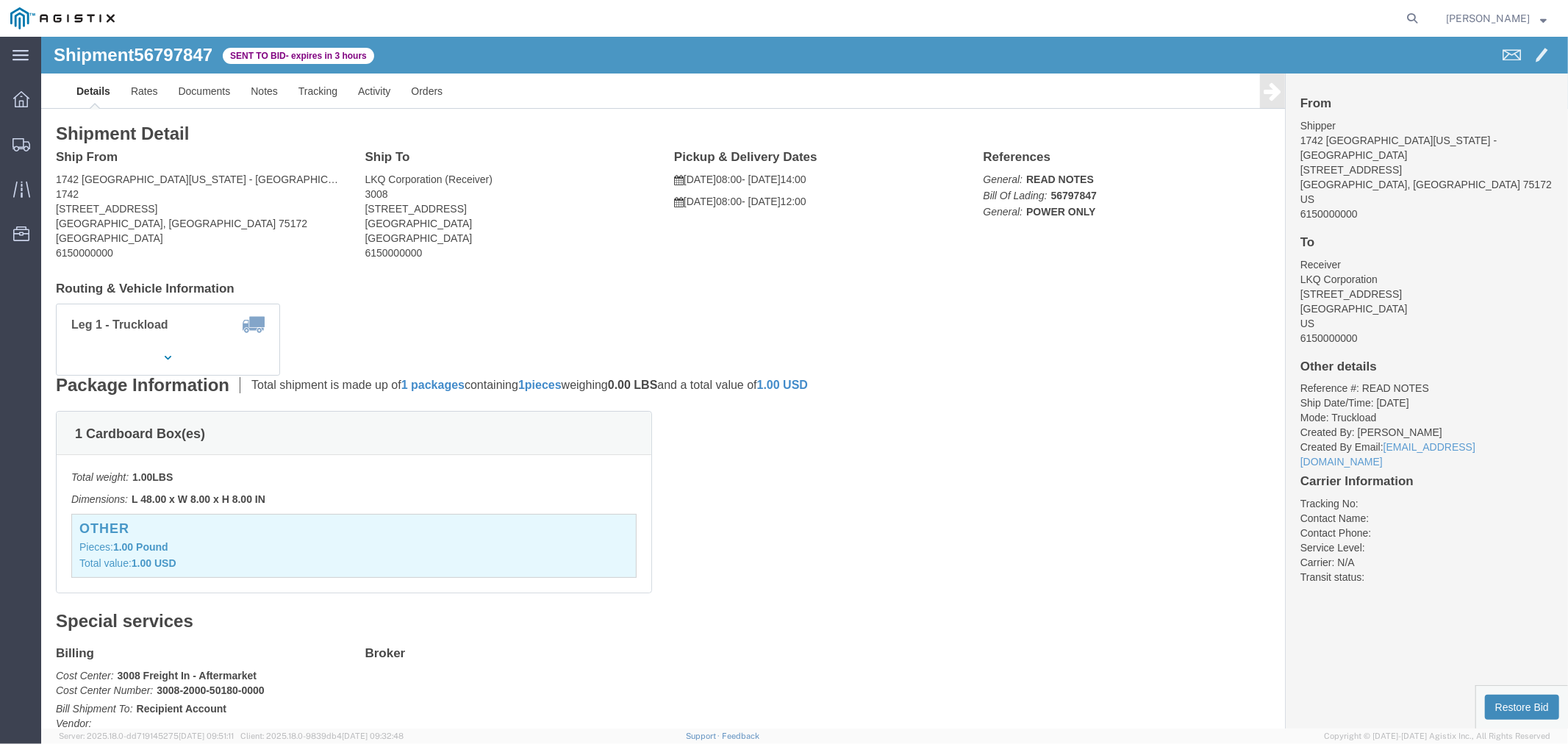
click button "Restore Bid"
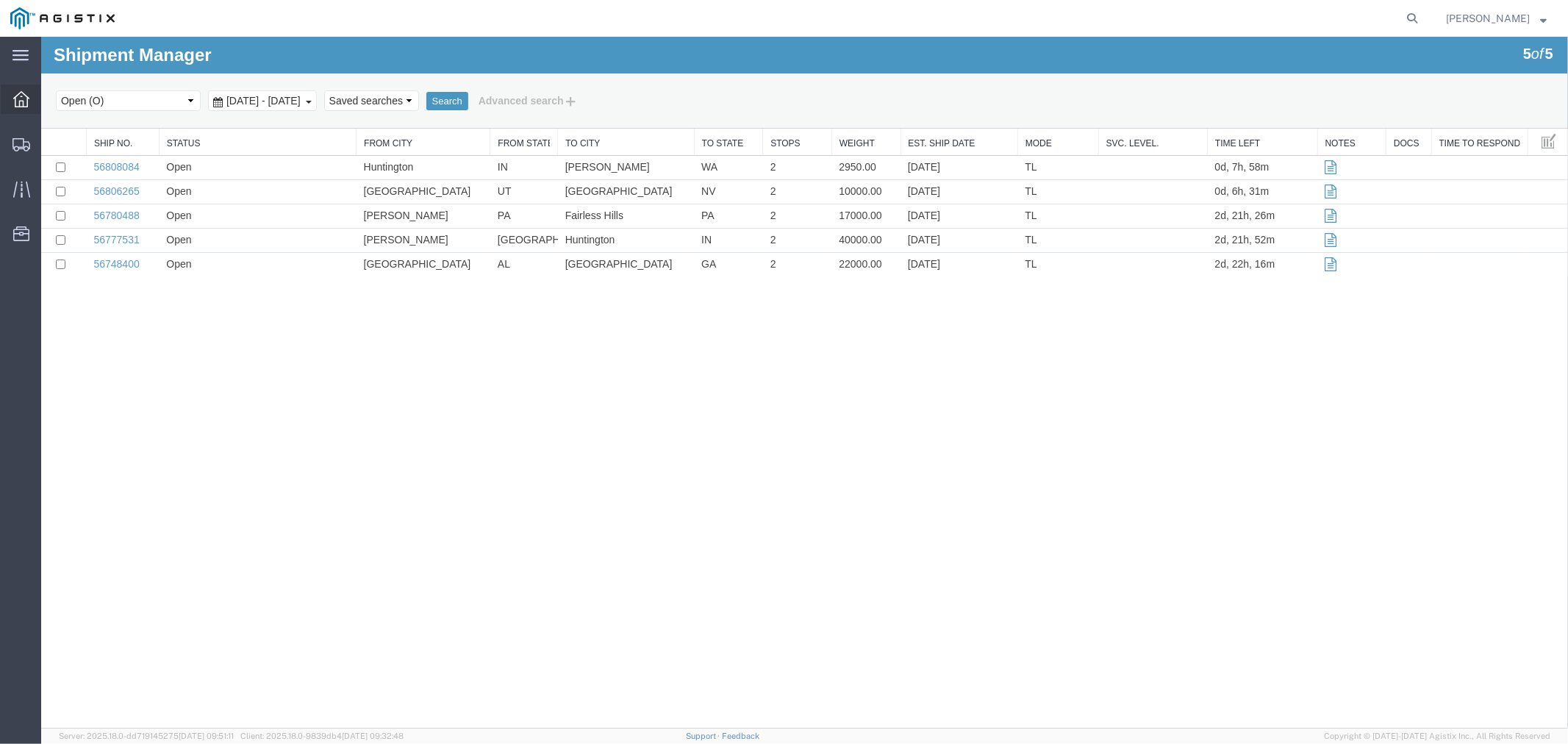
click at [28, 103] on icon at bounding box center [21, 100] width 16 height 16
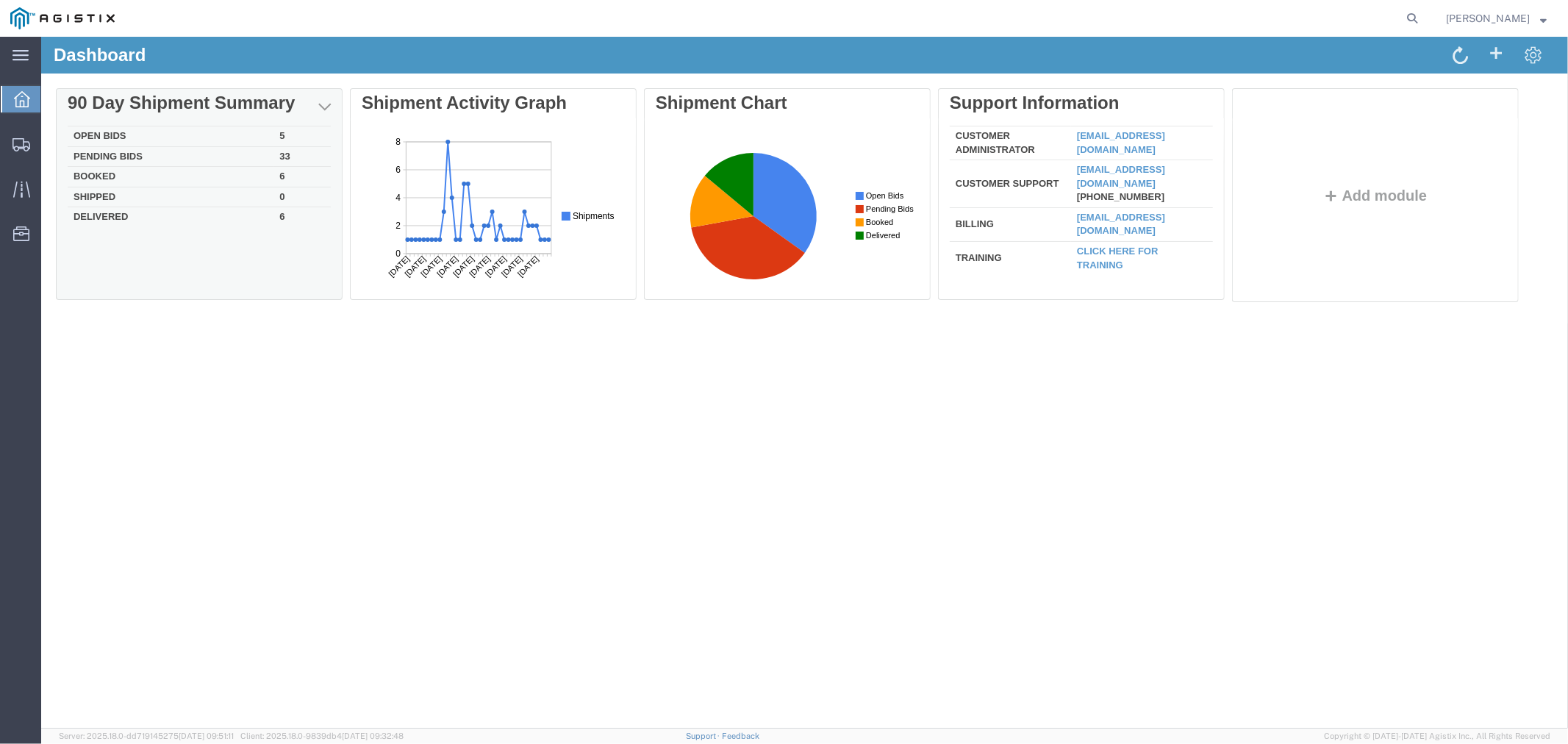
click at [97, 156] on td "Pending Bids" at bounding box center [170, 156] width 206 height 21
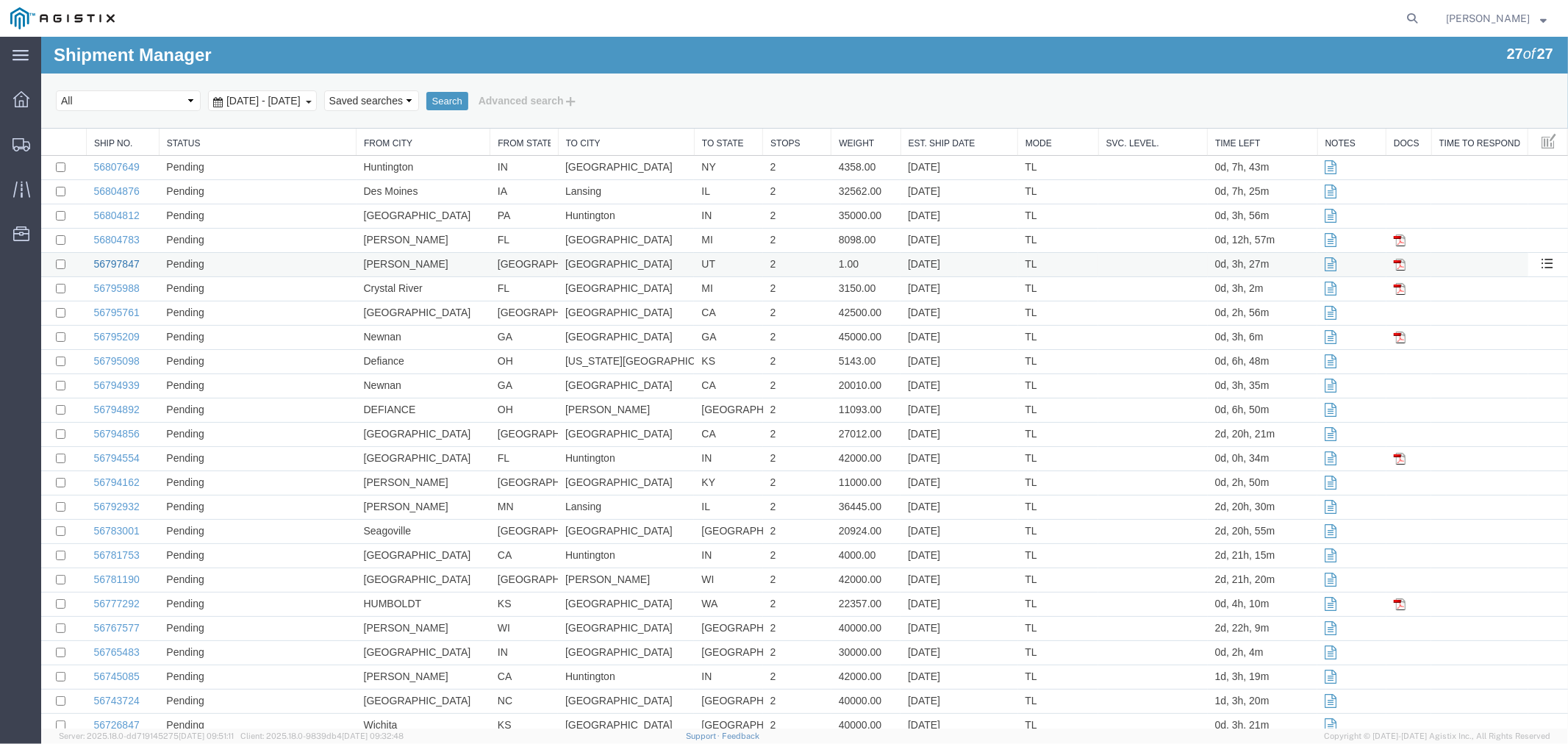
click at [116, 267] on link "56797847" at bounding box center [116, 263] width 46 height 12
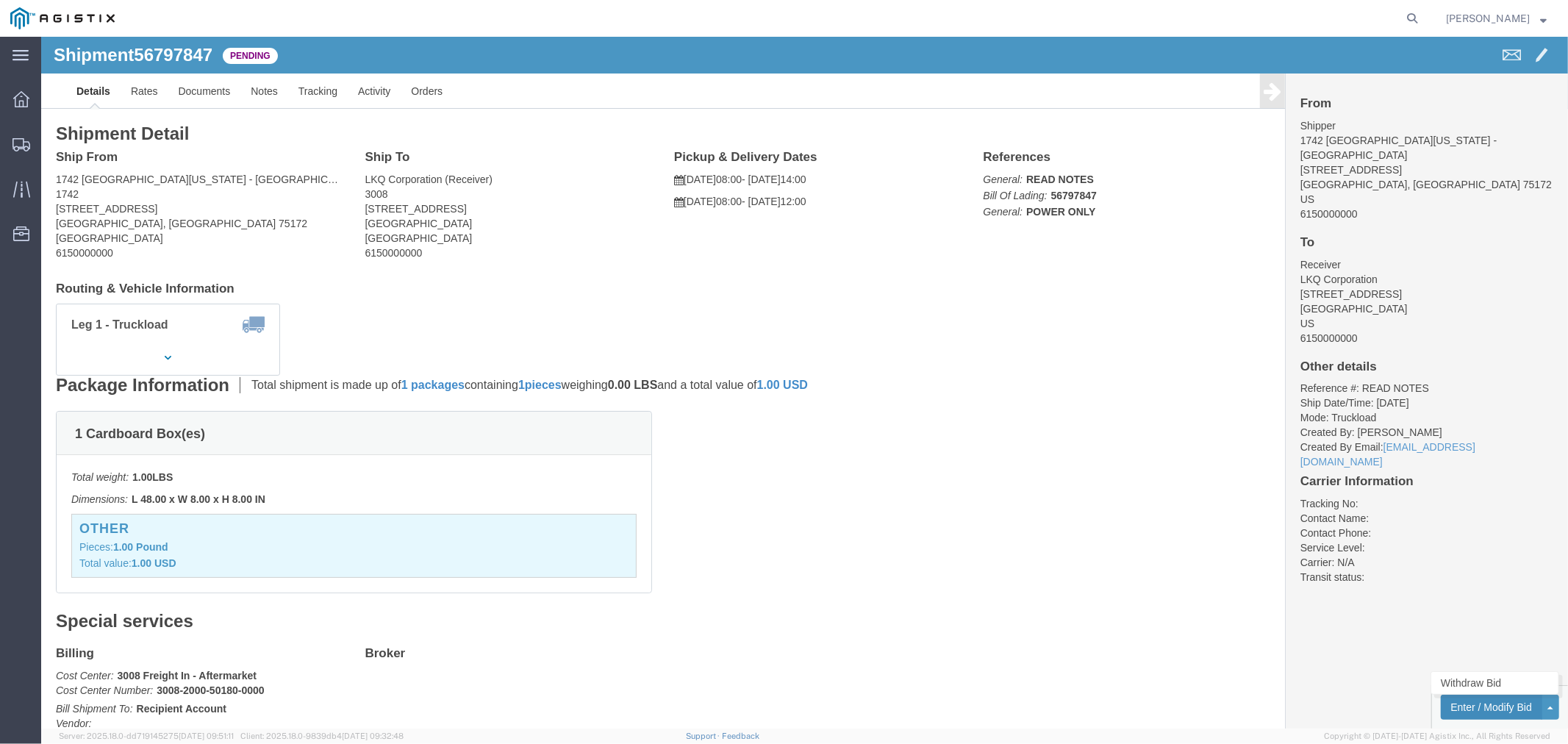
click button "Enter / Modify Bid"
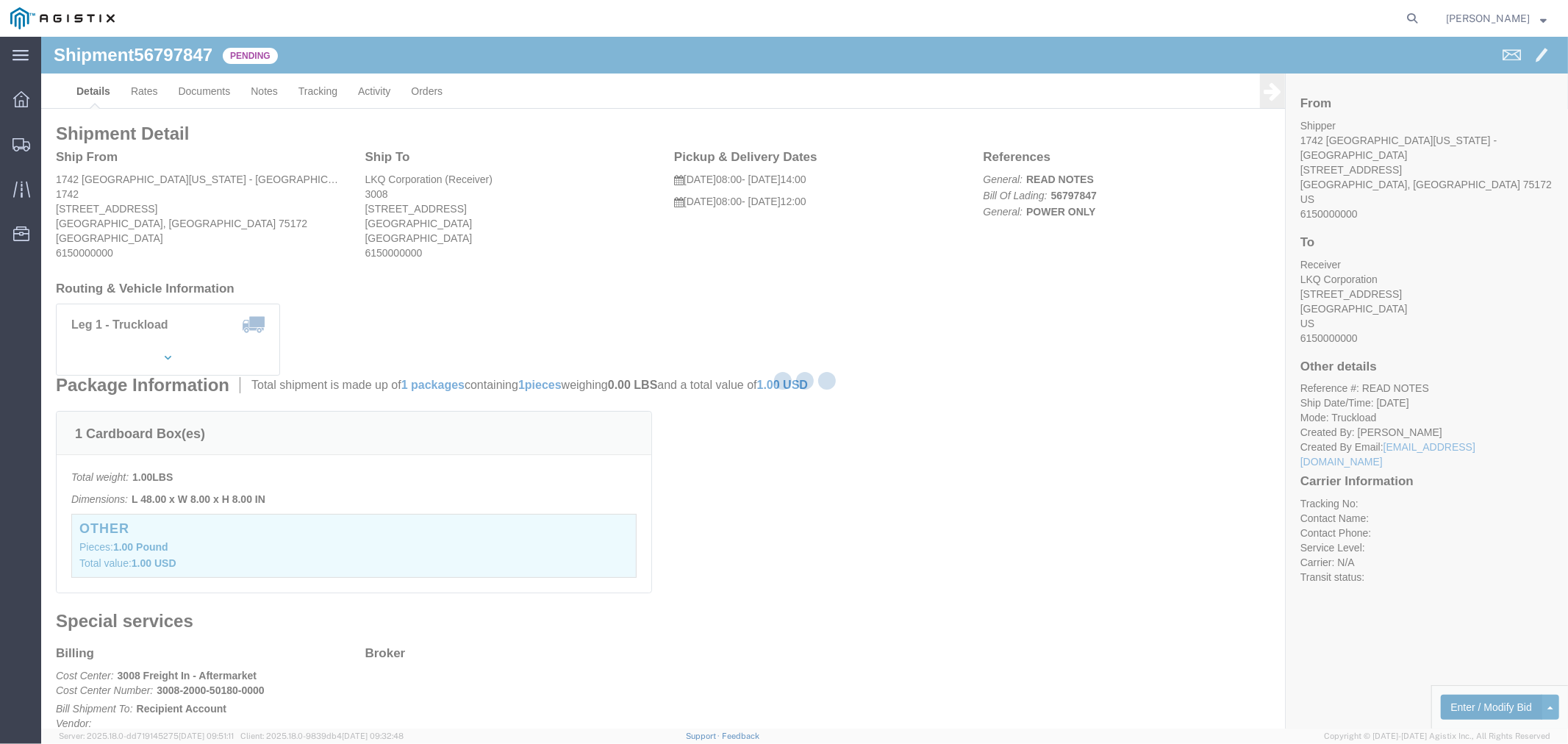
select select "4506"
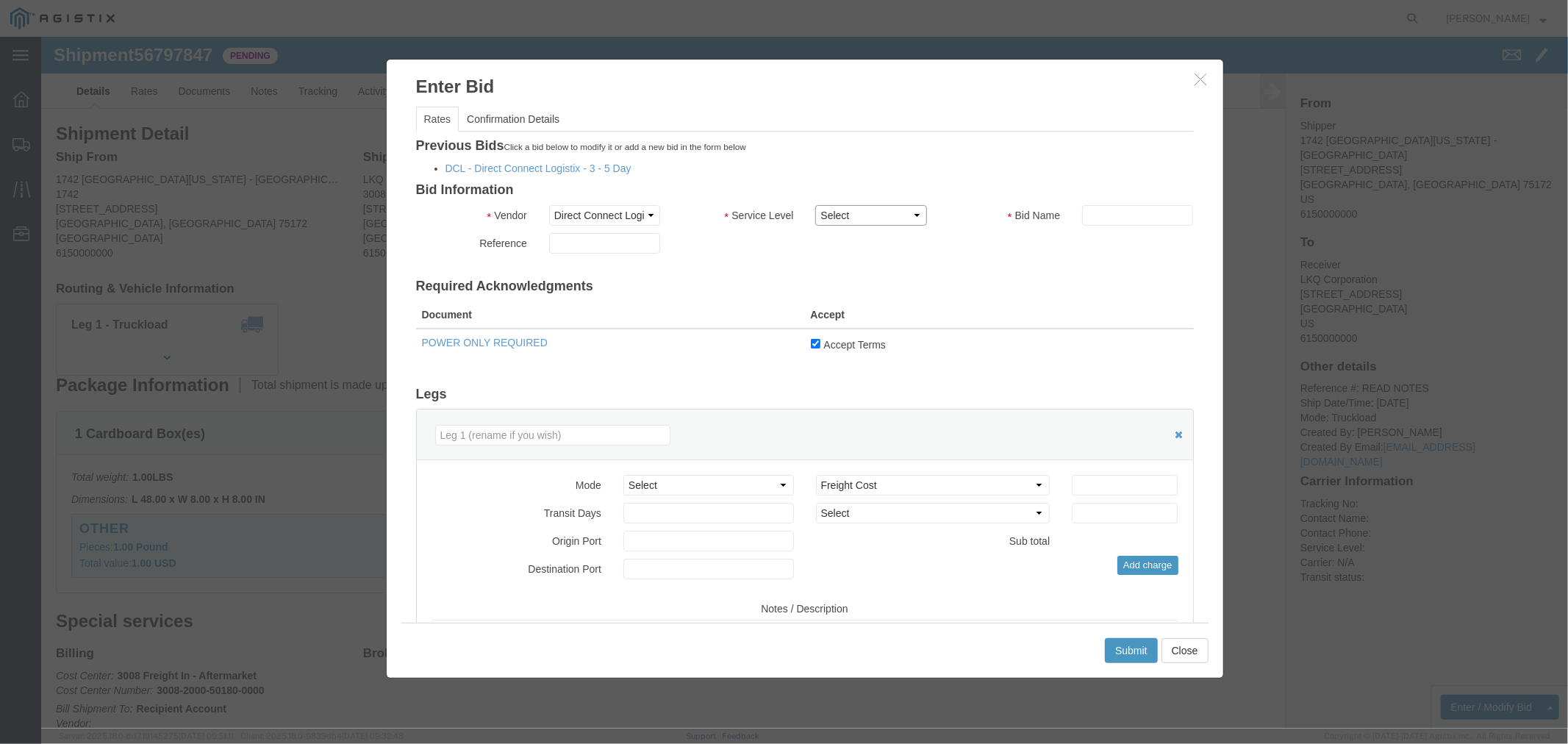
click select "Select 3 - 5 Day Rail TL Standard 3- 5 Day"
select select "15907"
click select "Select 3 - 5 Day Rail TL Standard 3- 5 Day"
click input "text"
click div "Mode Select Air Less than Truckload Multi-Leg Ocean Freight Rail Small Parcel T…"
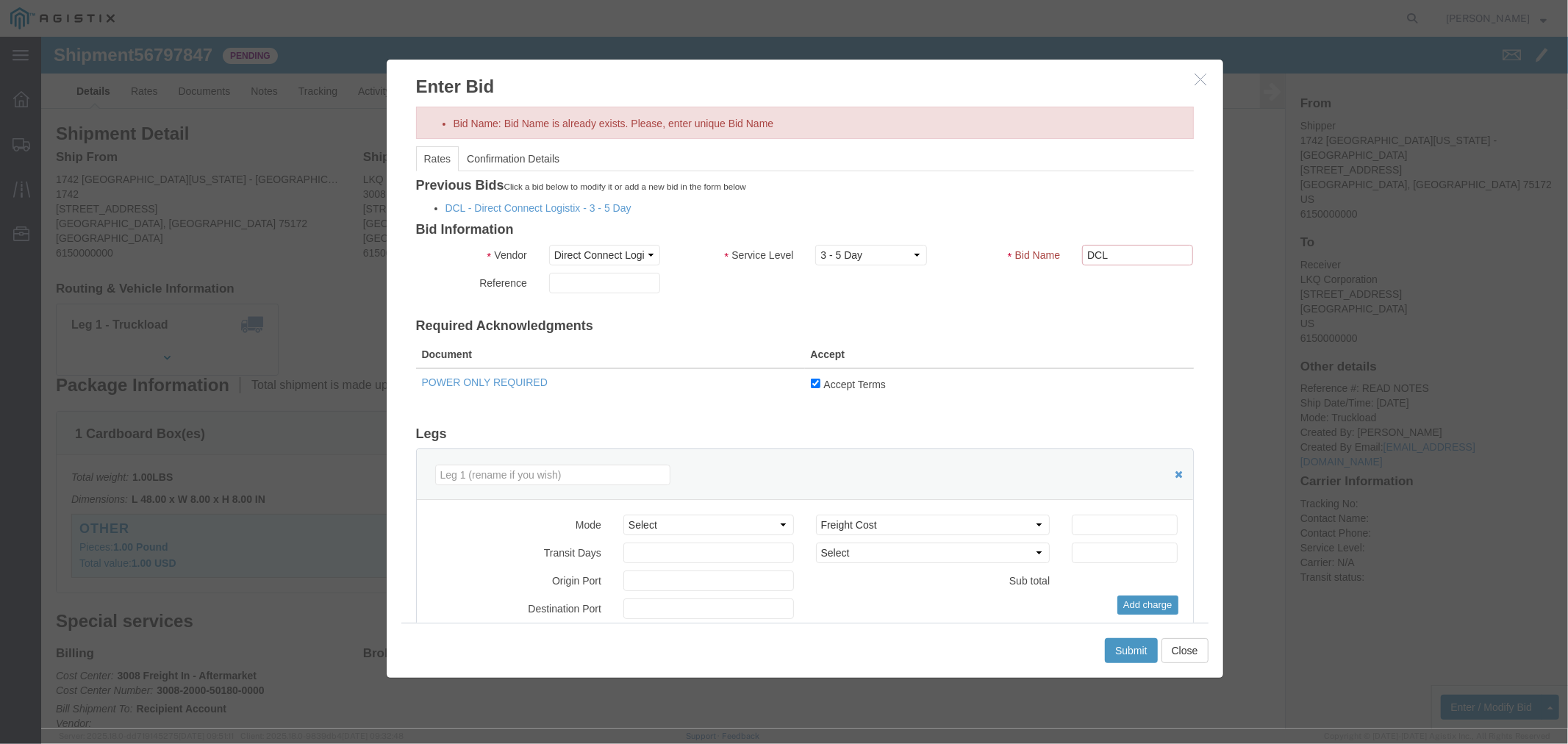
click input "DCL"
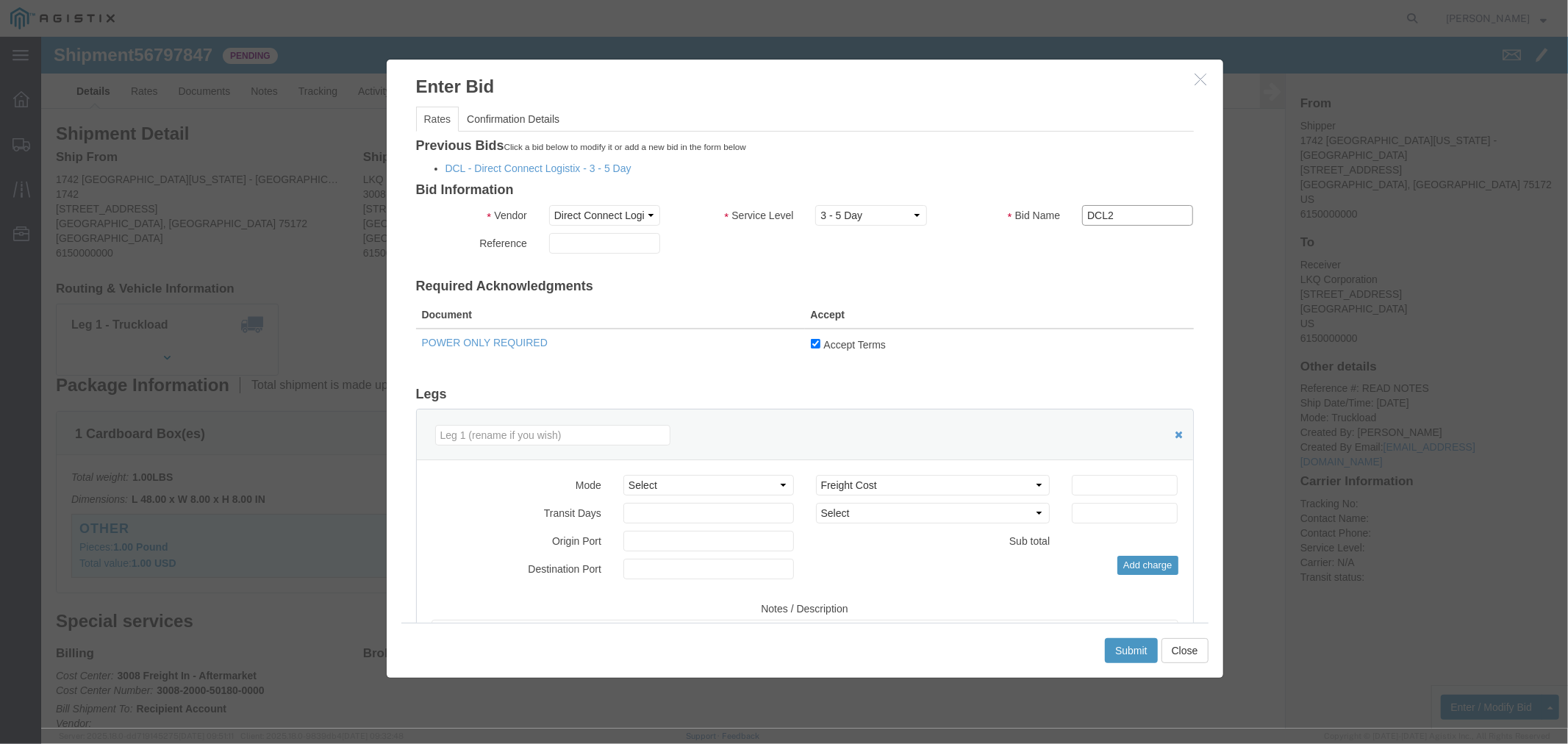
type input "DCL2"
click input "number"
type input "2850"
click button "Submit"
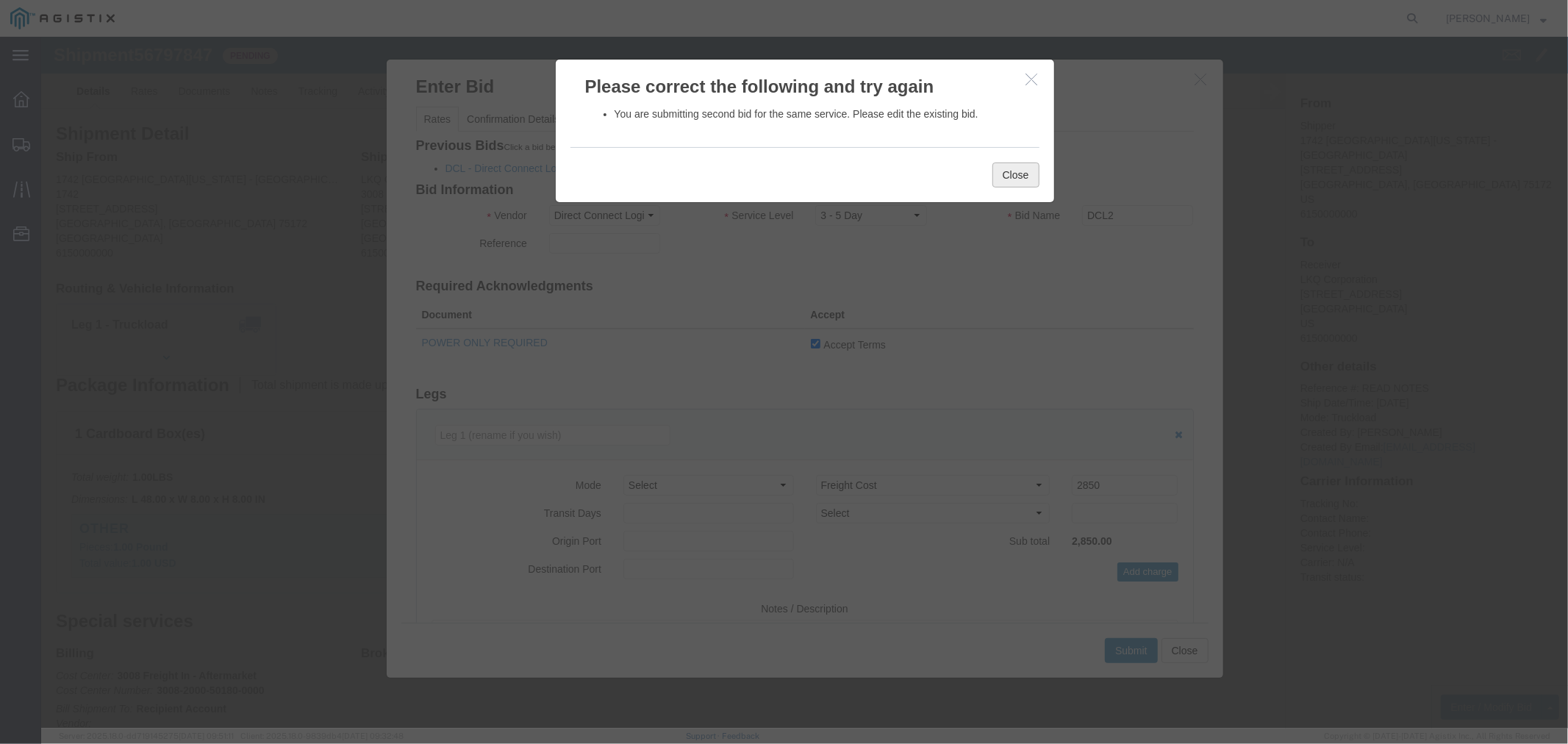
click button "Close"
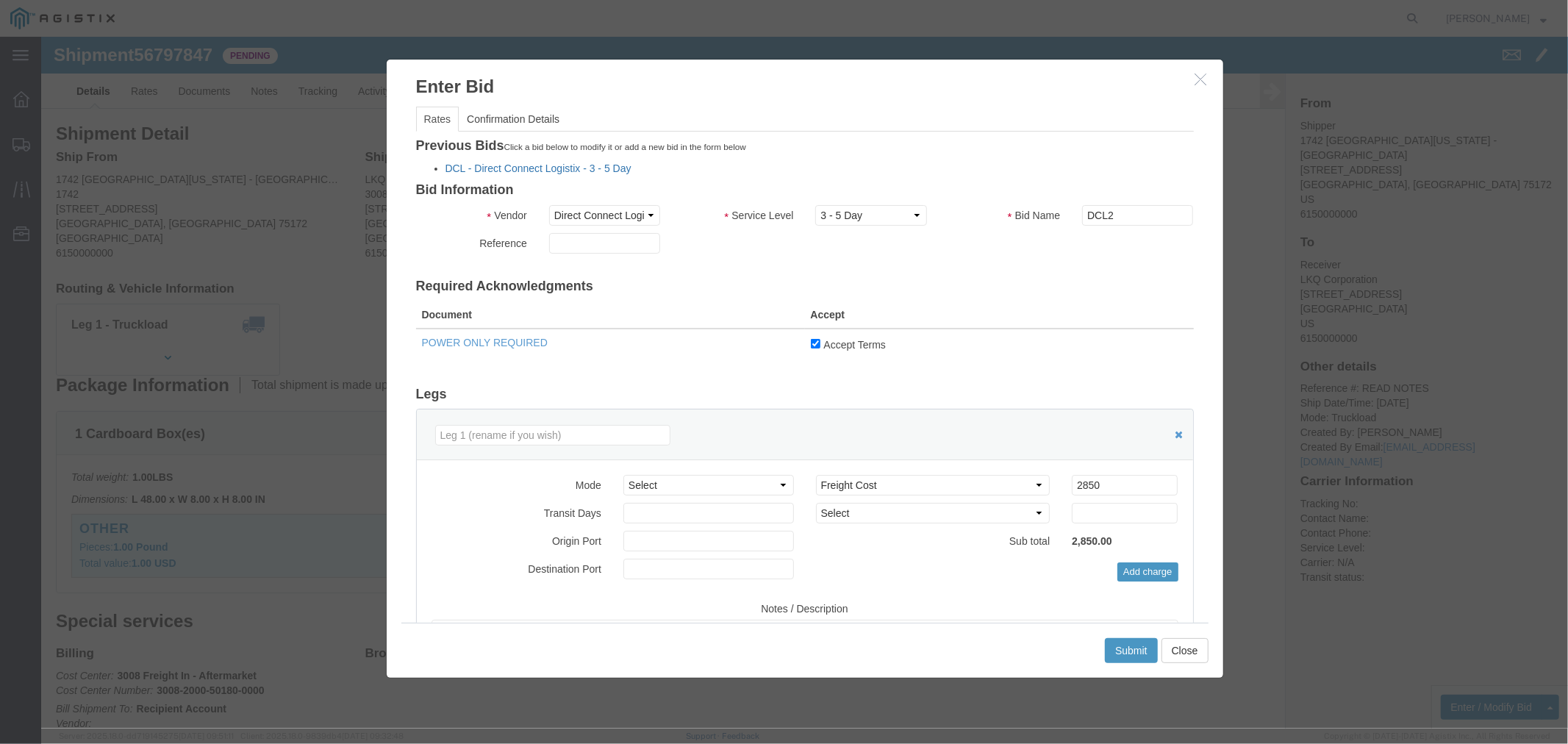
click link "DCL - Direct Connect Logistix - 3 - 5 Day"
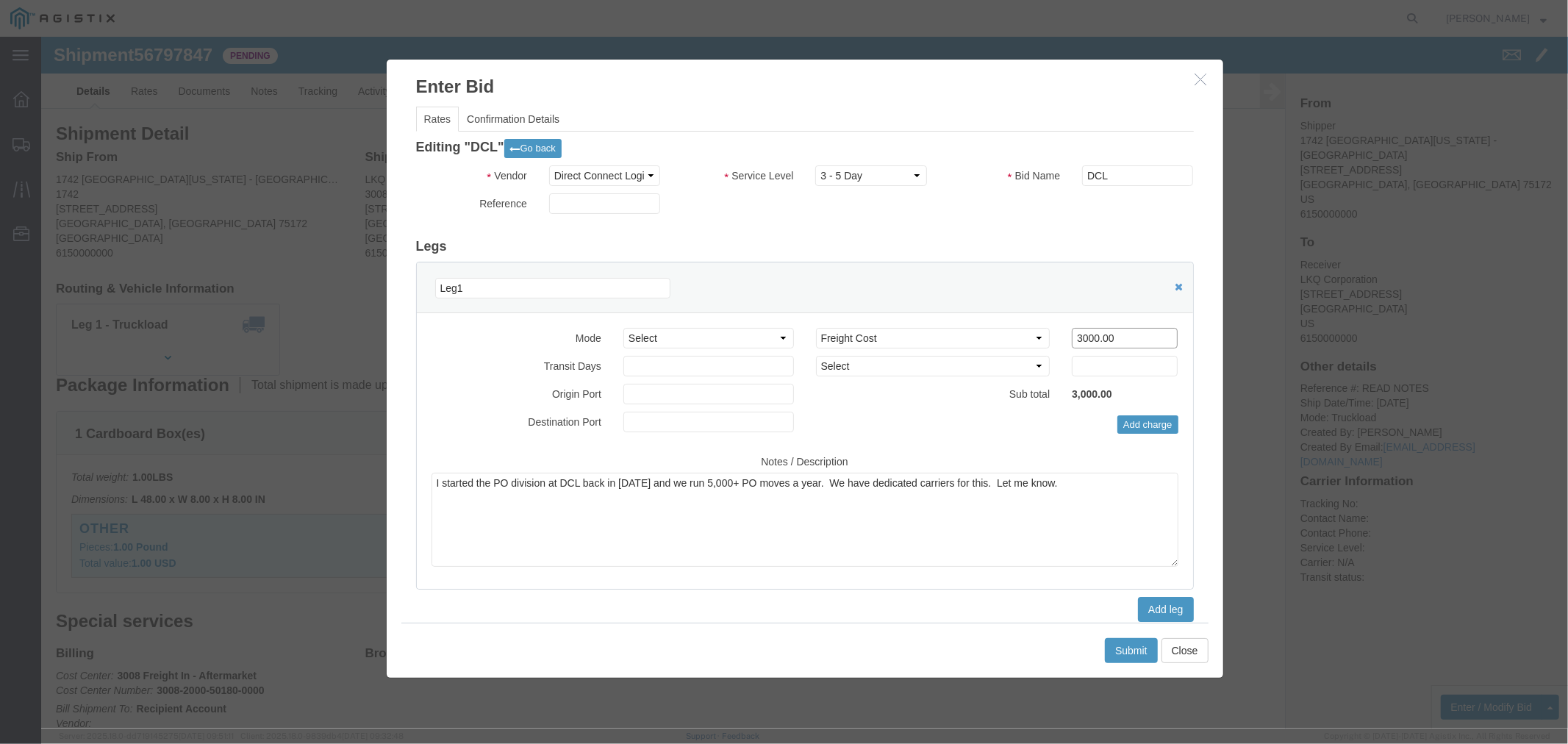
click input "3000.00"
type input "2850"
click button "Submit"
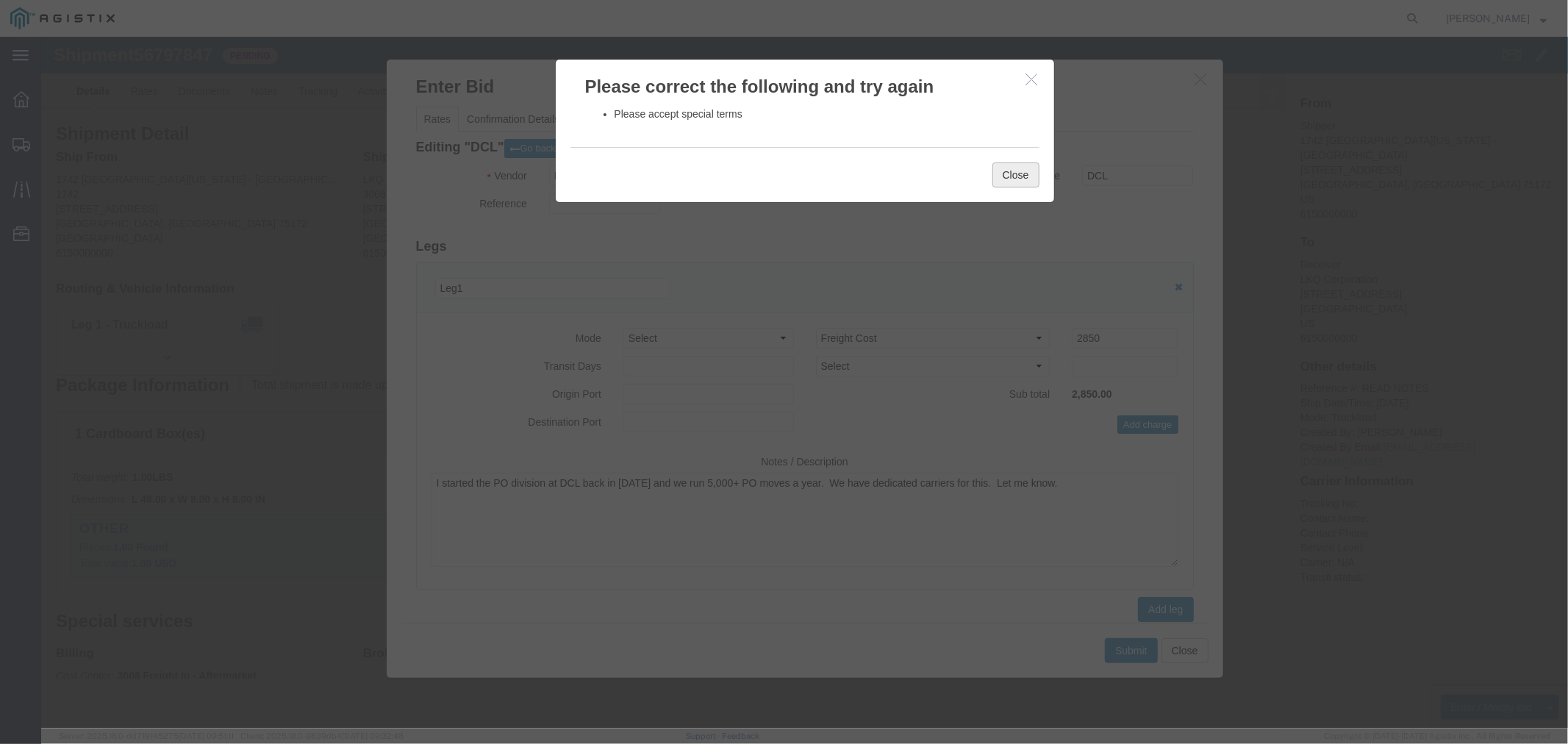
click button "Close"
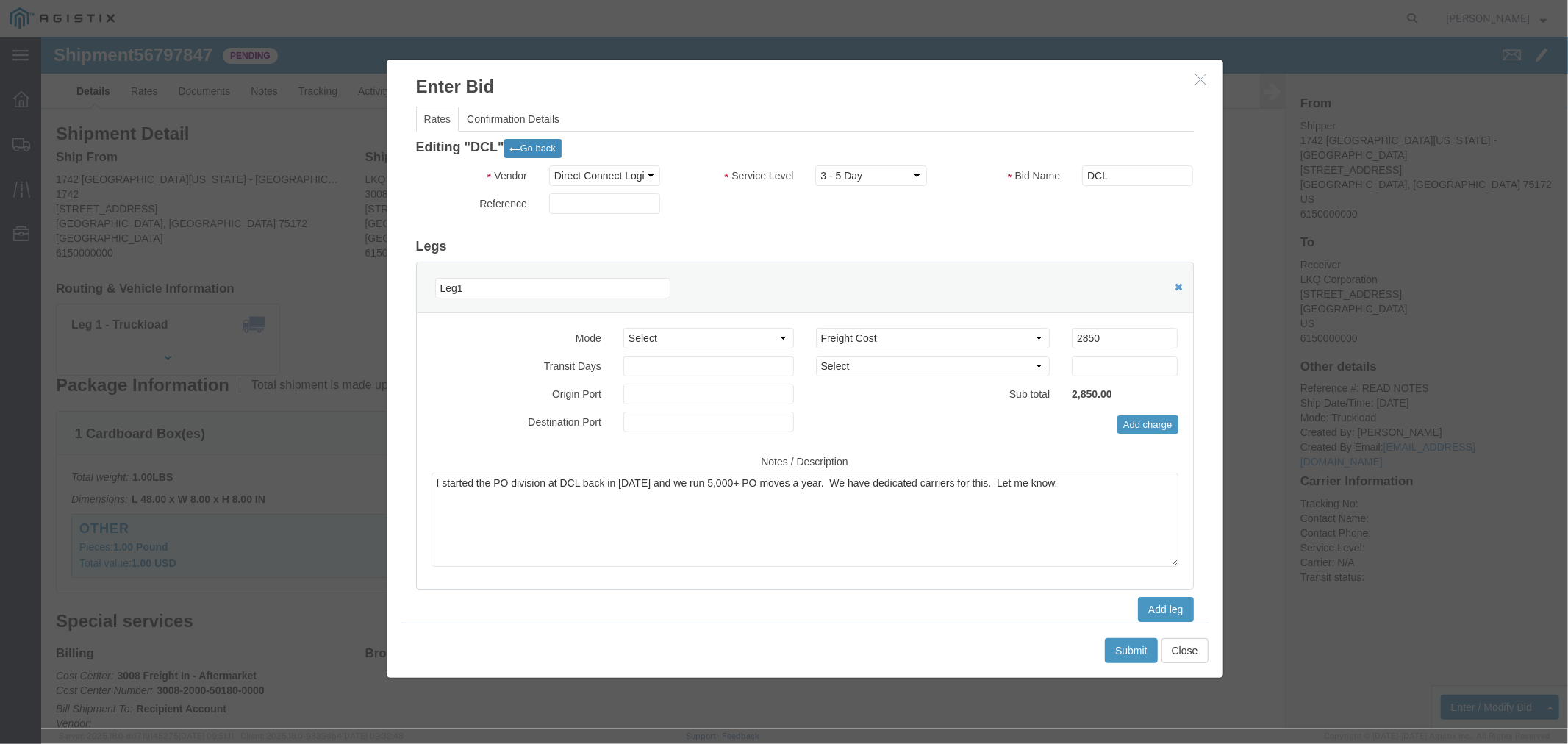
click icon
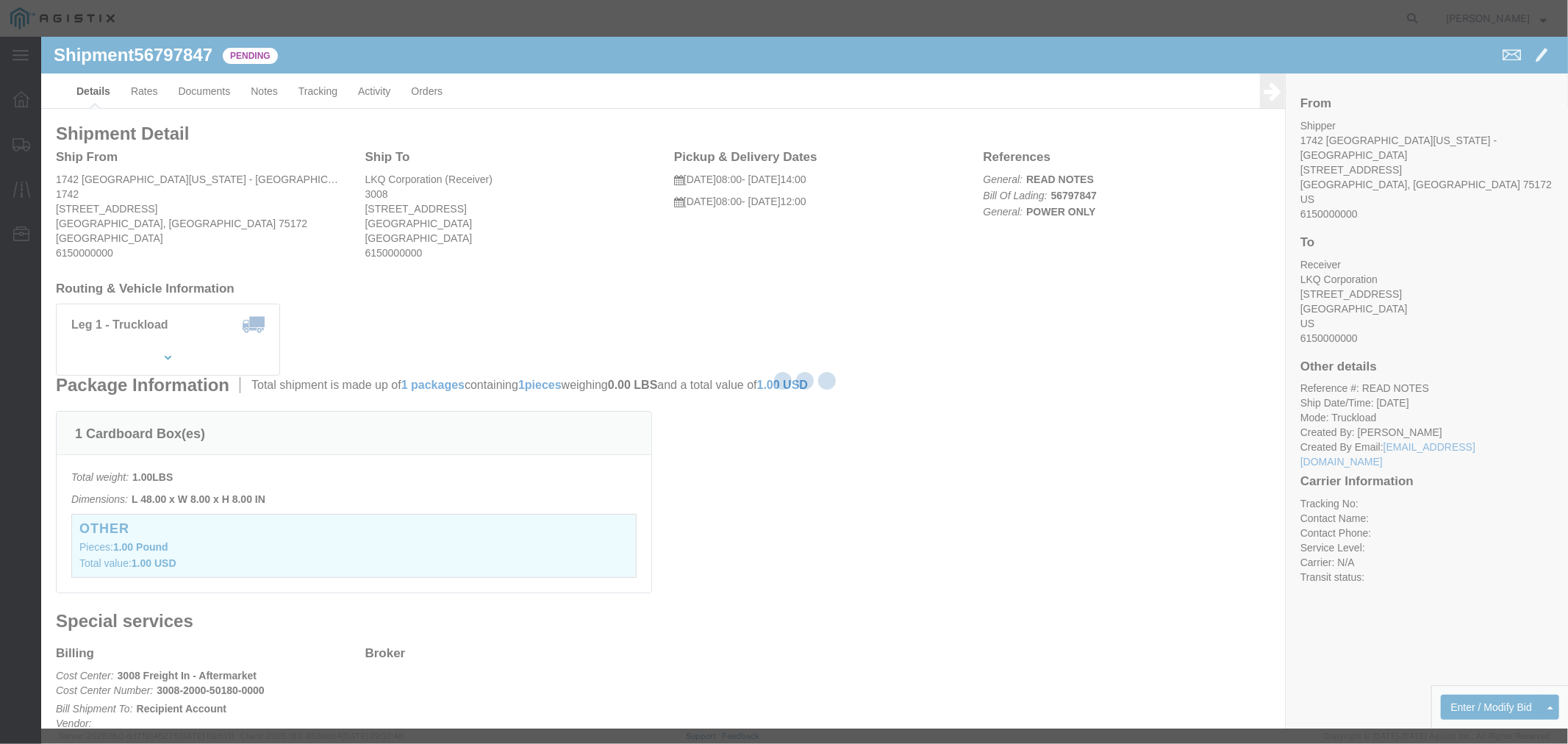
select select "4506"
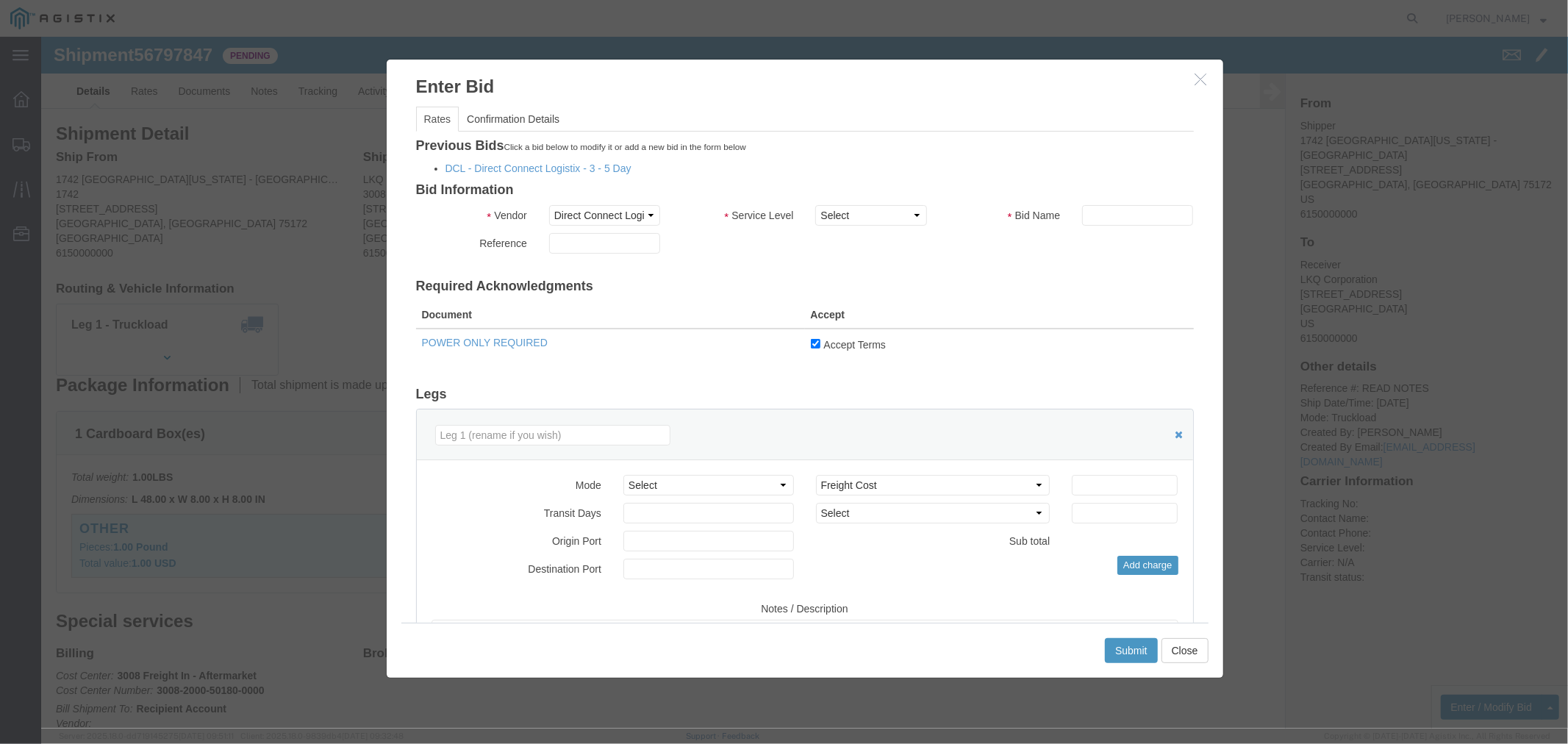
click icon "button"
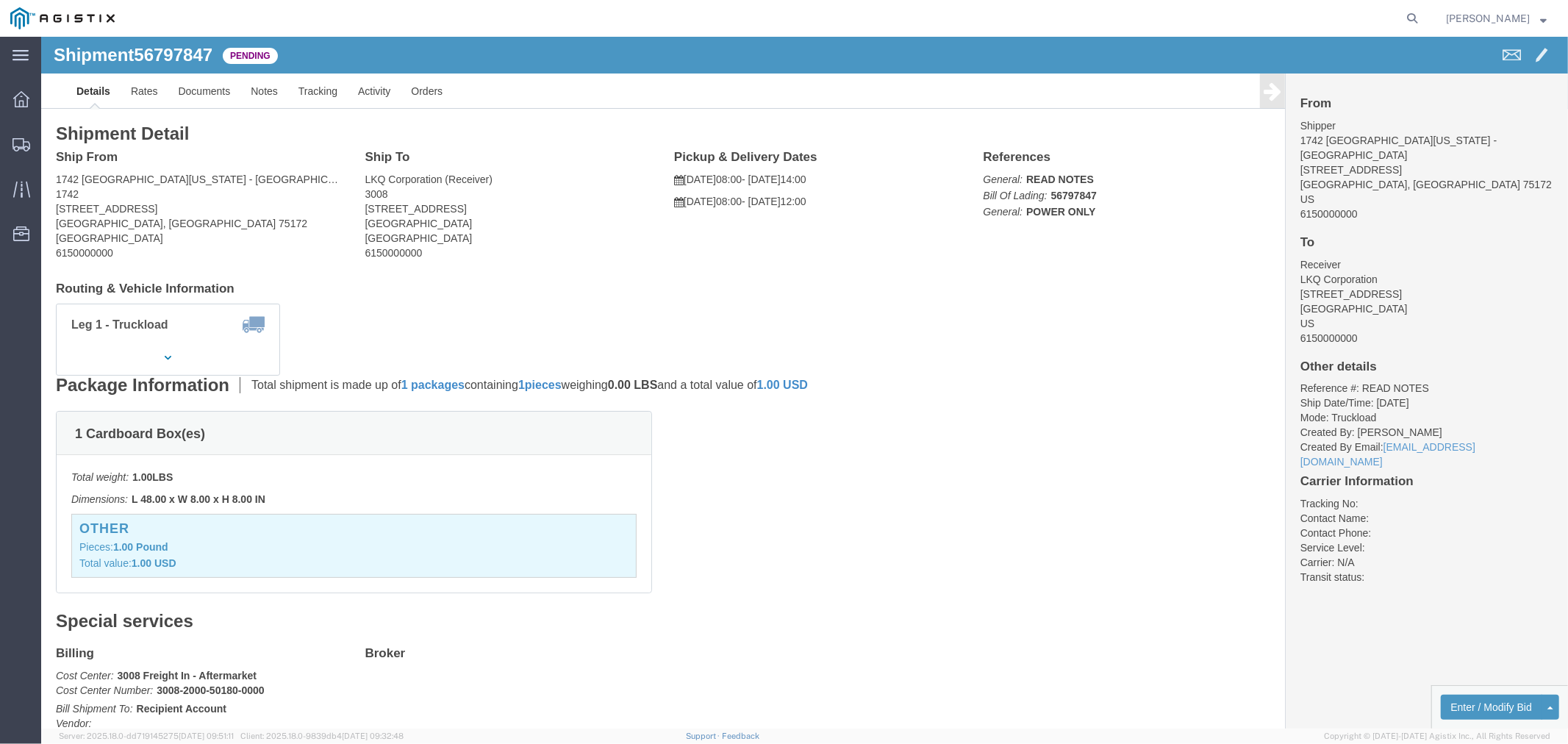
click div "1 Cardboard Box(es) Total weight: 1.00 LBS Dimensions: L 48.00 x W 8.00 x H 8.0…"
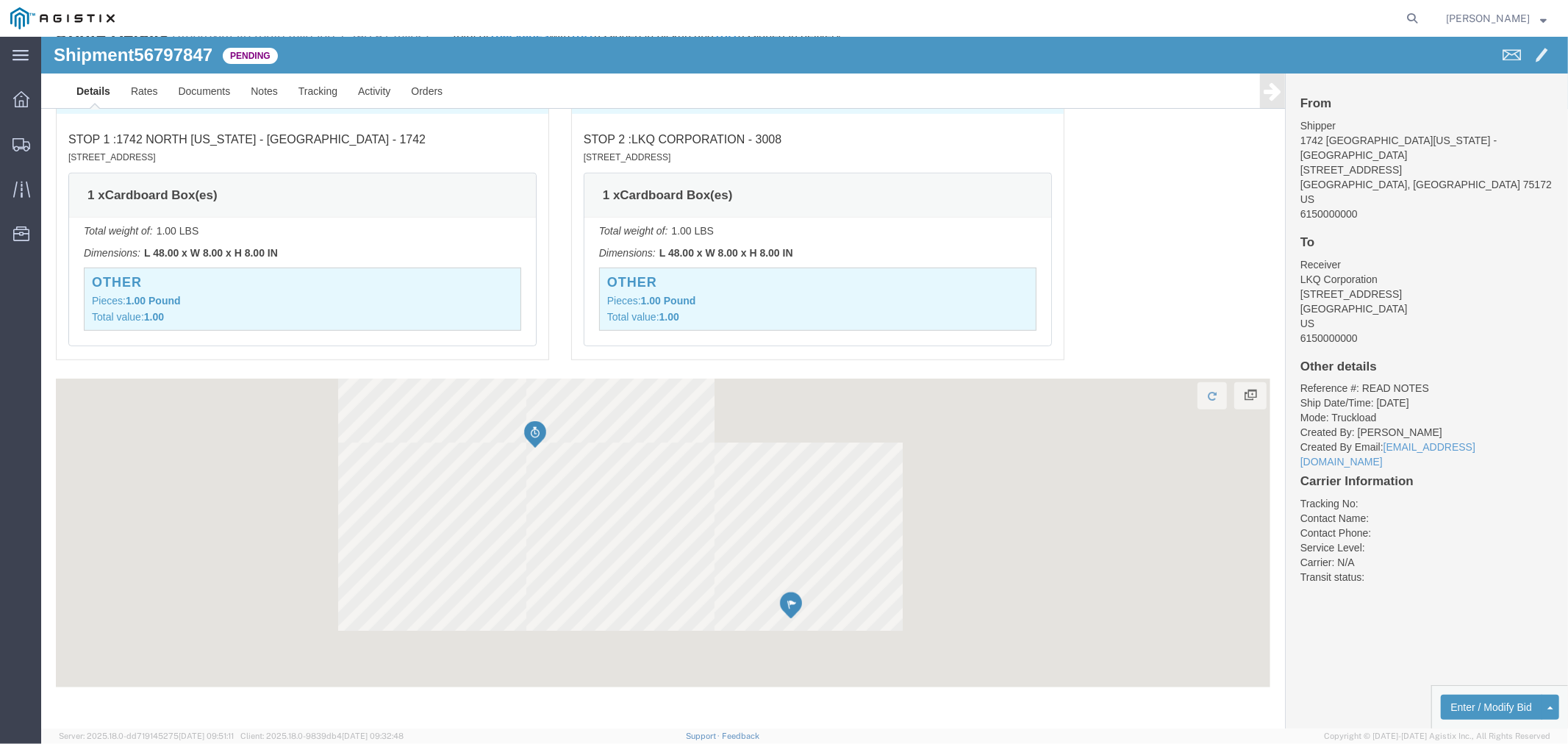
scroll to position [796, 0]
